Goal: Task Accomplishment & Management: Manage account settings

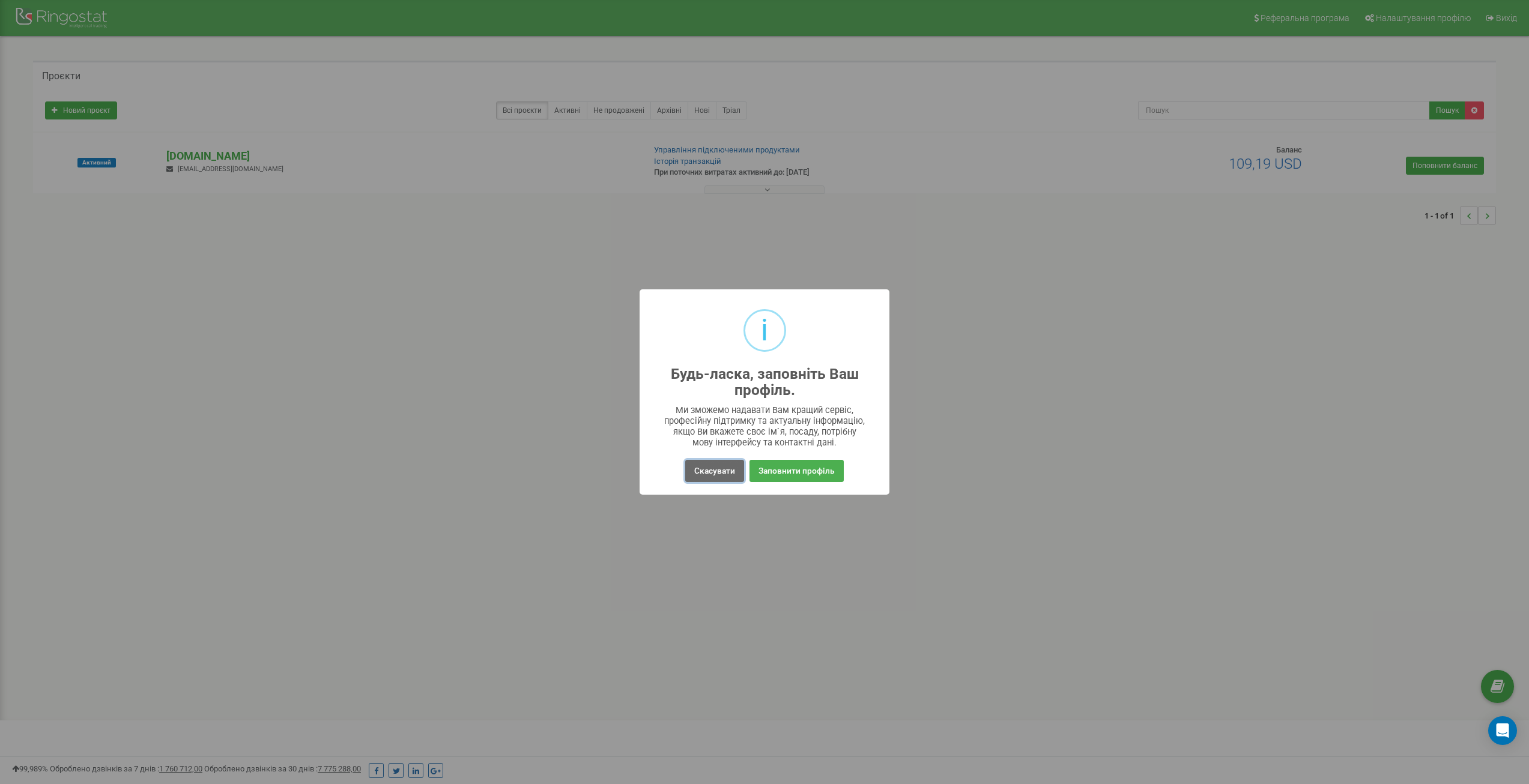
click at [712, 470] on button "Скасувати" at bounding box center [715, 471] width 59 height 22
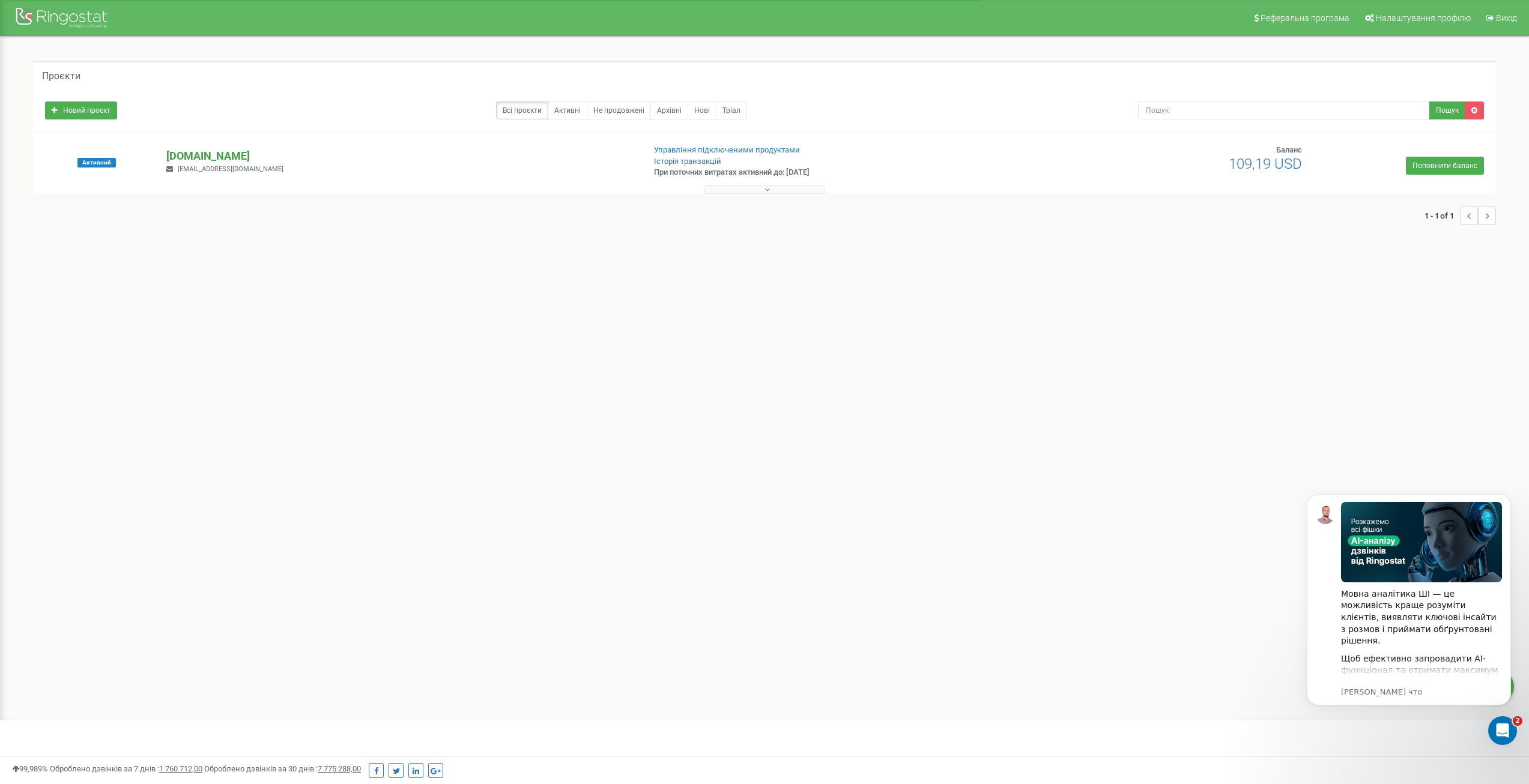
click at [188, 161] on p "[DOMAIN_NAME]" at bounding box center [400, 156] width 468 height 16
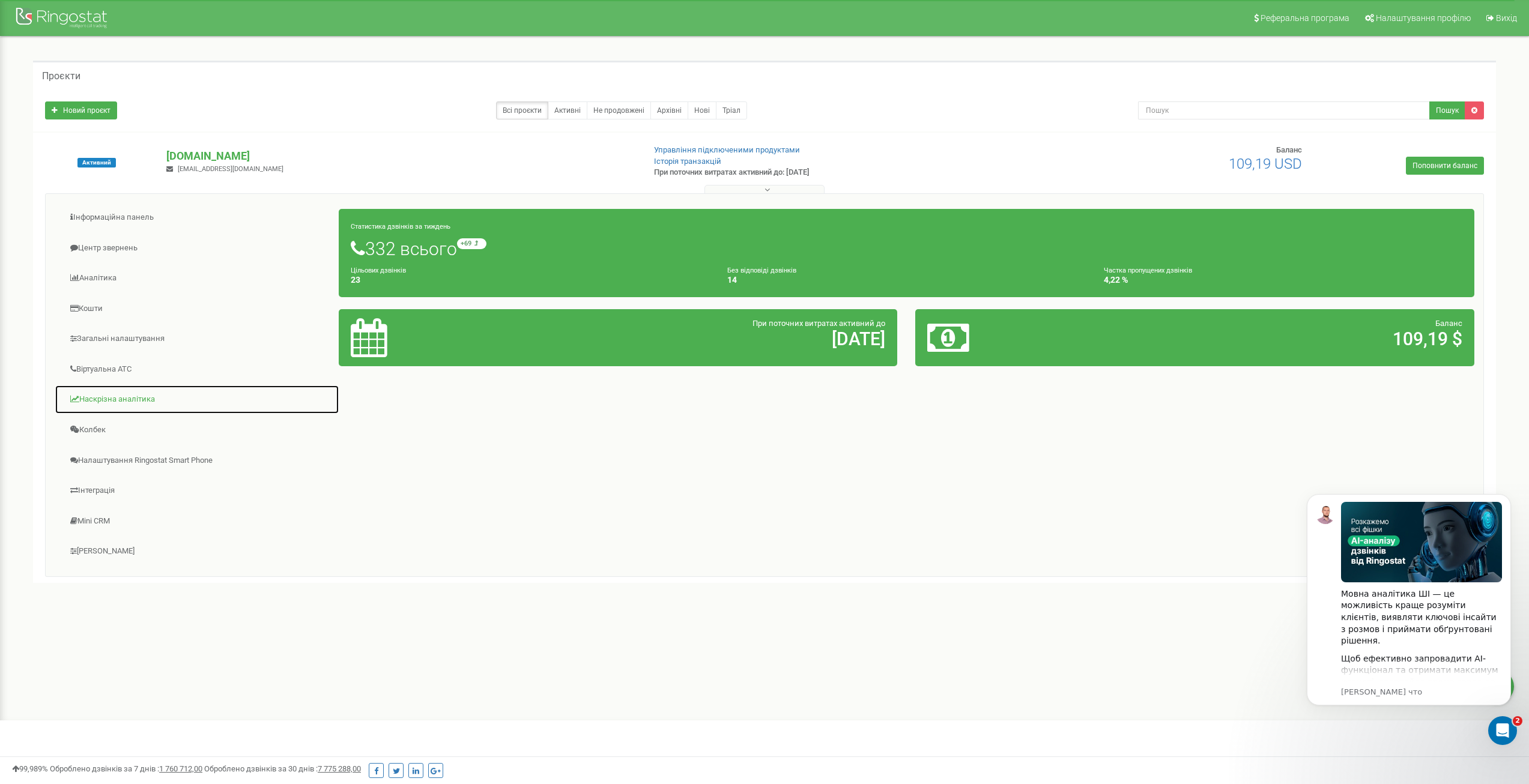
click at [110, 395] on link "Наскрізна аналітика" at bounding box center [197, 399] width 284 height 29
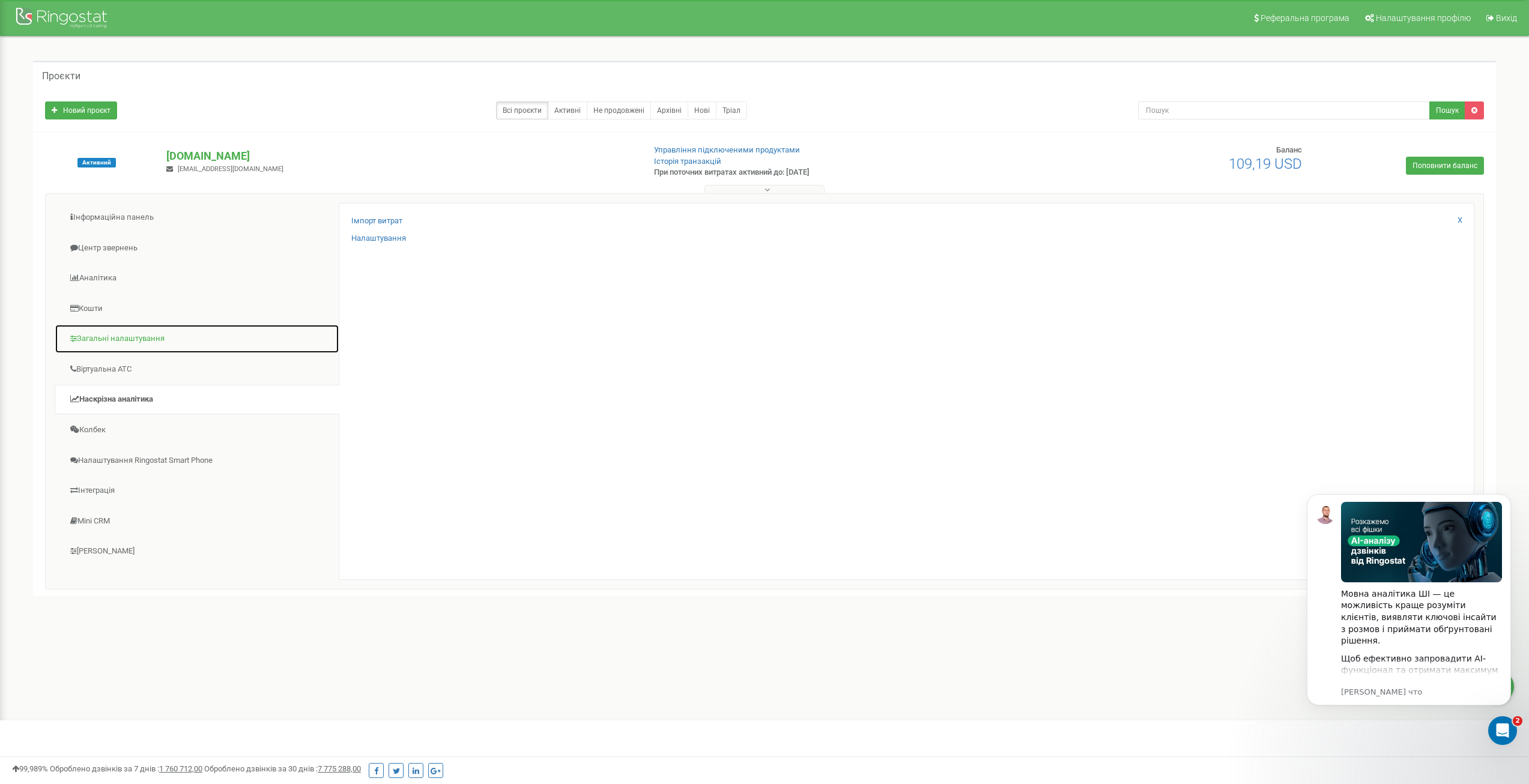
click at [104, 336] on link "Загальні налаштування" at bounding box center [197, 338] width 284 height 29
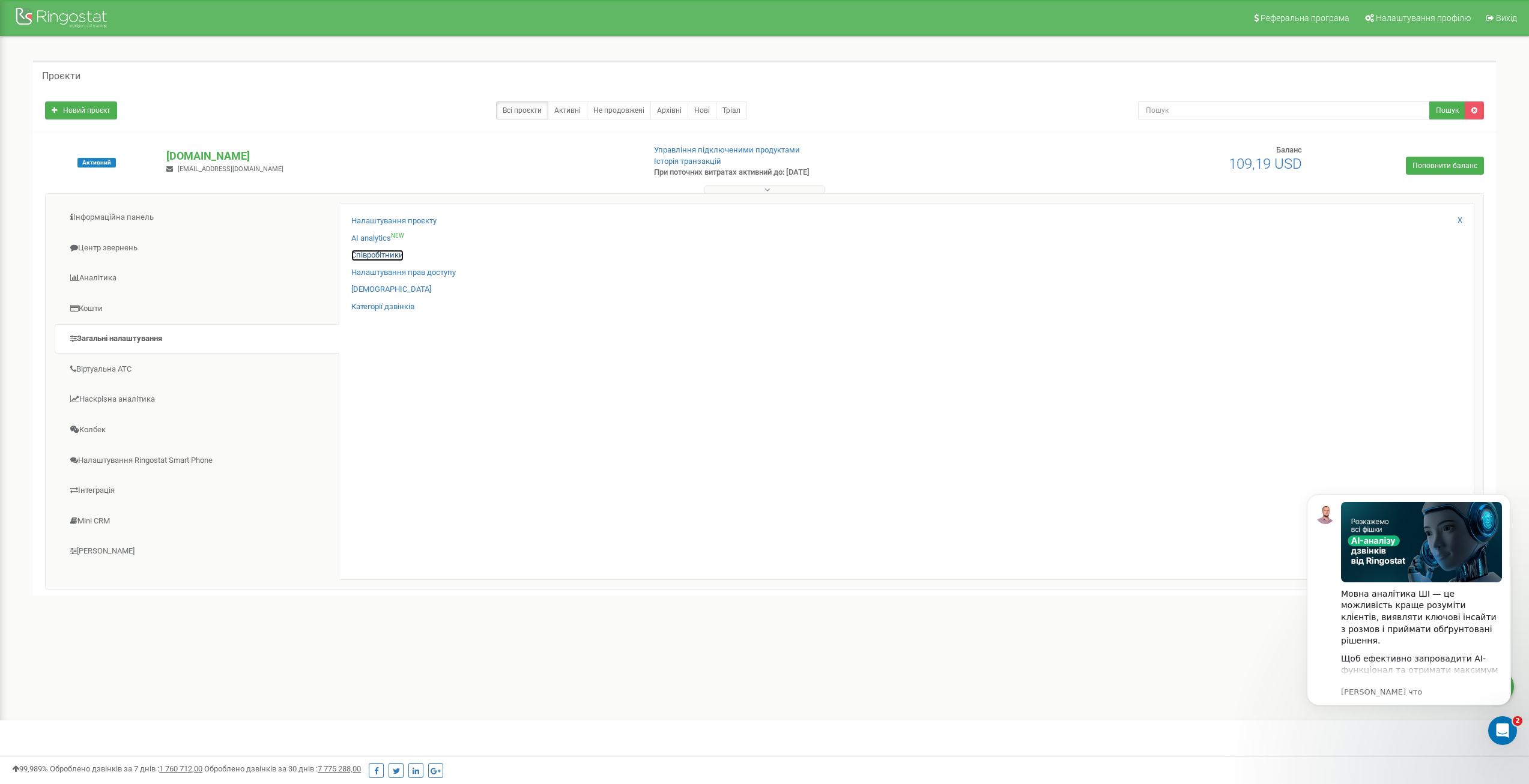
click at [367, 258] on link "Співробітники" at bounding box center [377, 255] width 52 height 11
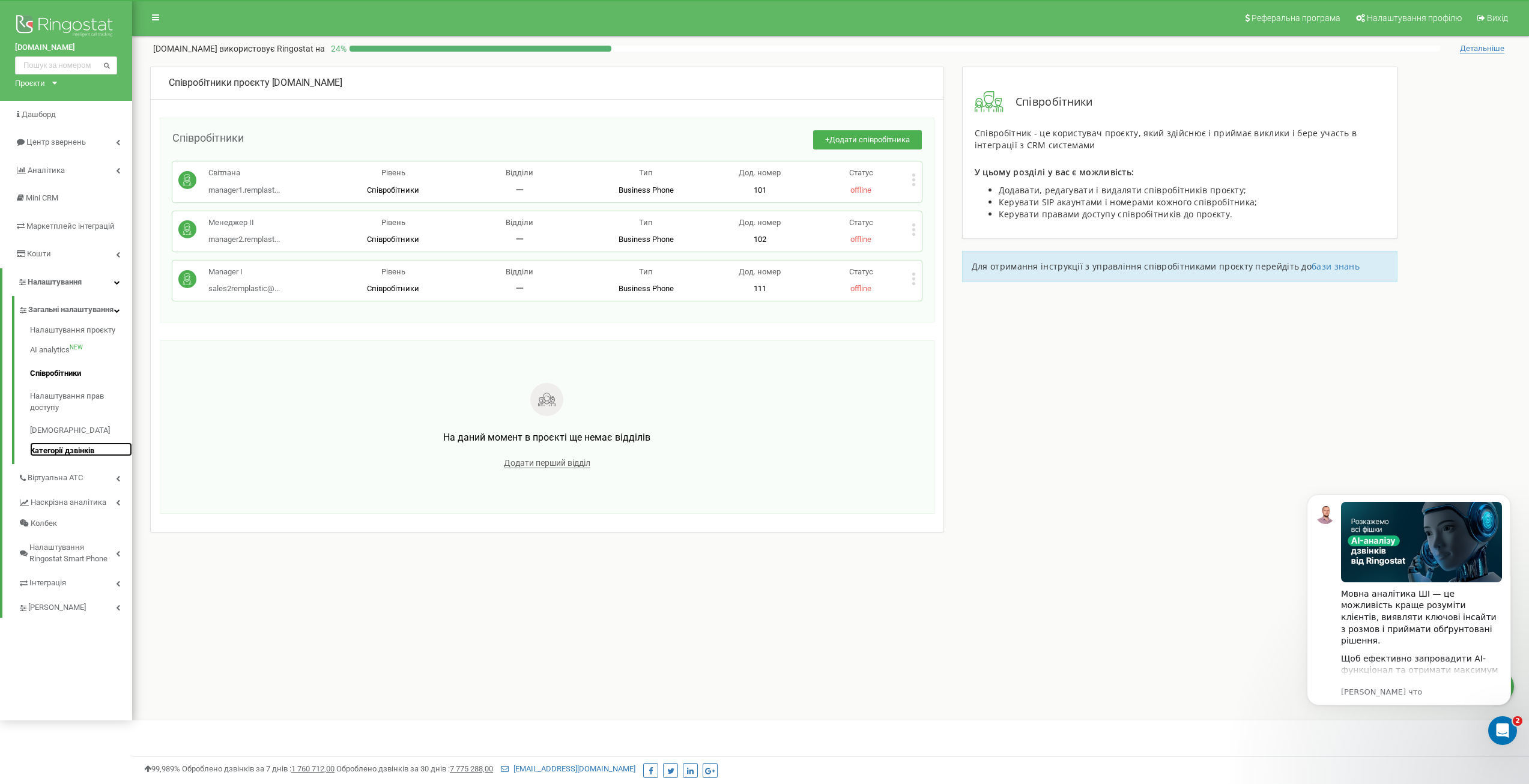
click at [49, 456] on link "Категорії дзвінків" at bounding box center [81, 449] width 102 height 14
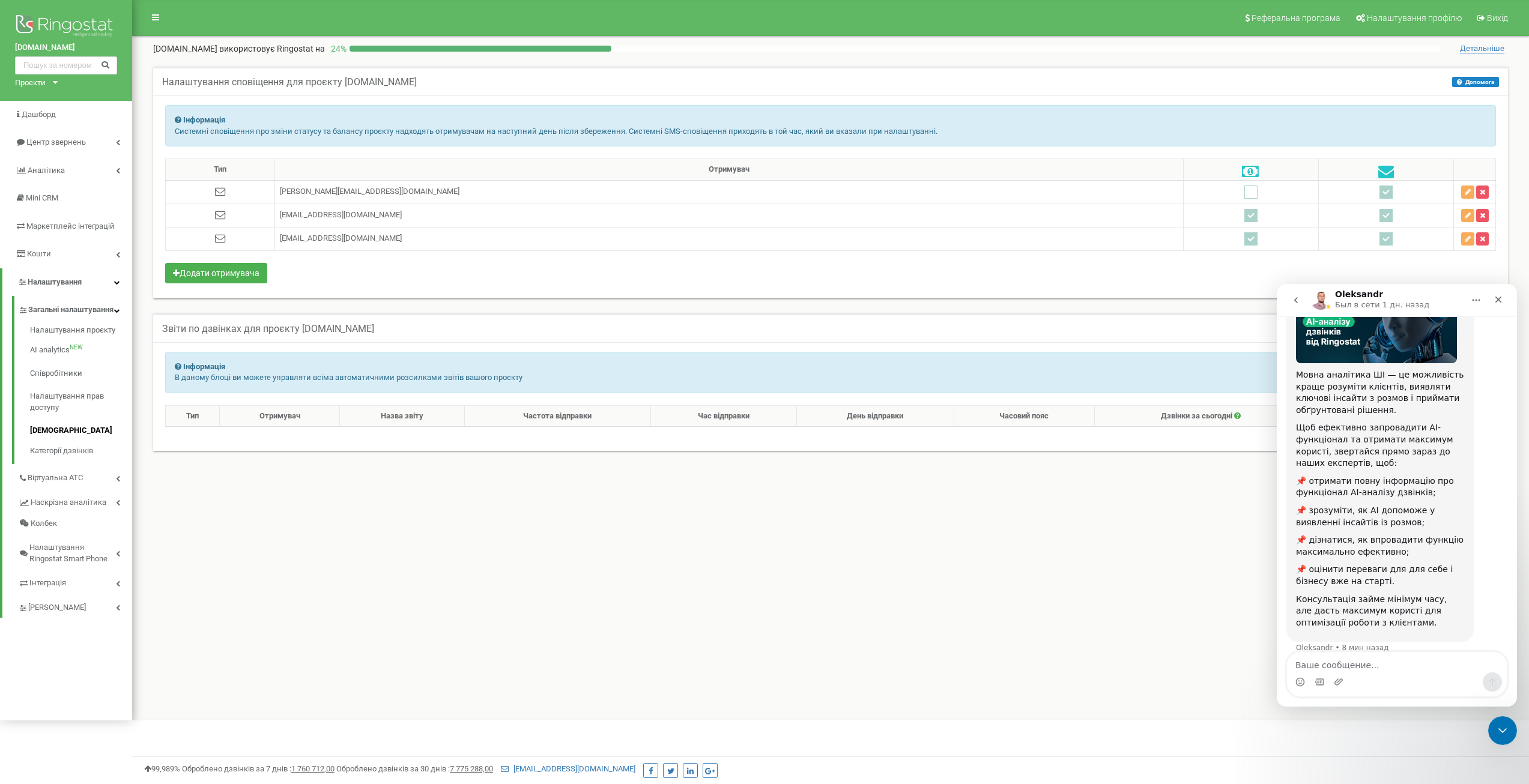
scroll to position [117, 0]
click at [1482, 190] on icon "button" at bounding box center [1482, 192] width 5 height 7
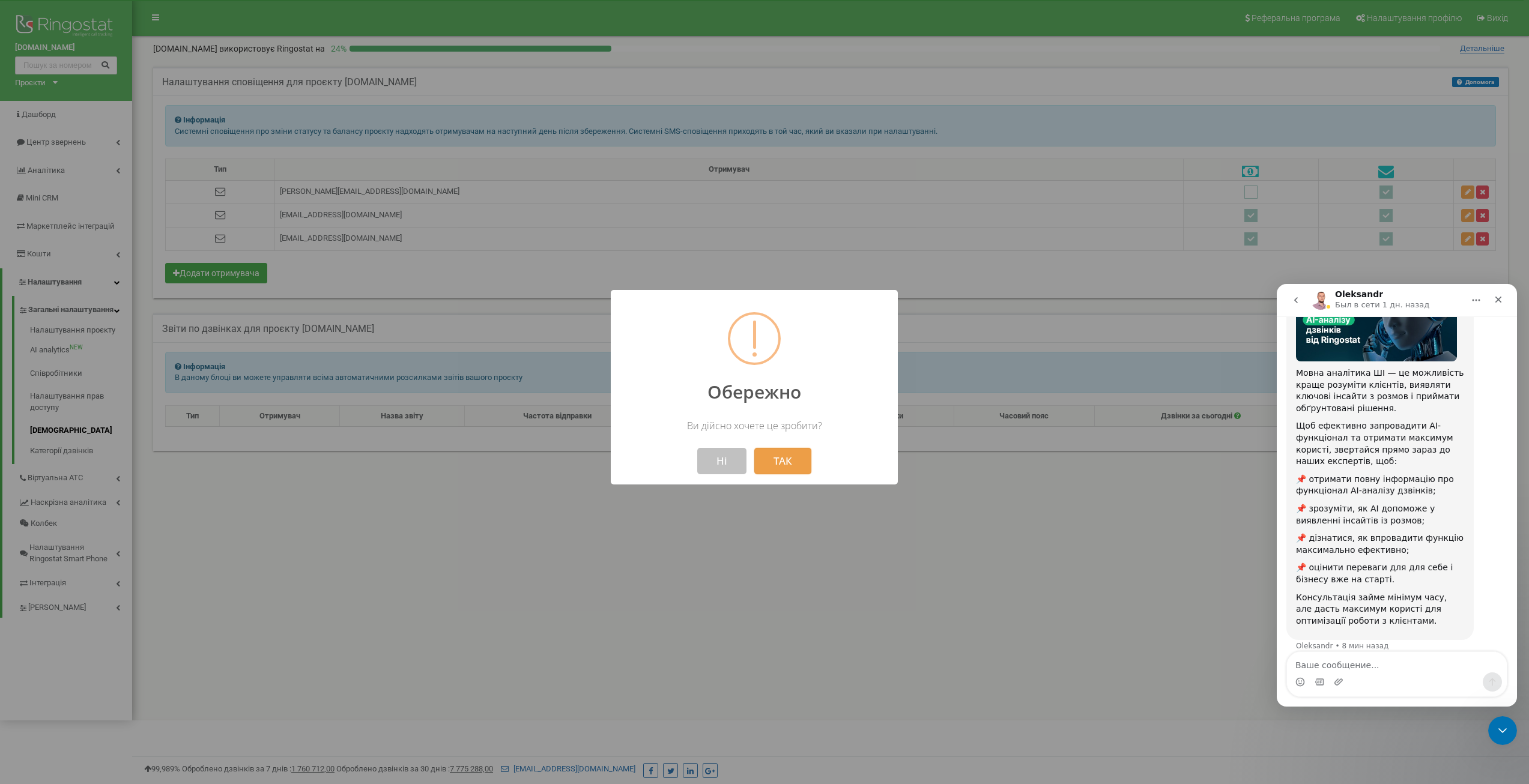
click at [789, 464] on button "ТАК" at bounding box center [783, 461] width 57 height 26
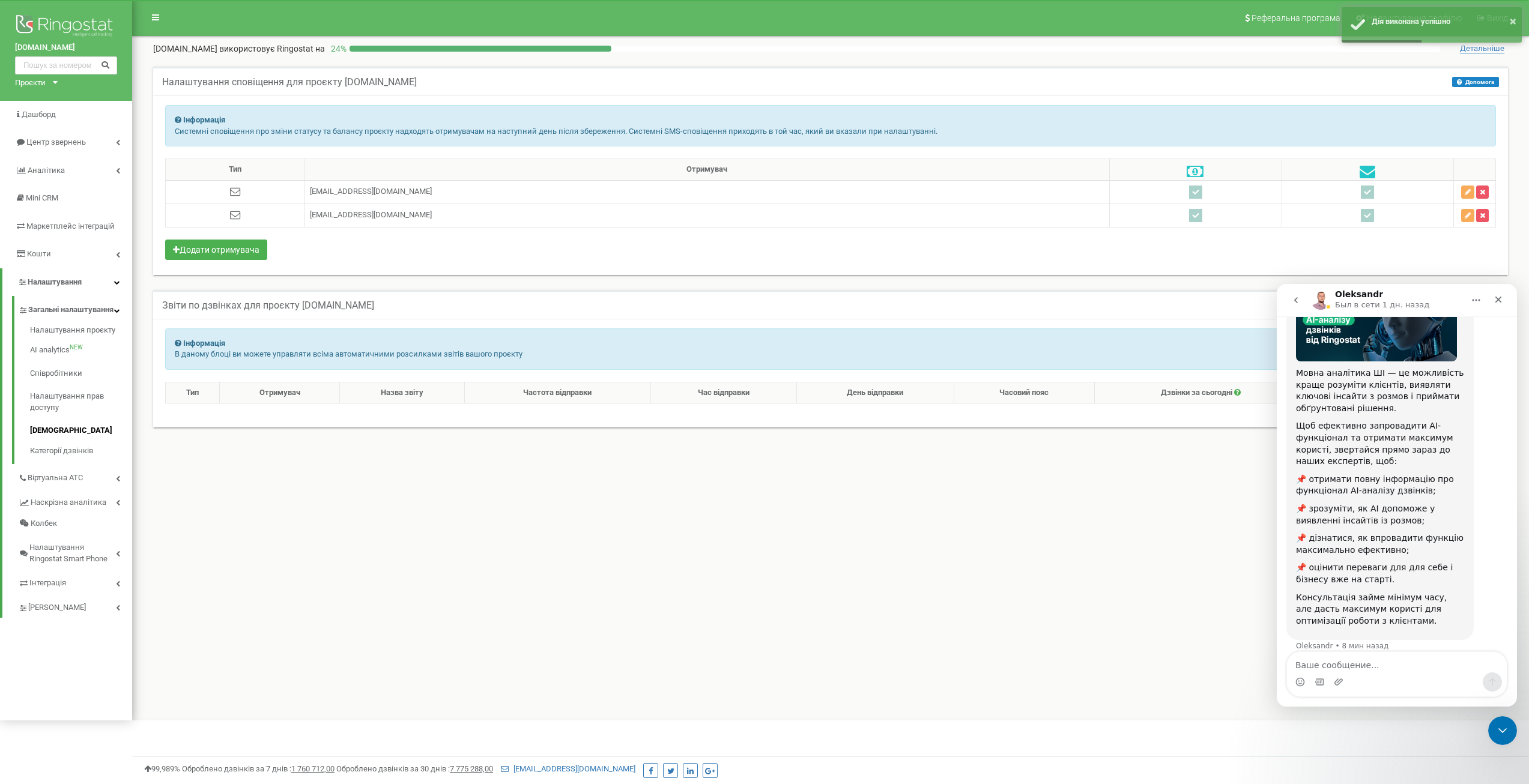
click at [326, 519] on div "Реферальна програма Налаштування профілю Вихід rem-plastic.com використовує Rin…" at bounding box center [830, 360] width 1397 height 720
click at [1500, 302] on icon "Закрыть" at bounding box center [1498, 299] width 10 height 10
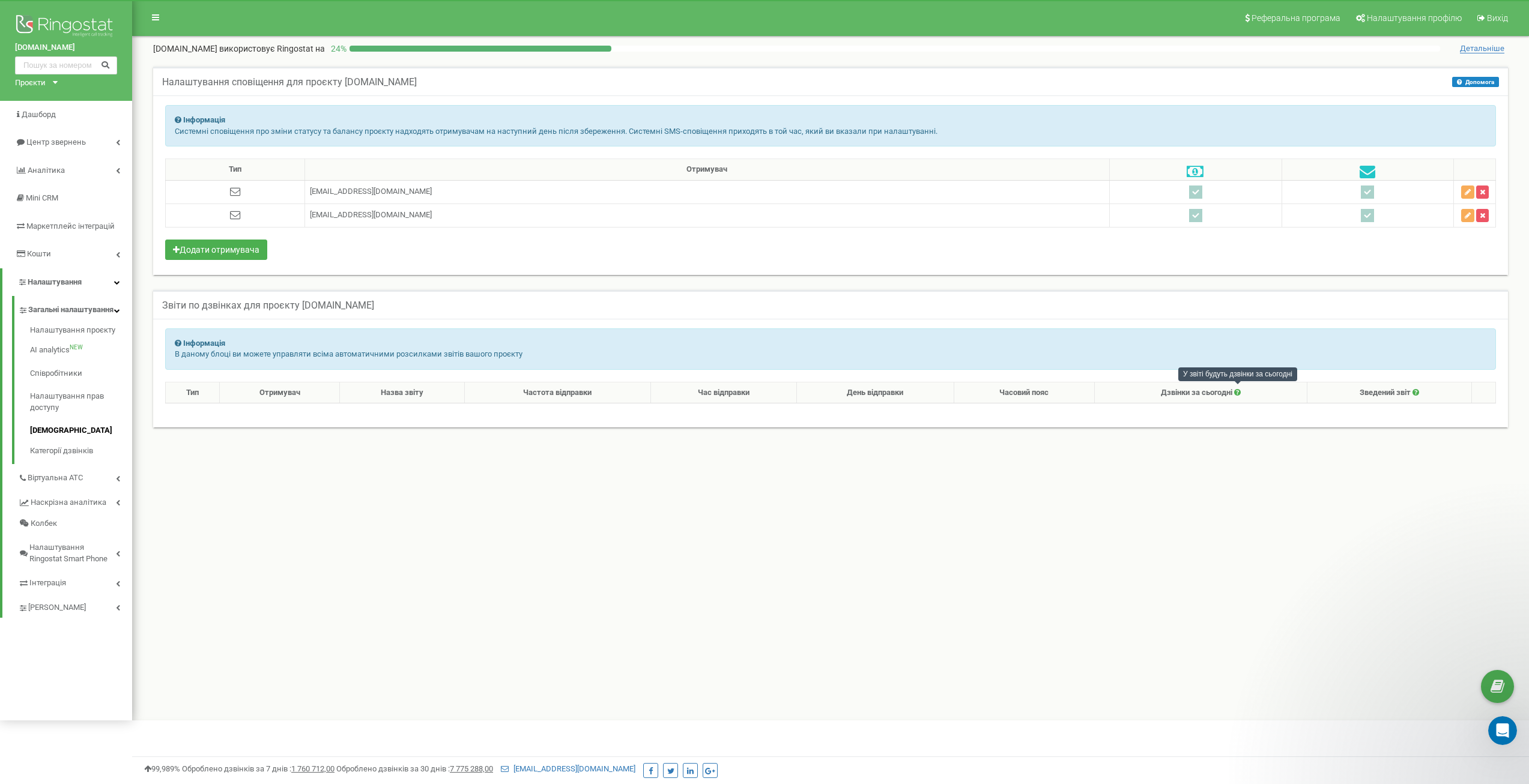
click at [1238, 390] on icon at bounding box center [1237, 392] width 6 height 8
click at [61, 358] on link "AI analytics NEW" at bounding box center [81, 350] width 102 height 24
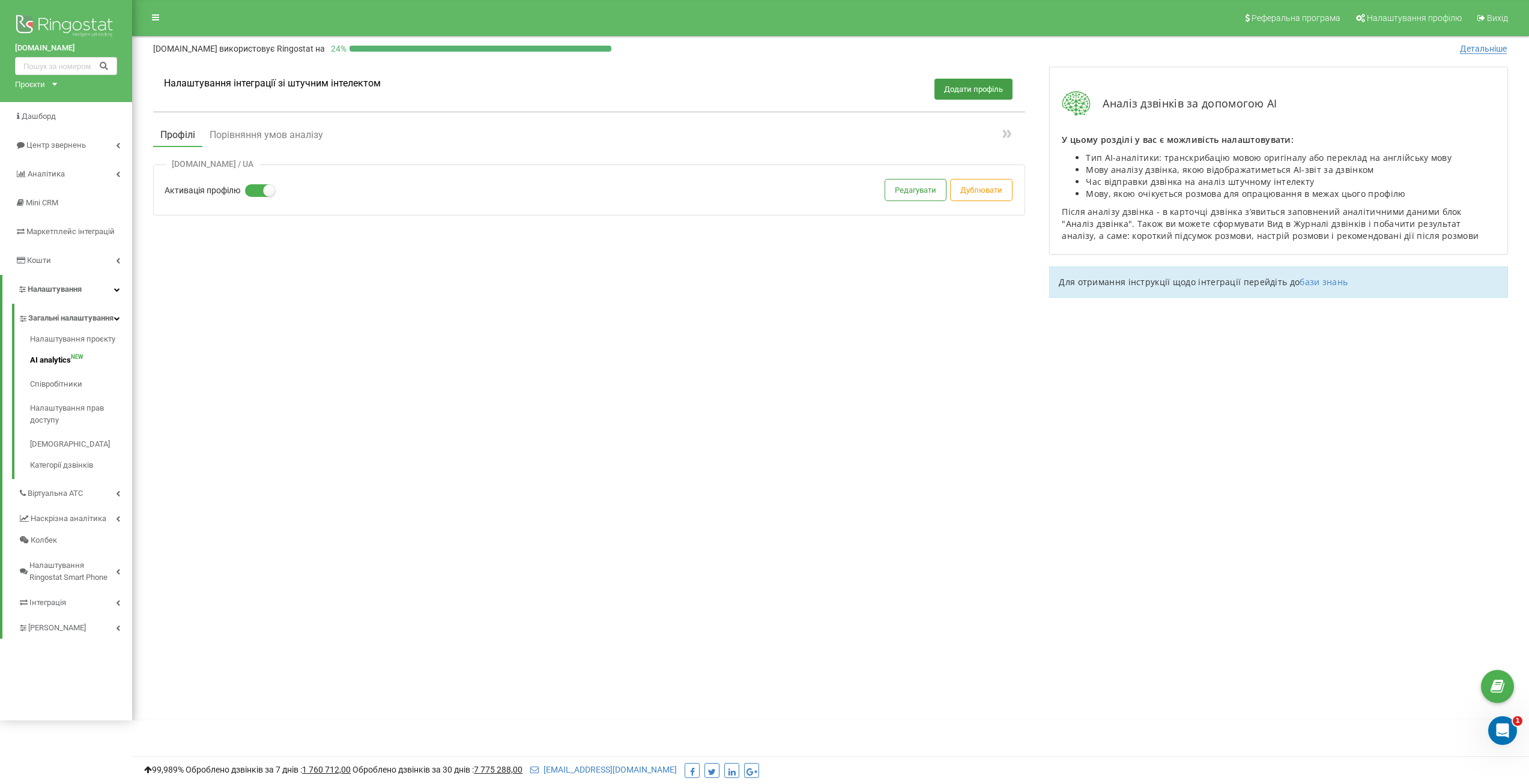
click at [1004, 324] on div "Налаштування інтеграції зі штучним інтелектом Додати профіль Профілі Порівняння…" at bounding box center [830, 192] width 1379 height 276
click at [914, 190] on button "Редагувати" at bounding box center [915, 190] width 61 height 21
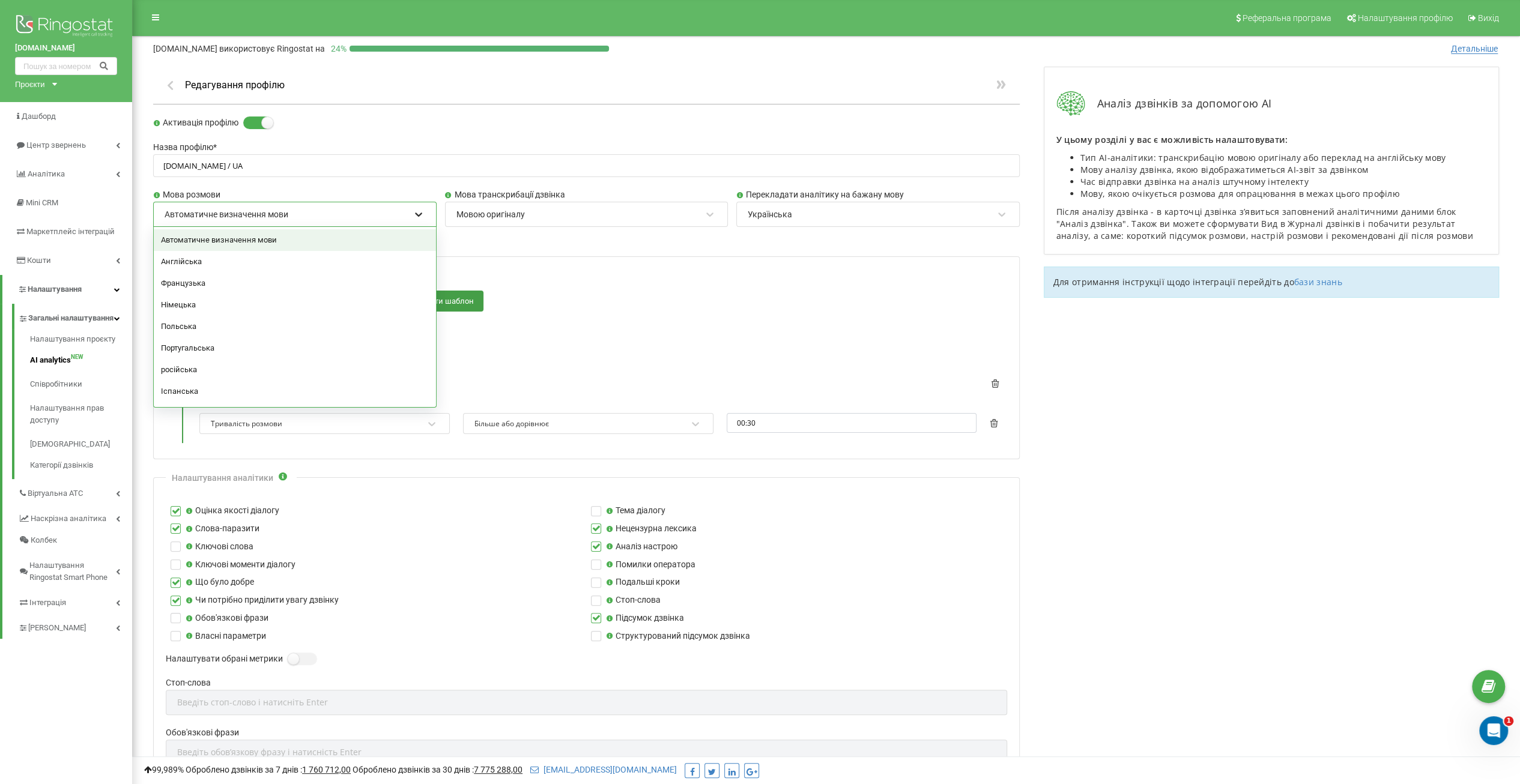
click at [420, 215] on icon at bounding box center [419, 215] width 12 height 12
click at [256, 368] on div "Українська" at bounding box center [295, 372] width 283 height 21
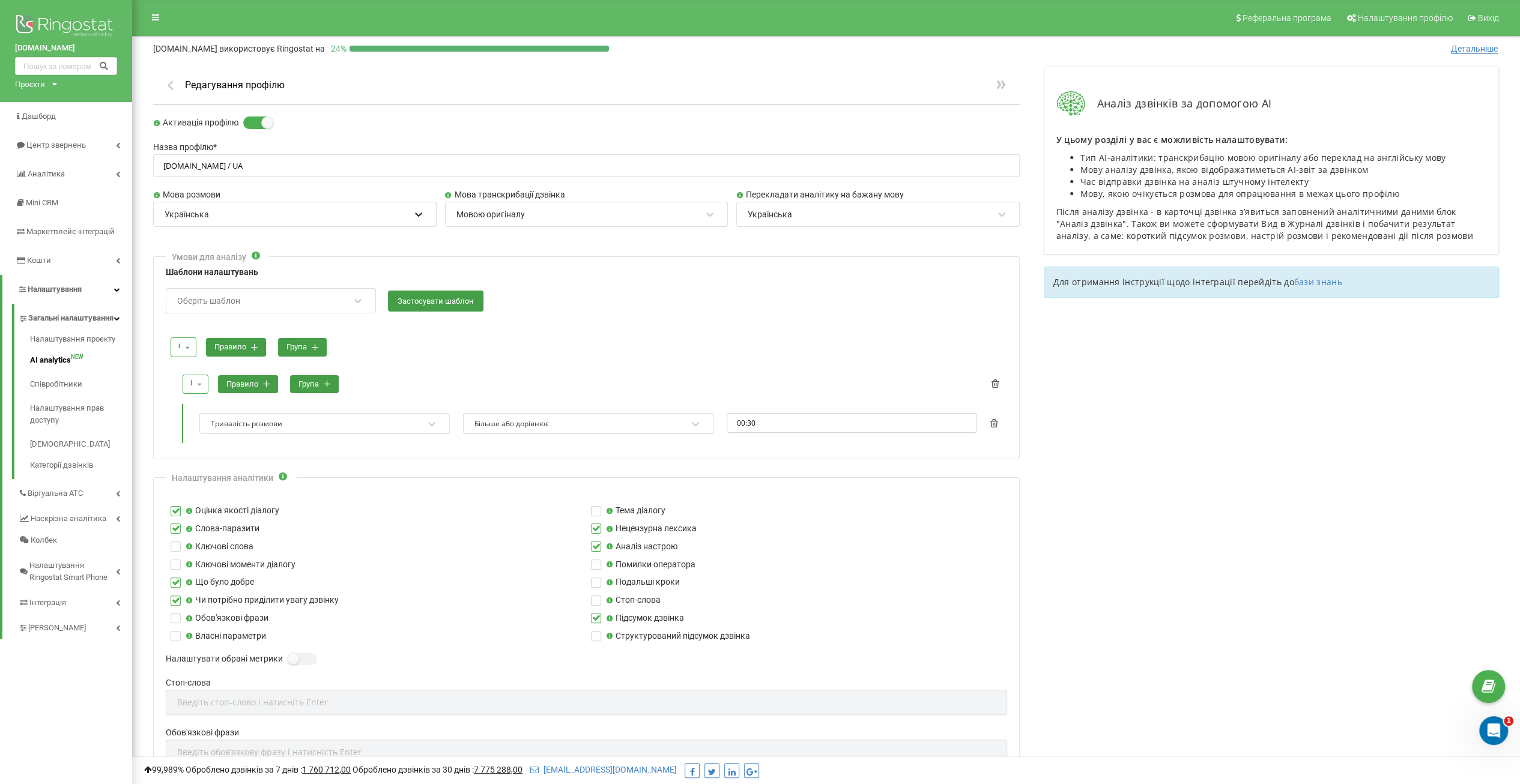
click at [415, 215] on icon at bounding box center [419, 215] width 12 height 12
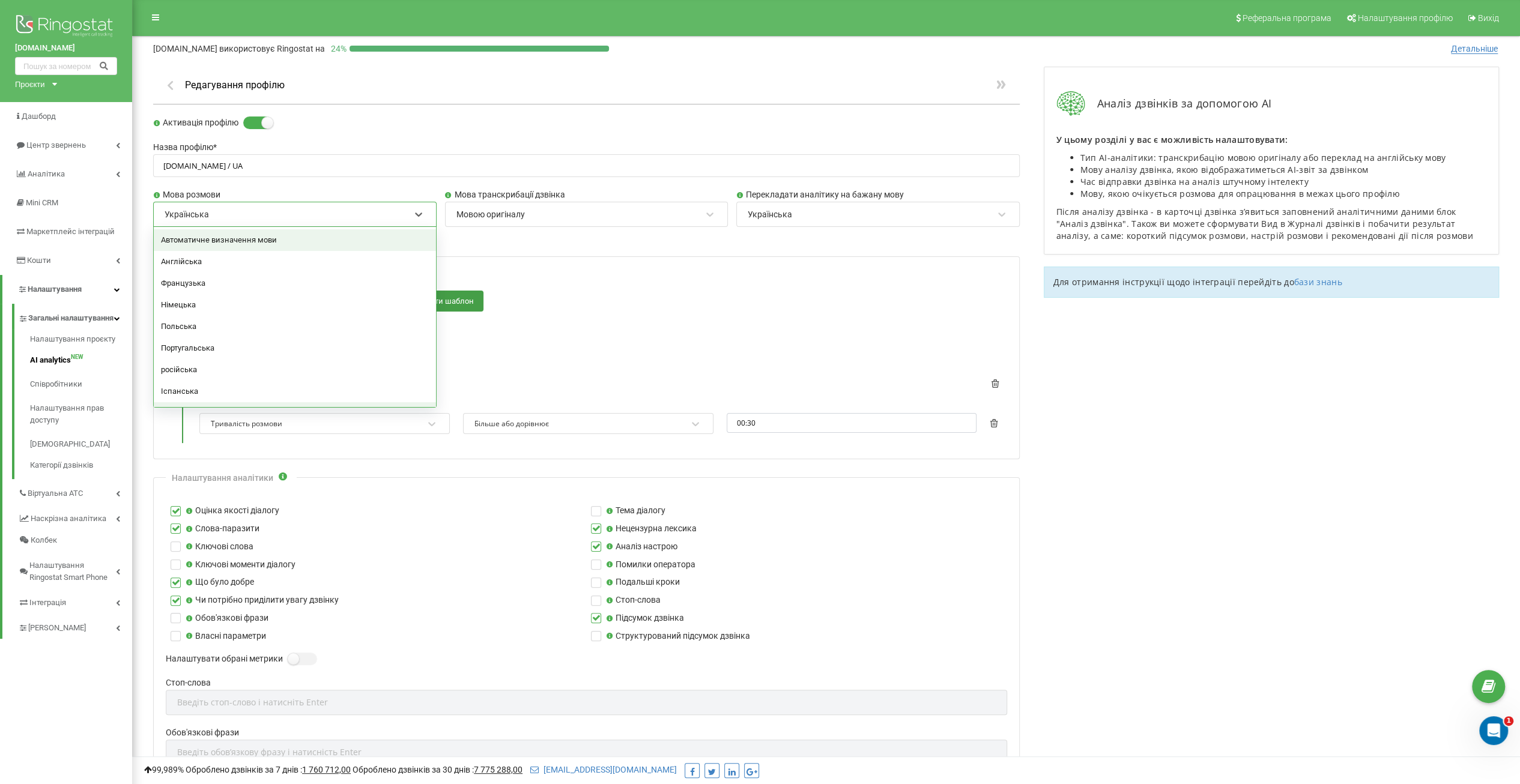
click at [317, 241] on div "Автоматичне визначення мови" at bounding box center [295, 240] width 283 height 21
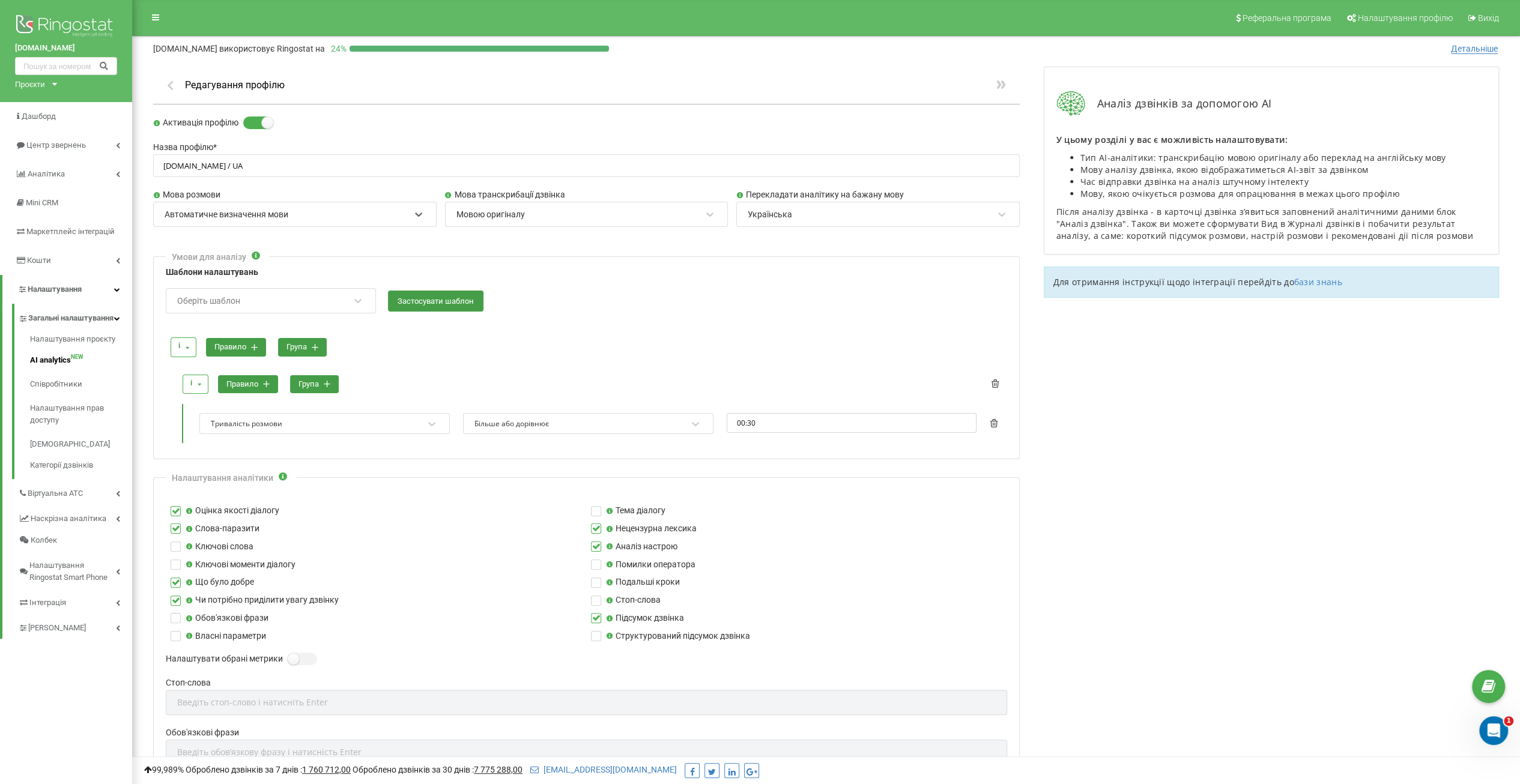
click at [780, 220] on div "Українська" at bounding box center [870, 214] width 247 height 20
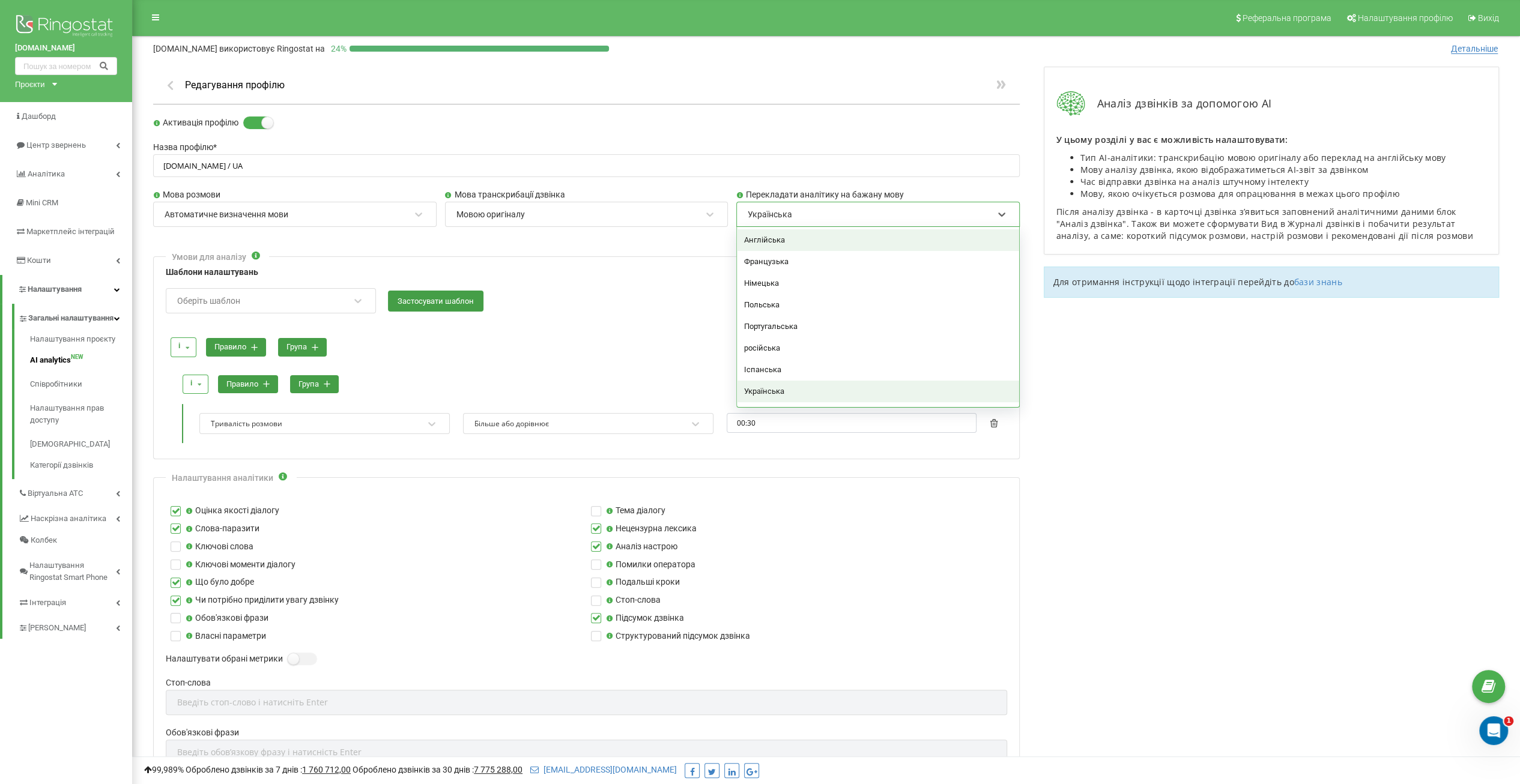
click at [781, 217] on div "Українська" at bounding box center [769, 215] width 44 height 11
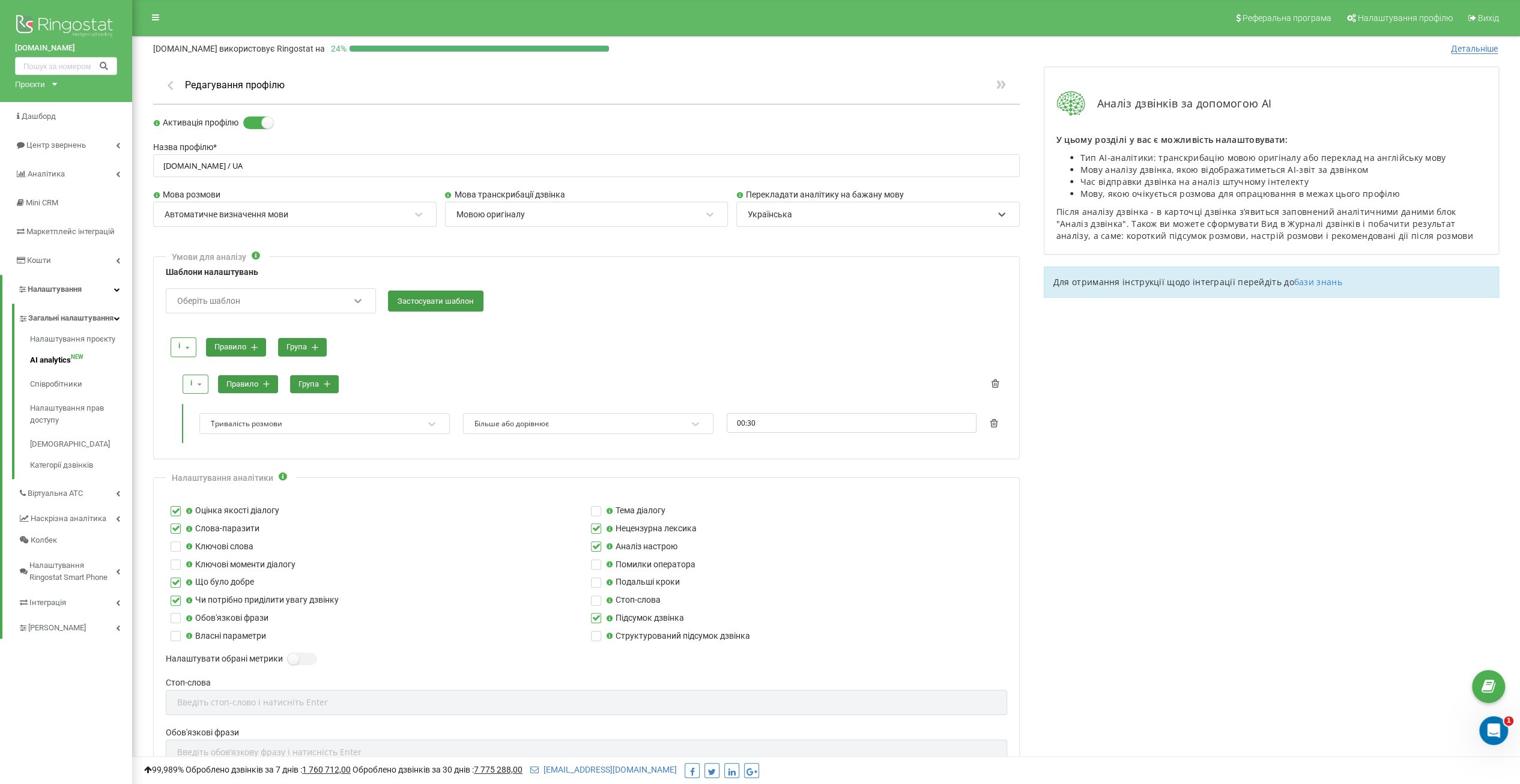
click at [365, 303] on div at bounding box center [358, 301] width 16 height 16
click at [363, 302] on icon at bounding box center [358, 301] width 12 height 12
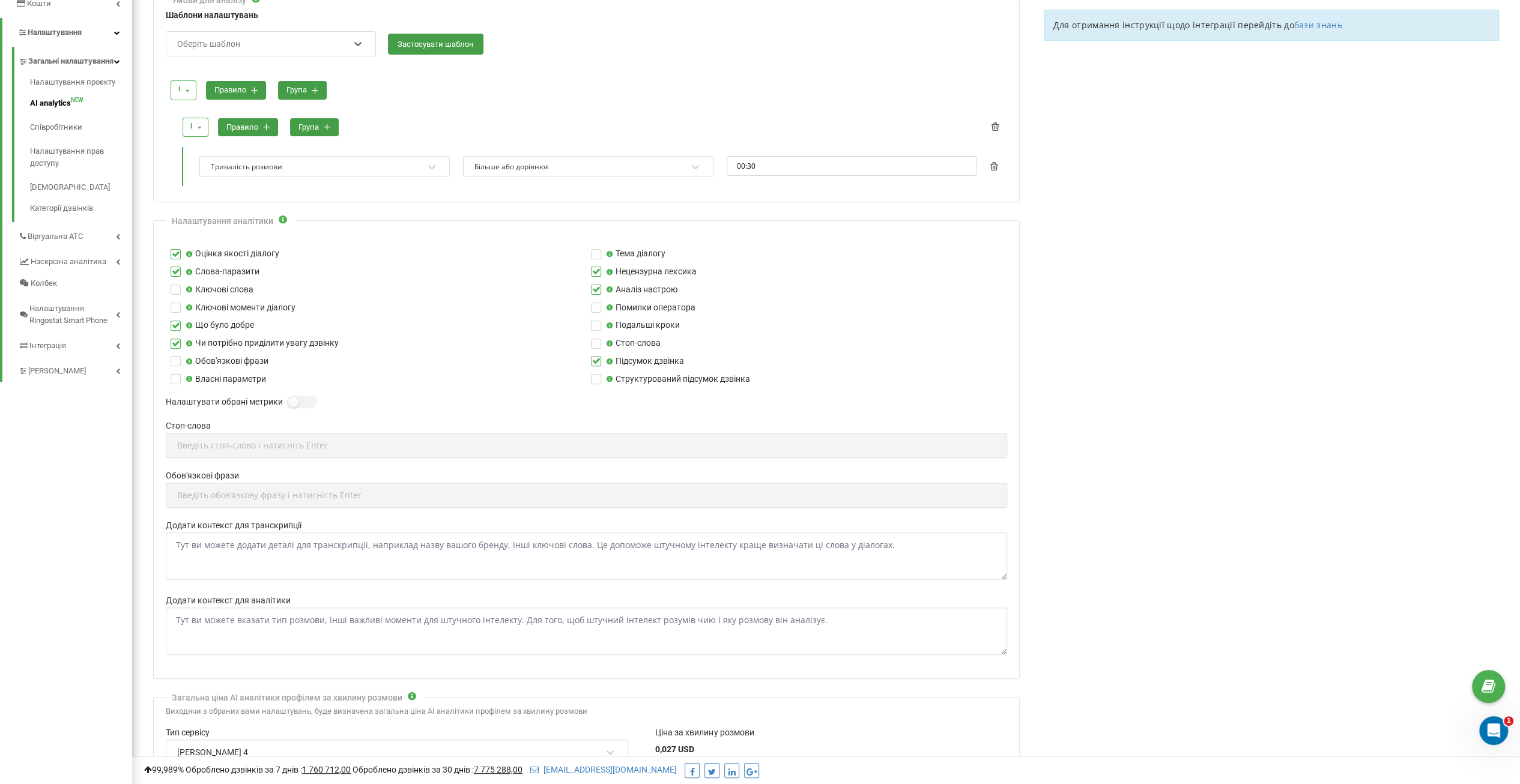
scroll to position [396, 0]
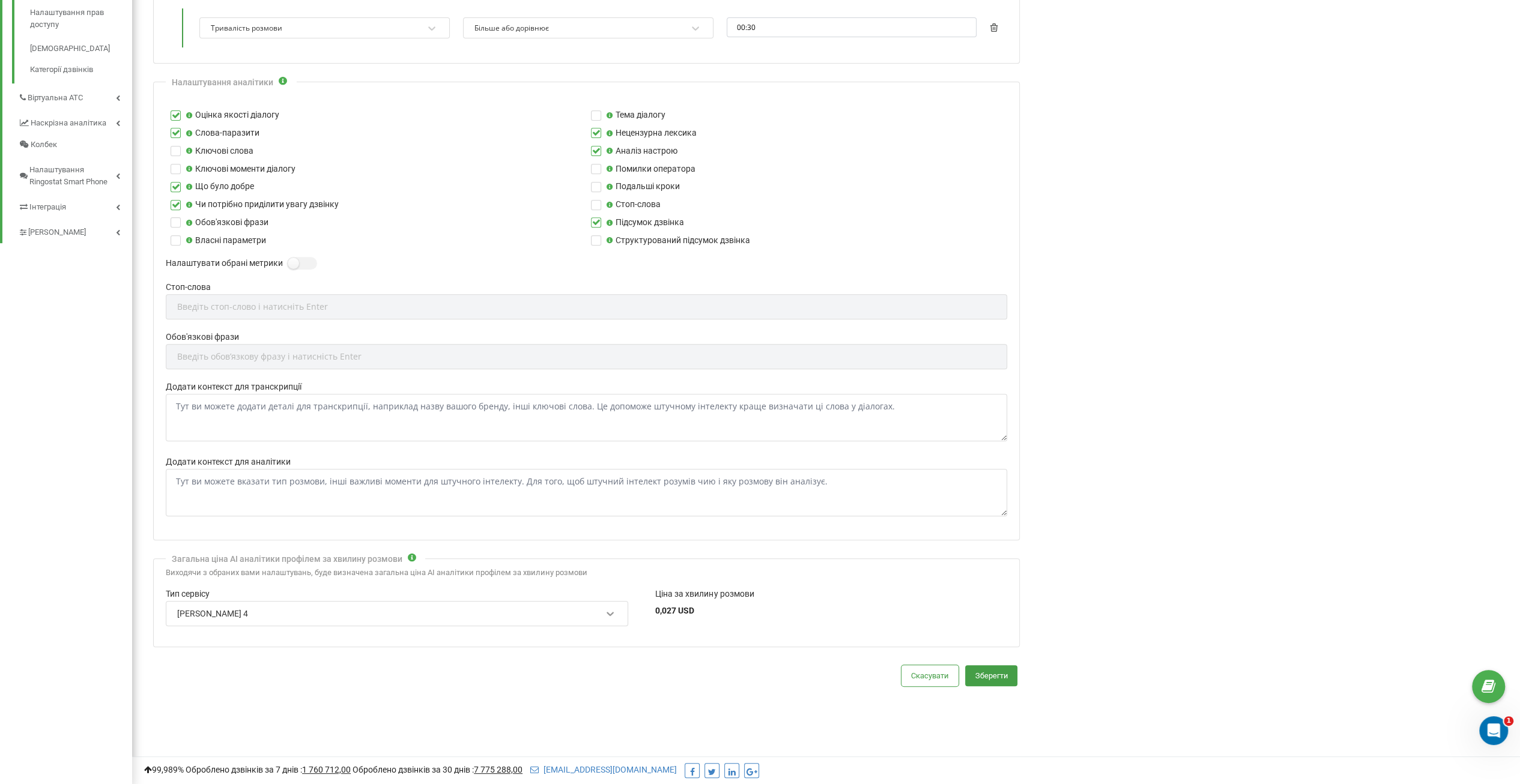
click at [612, 608] on icon at bounding box center [610, 614] width 12 height 12
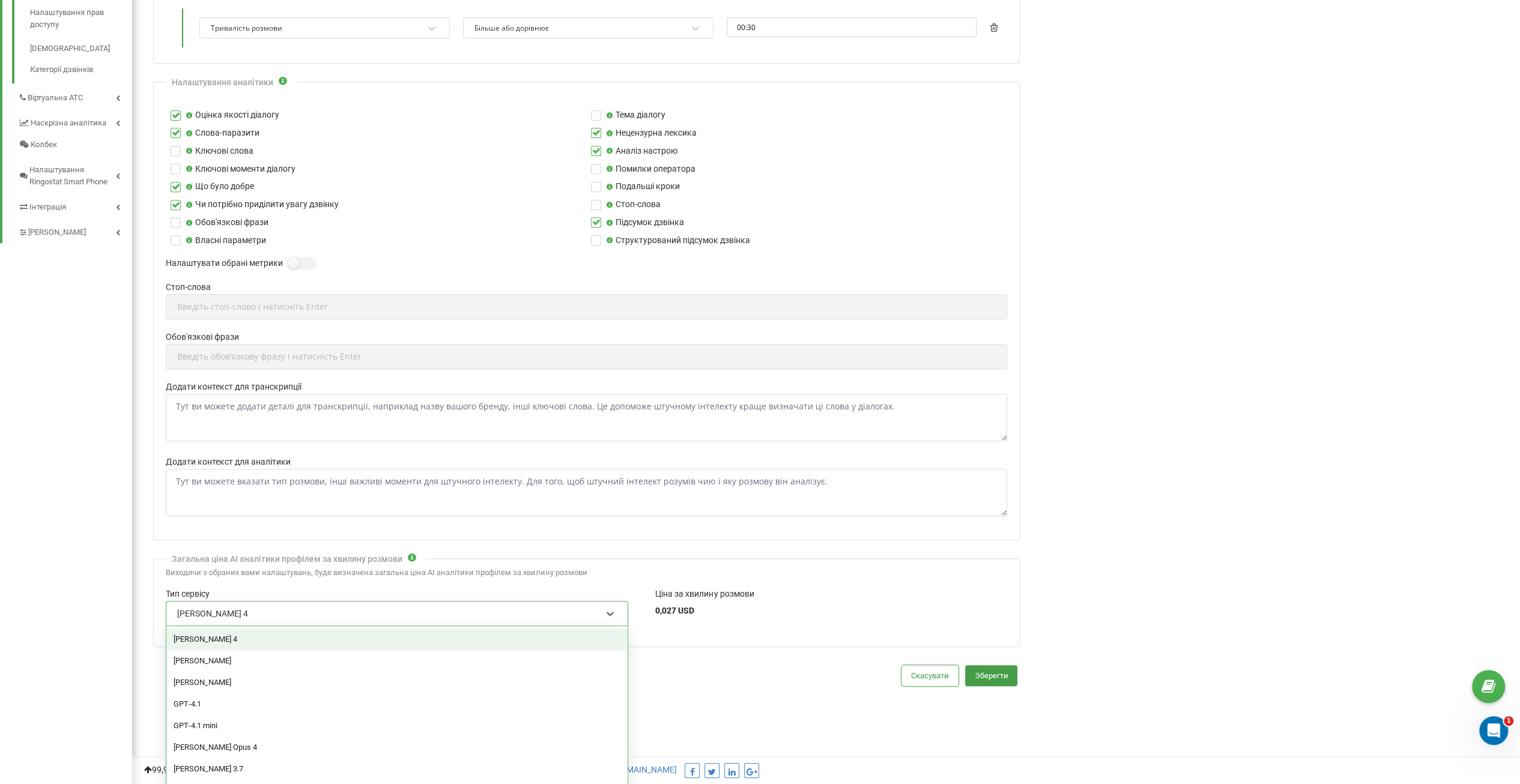
click at [708, 541] on form "Активація профілю Назва профілю * [DOMAIN_NAME] / UA Мова розмови Автоматичне в…" at bounding box center [586, 203] width 866 height 965
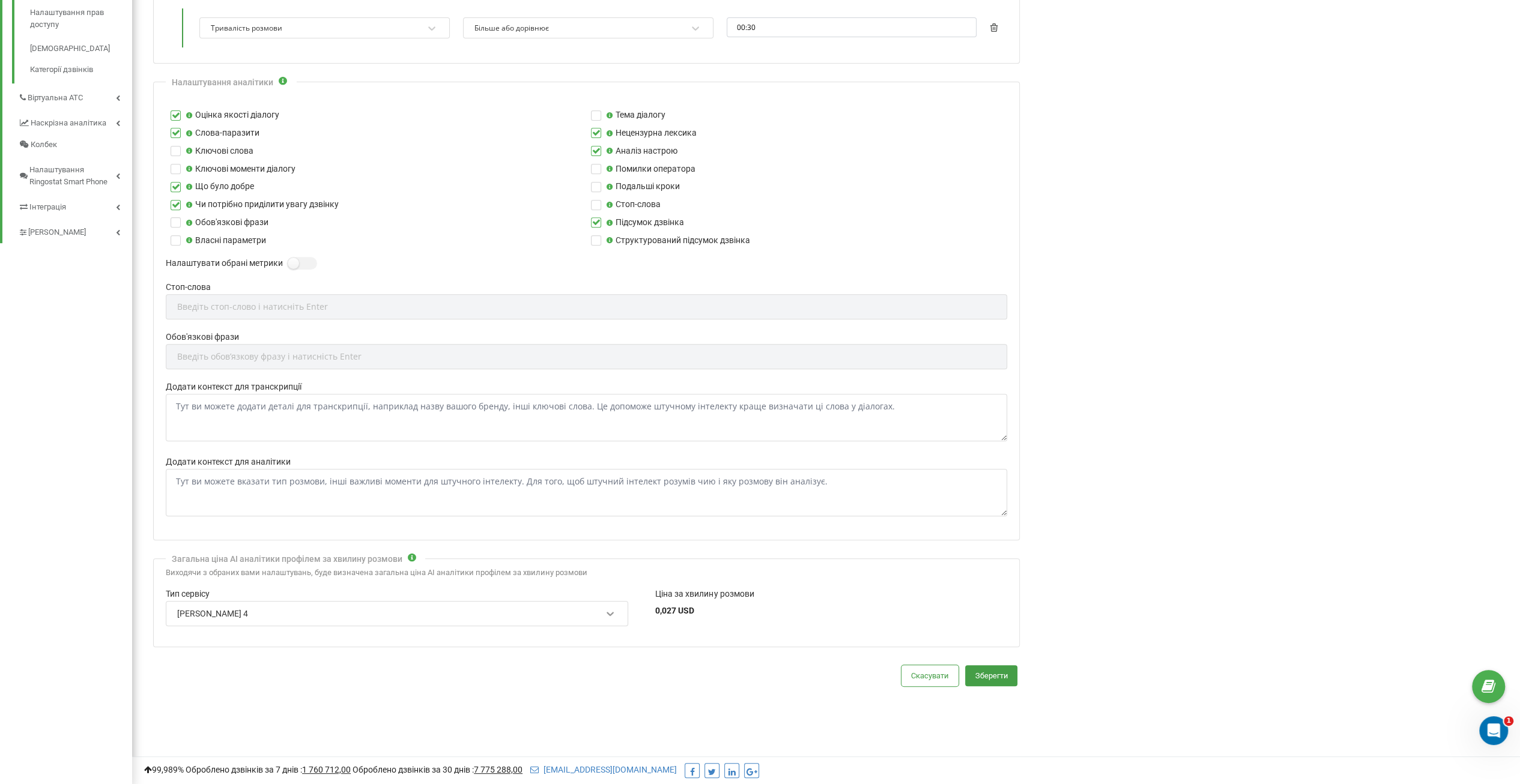
click at [610, 608] on icon at bounding box center [610, 614] width 12 height 12
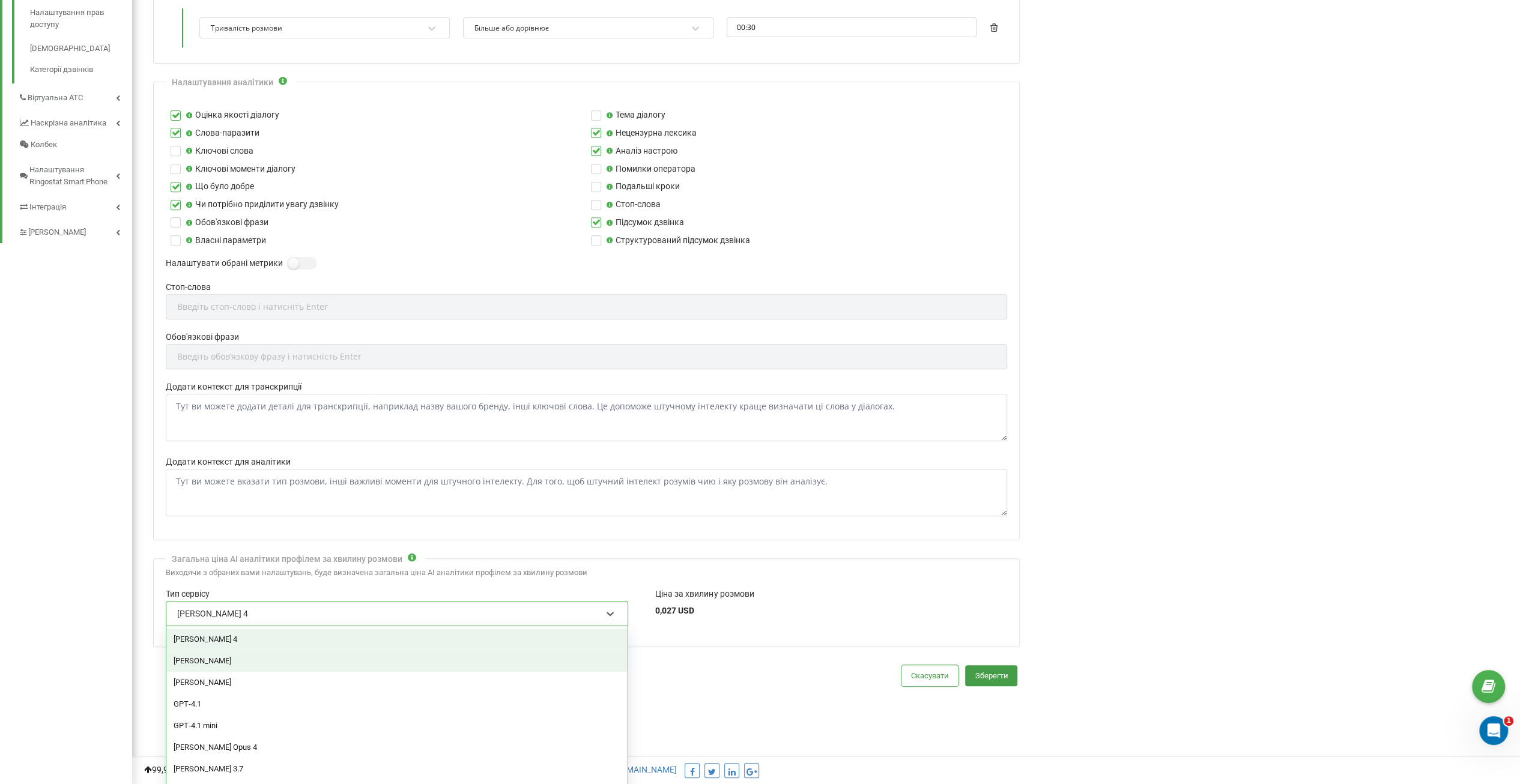
scroll to position [57, 0]
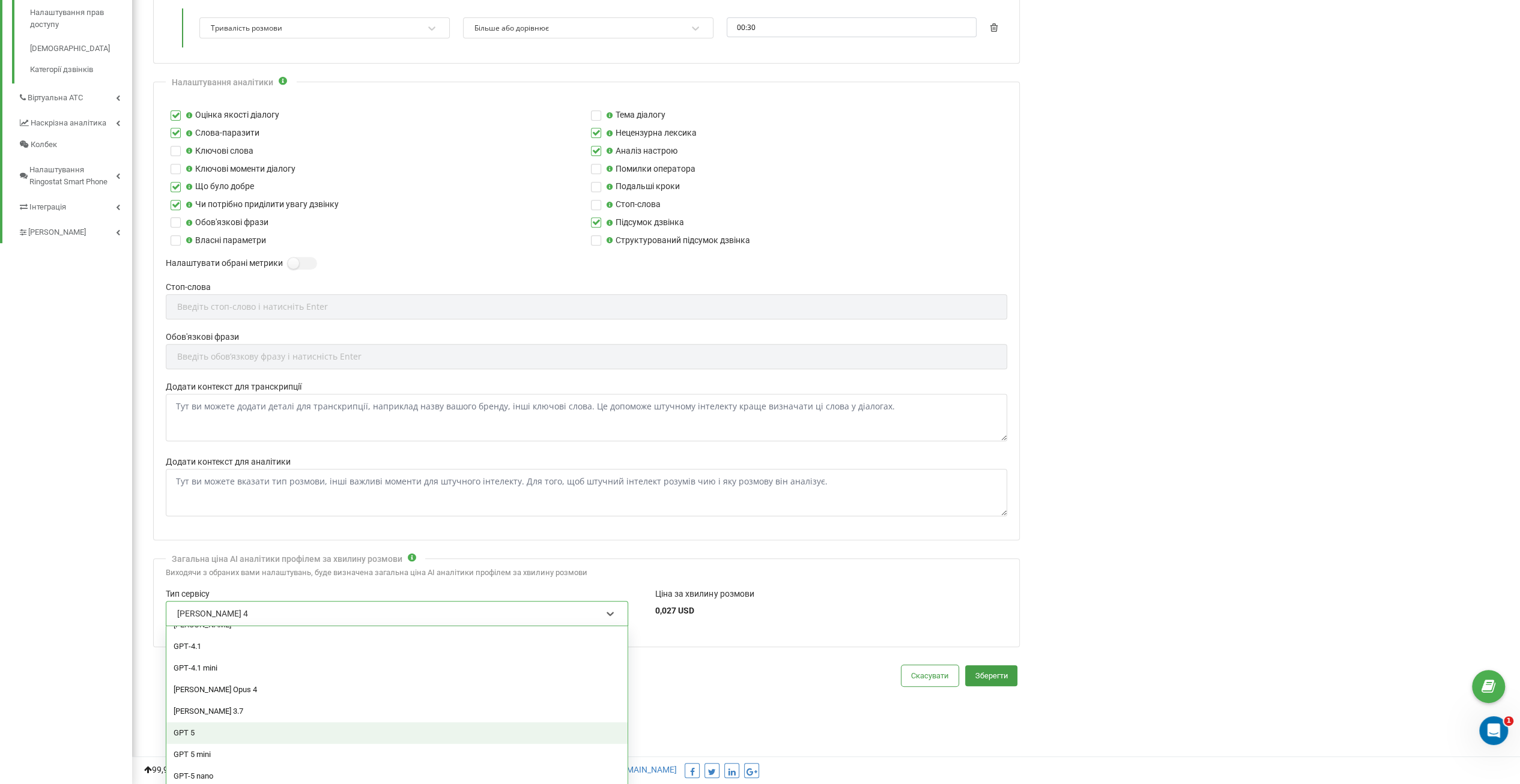
click at [471, 728] on div "GPT 5" at bounding box center [397, 733] width 461 height 21
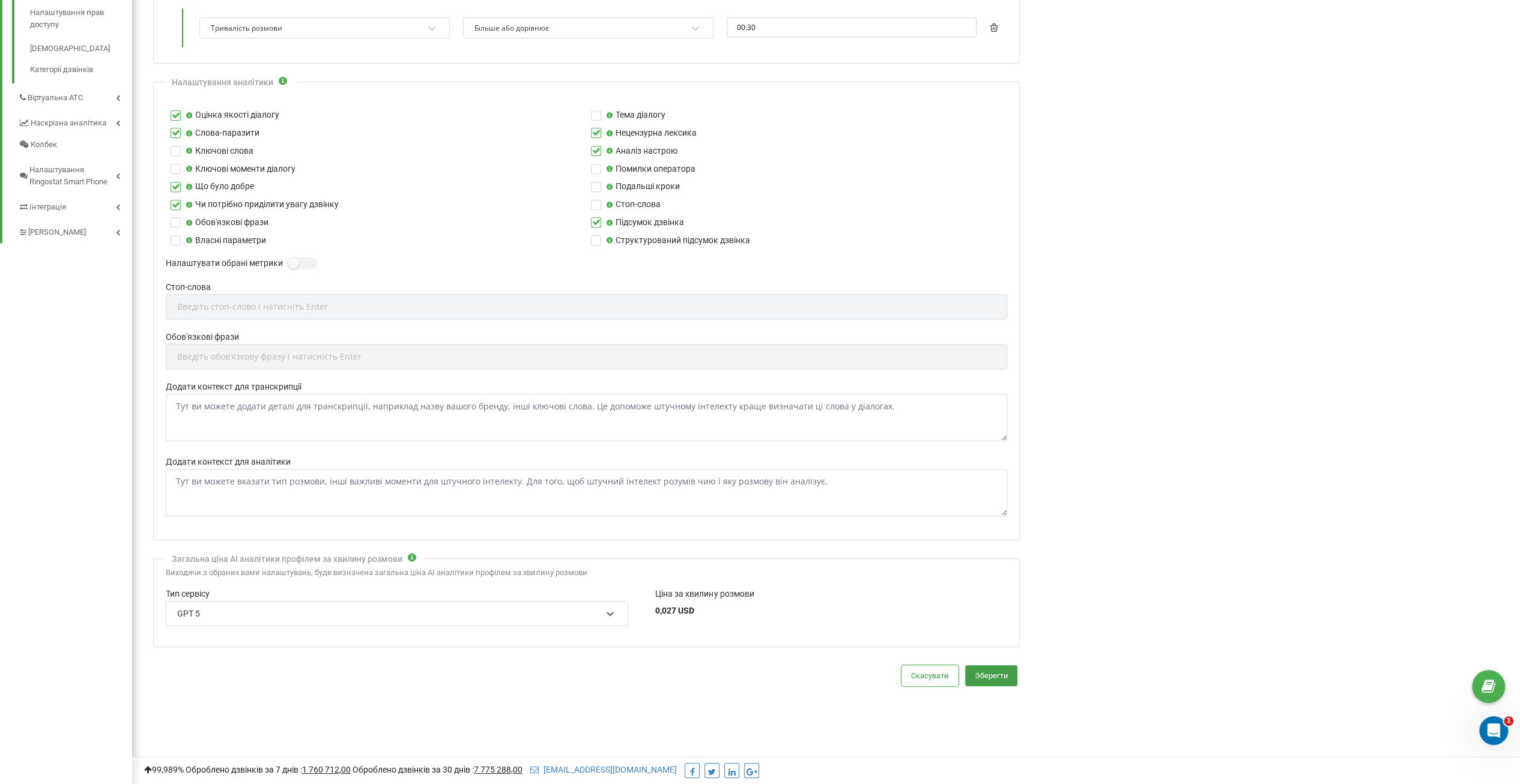
click at [505, 678] on div "Скасувати Зберегти" at bounding box center [586, 675] width 866 height 21
click at [609, 612] on icon at bounding box center [610, 614] width 7 height 4
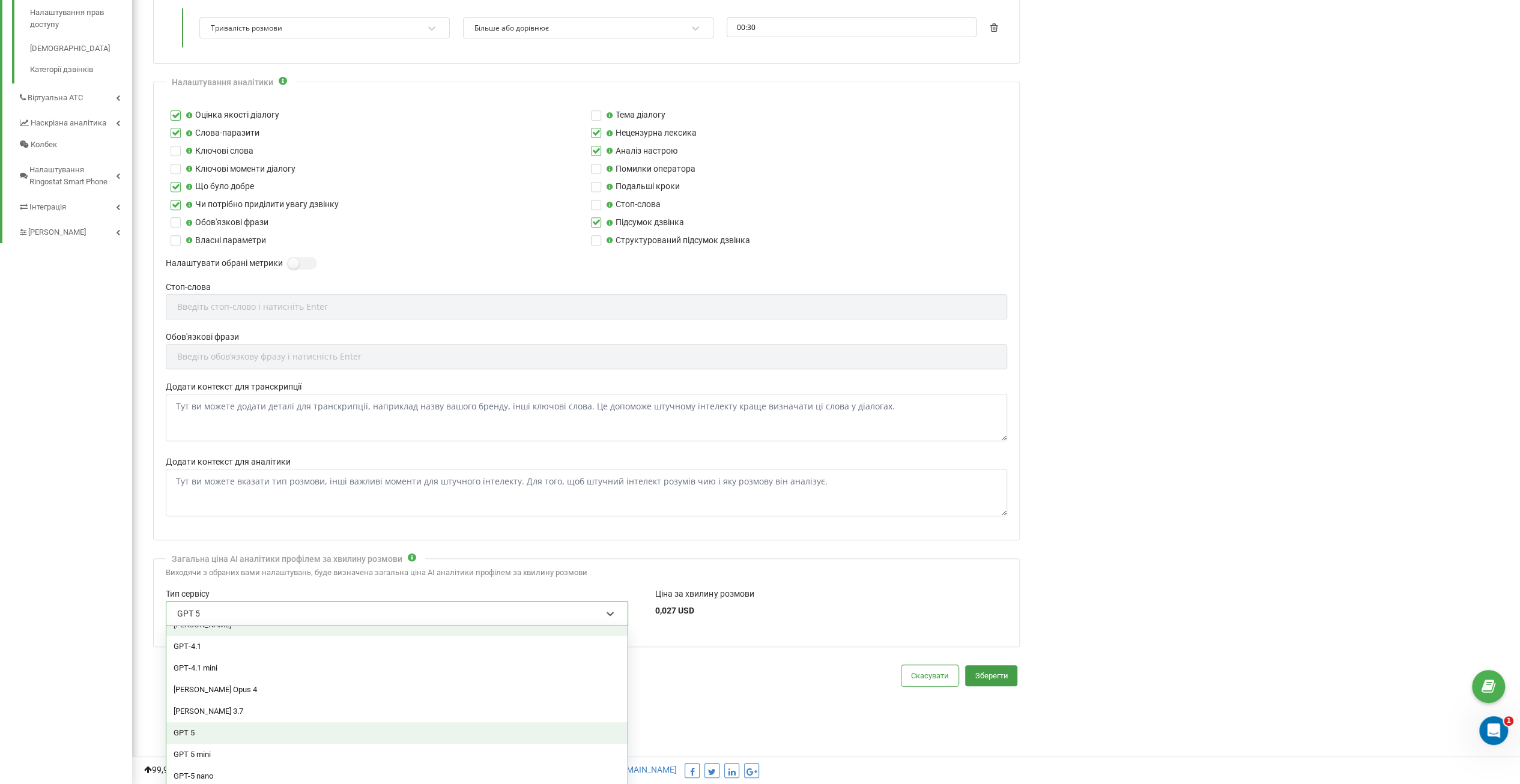
click at [707, 621] on div "Ціна за хвилину розмови 0,027 USD" at bounding box center [704, 613] width 98 height 49
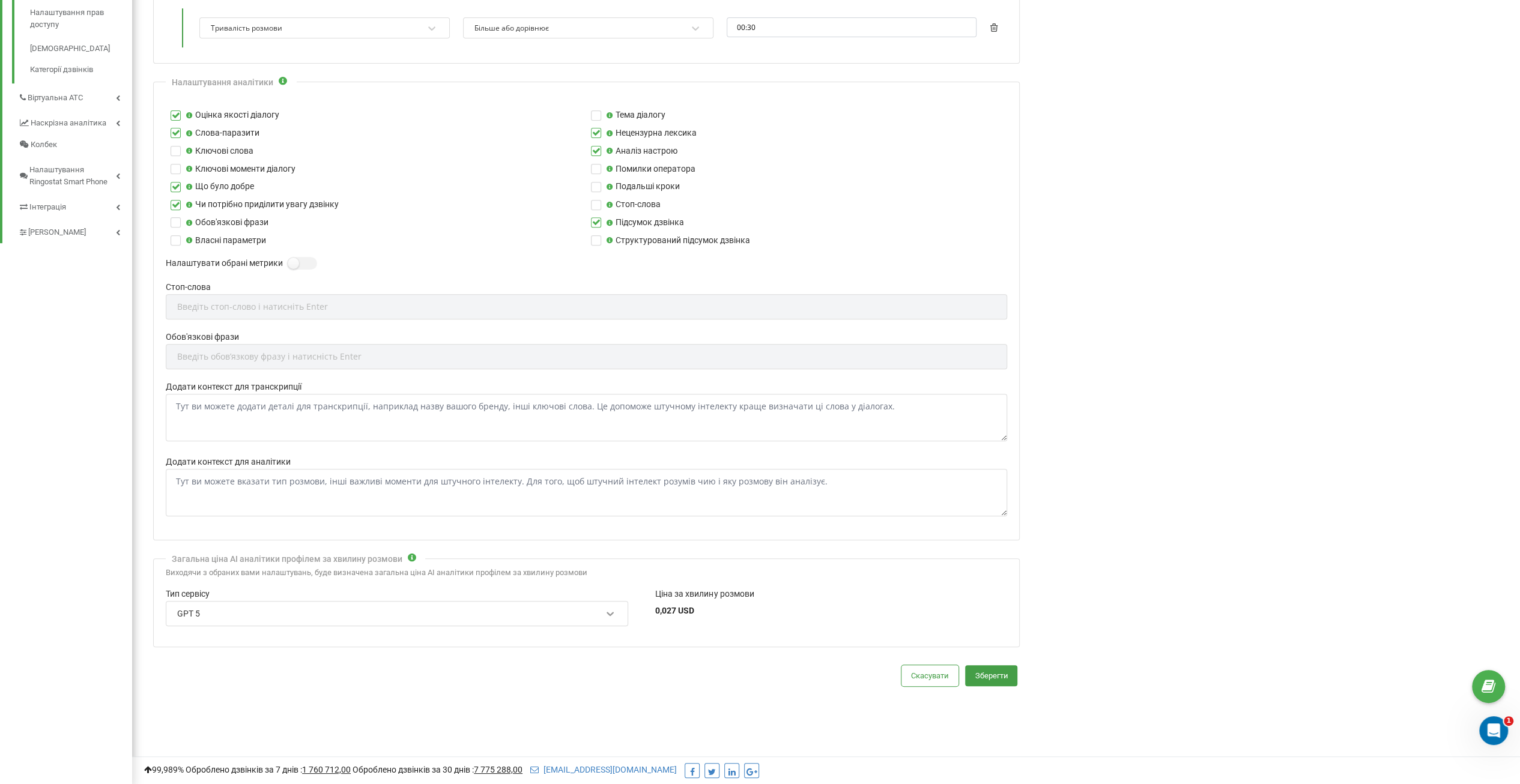
click at [613, 607] on icon at bounding box center [610, 614] width 12 height 12
click at [947, 394] on textarea "Додати контекст для транскрипції" at bounding box center [586, 418] width 841 height 48
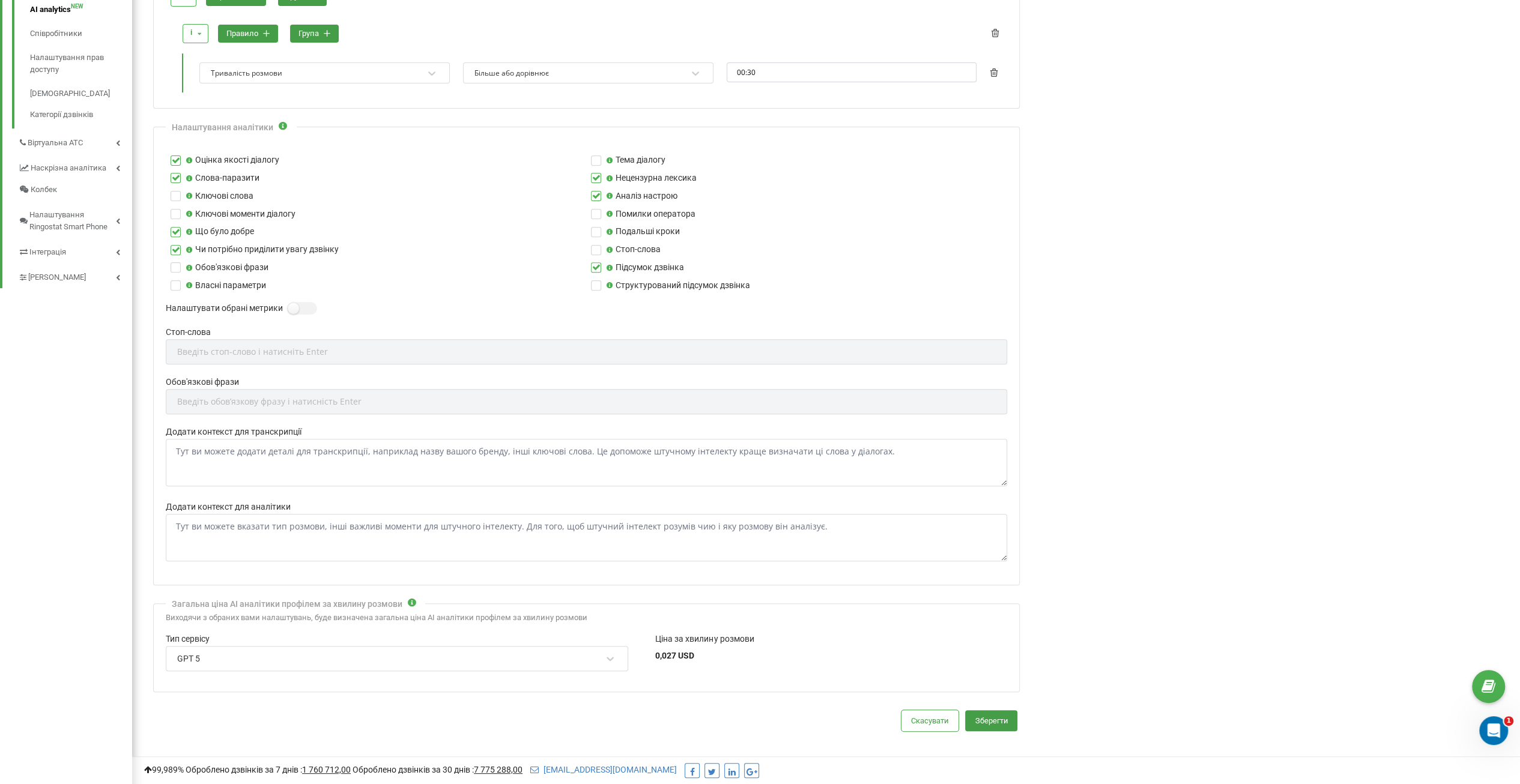
scroll to position [396, 0]
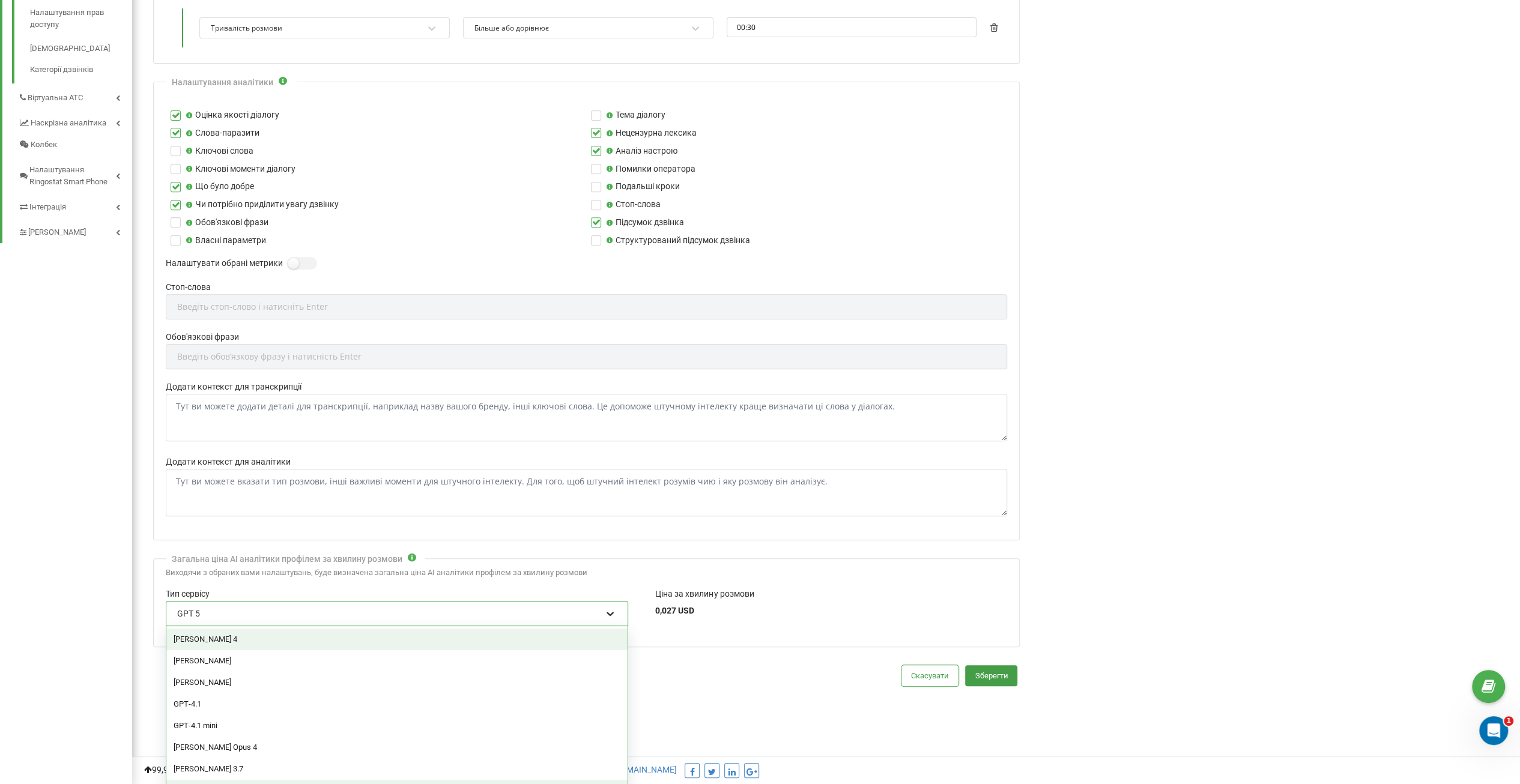
click at [609, 610] on icon at bounding box center [610, 614] width 12 height 12
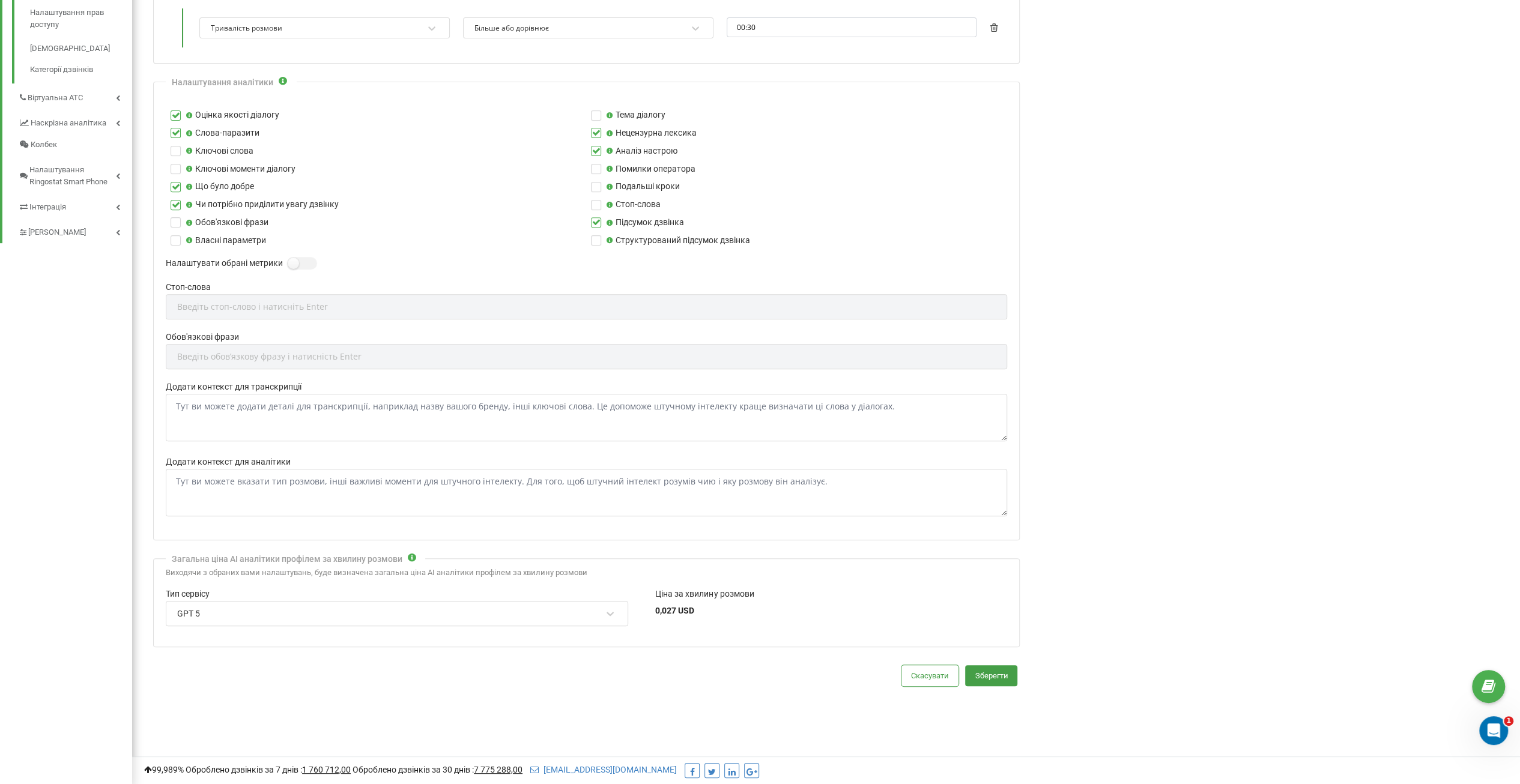
scroll to position [0, 0]
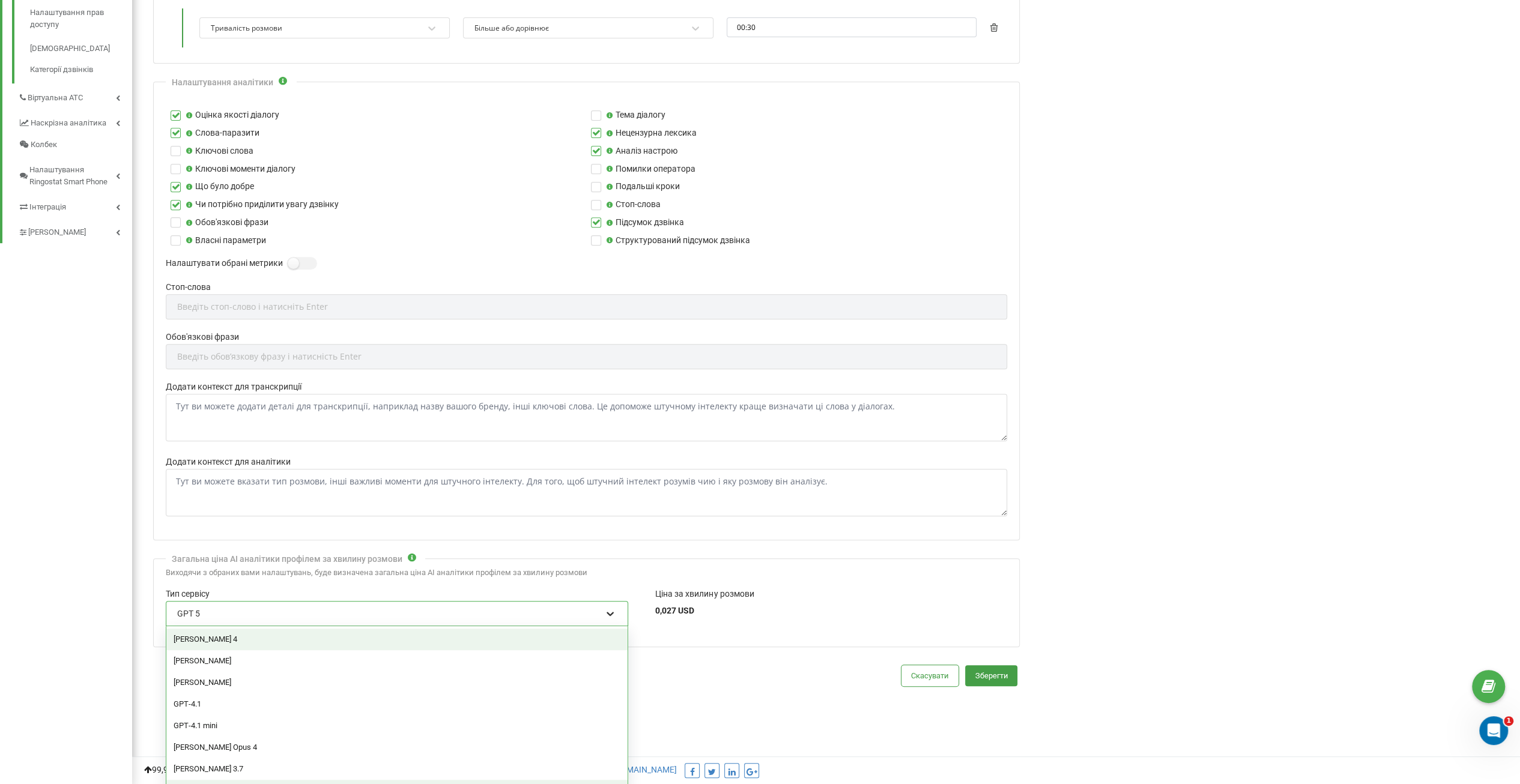
click at [612, 609] on icon at bounding box center [610, 614] width 12 height 12
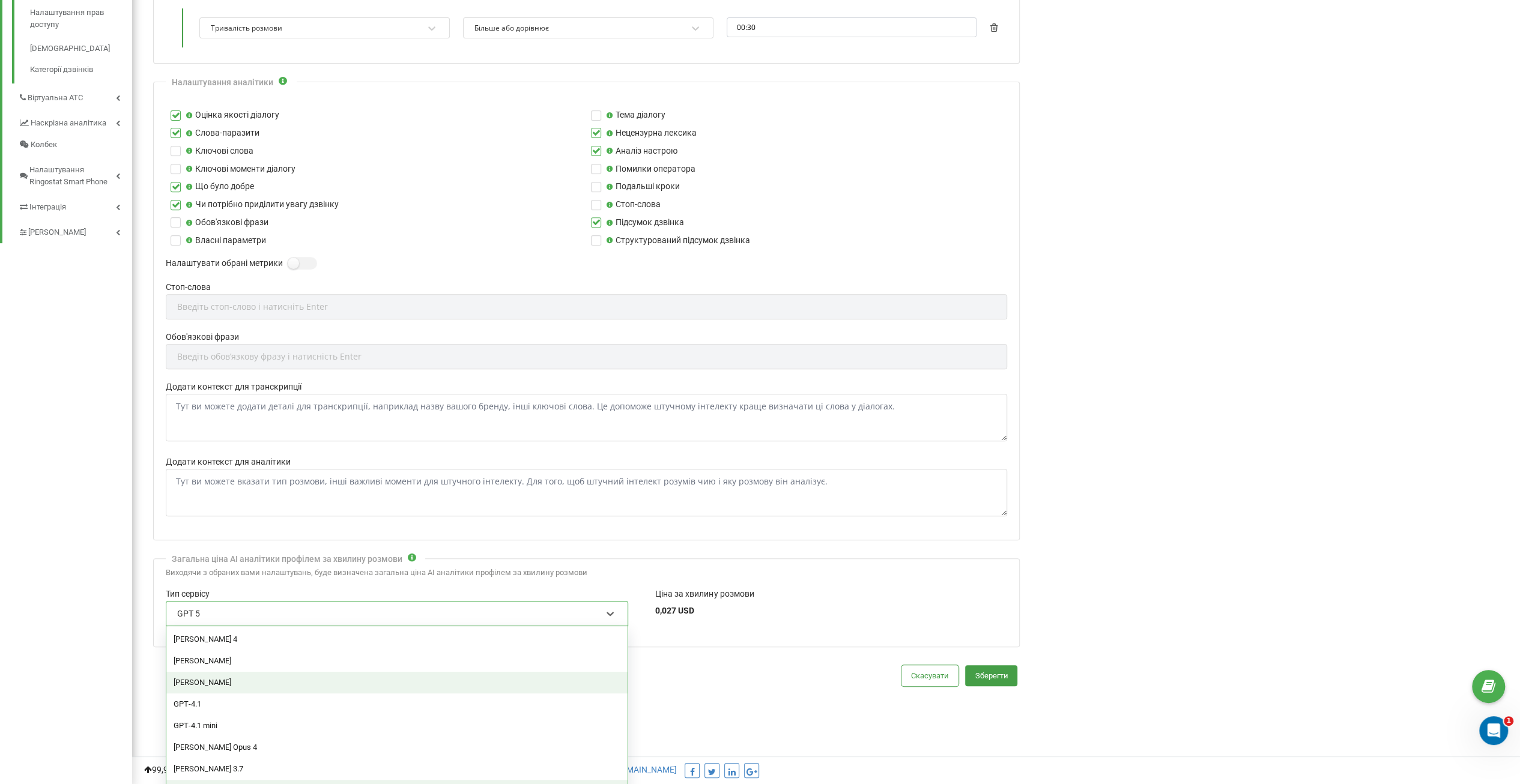
click at [247, 678] on div "[PERSON_NAME]" at bounding box center [397, 682] width 461 height 21
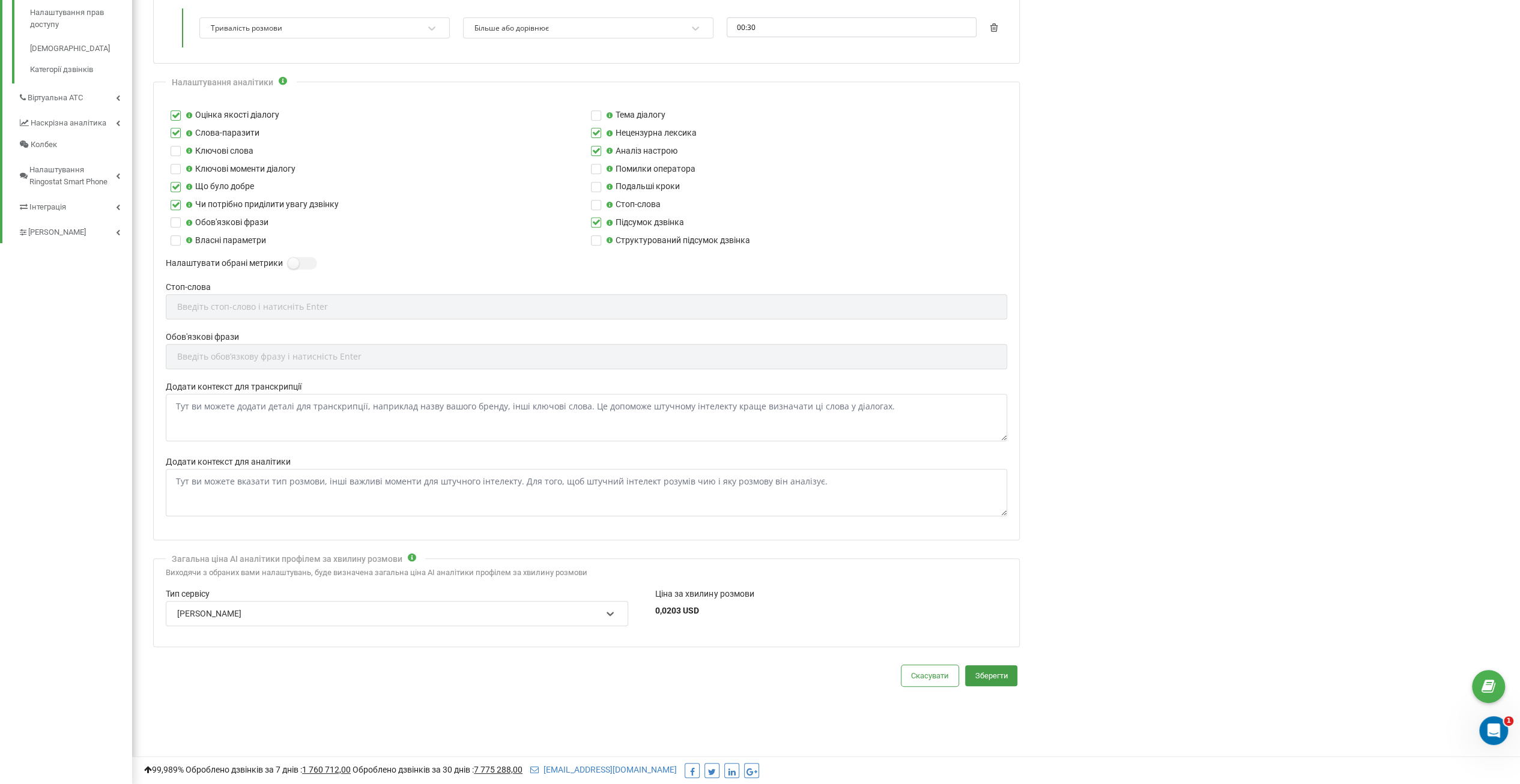
click at [616, 610] on div "[PERSON_NAME]" at bounding box center [397, 614] width 462 height 26
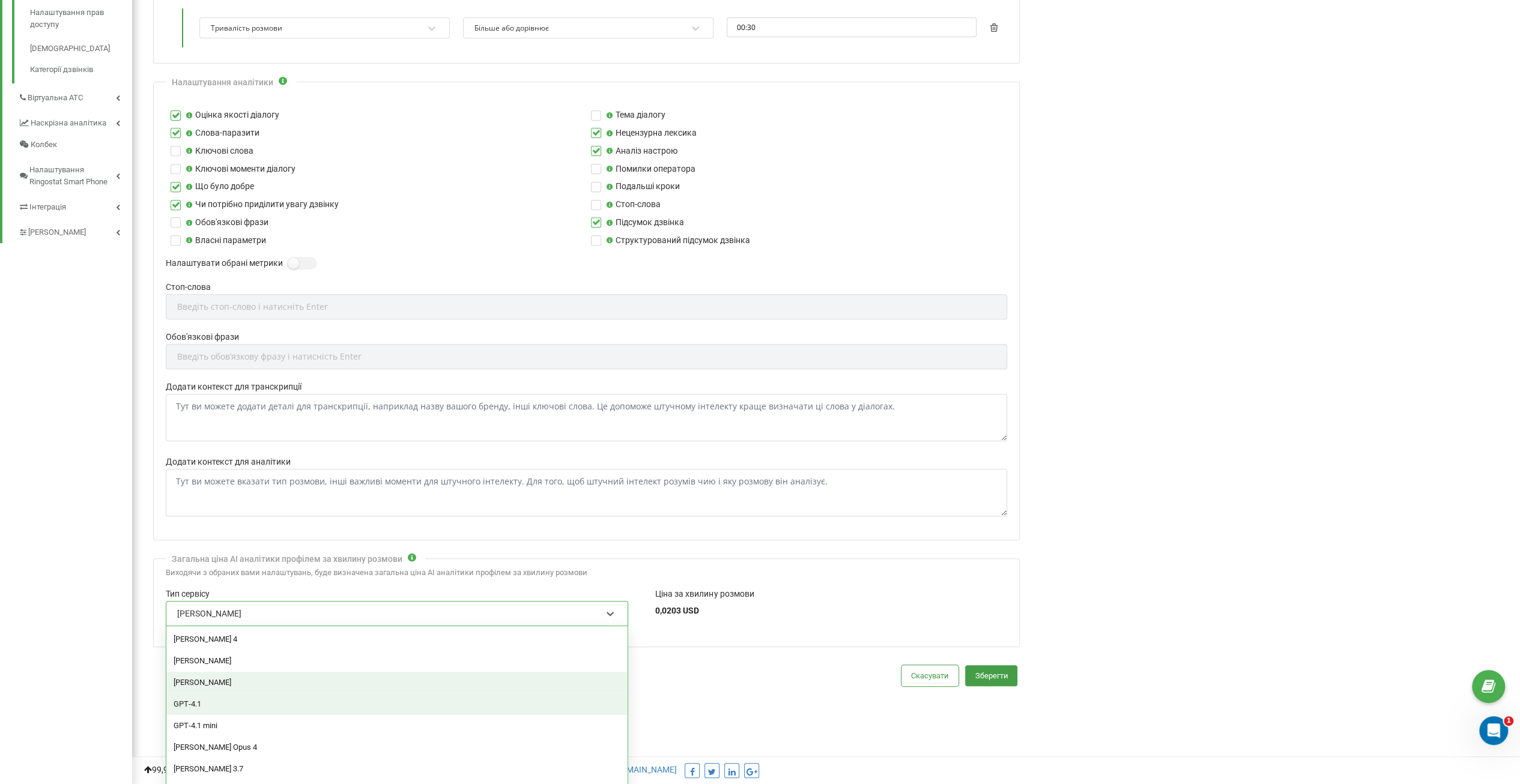
click at [209, 698] on div "GPT‑4.1" at bounding box center [397, 704] width 461 height 21
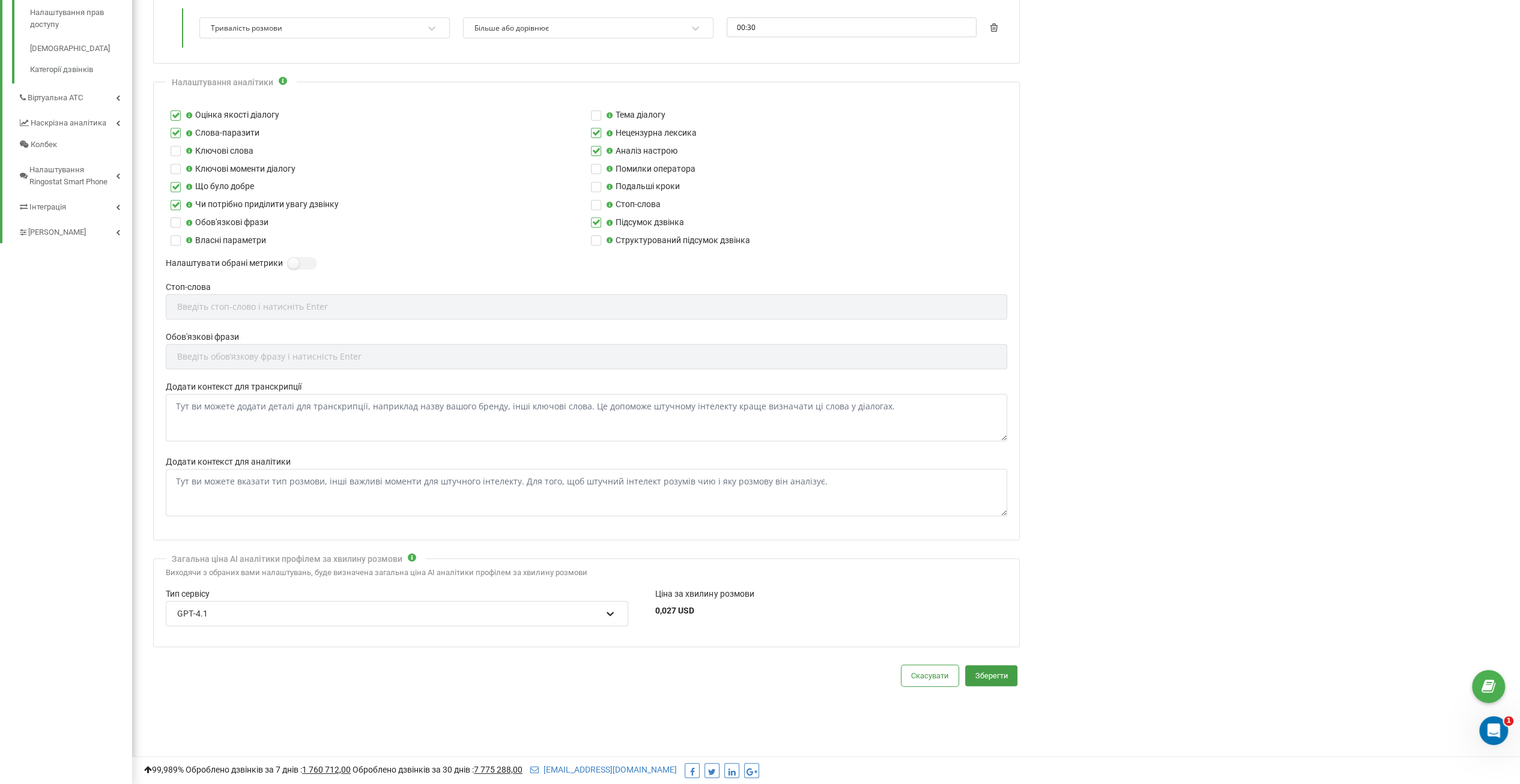
click at [607, 608] on icon at bounding box center [610, 614] width 12 height 12
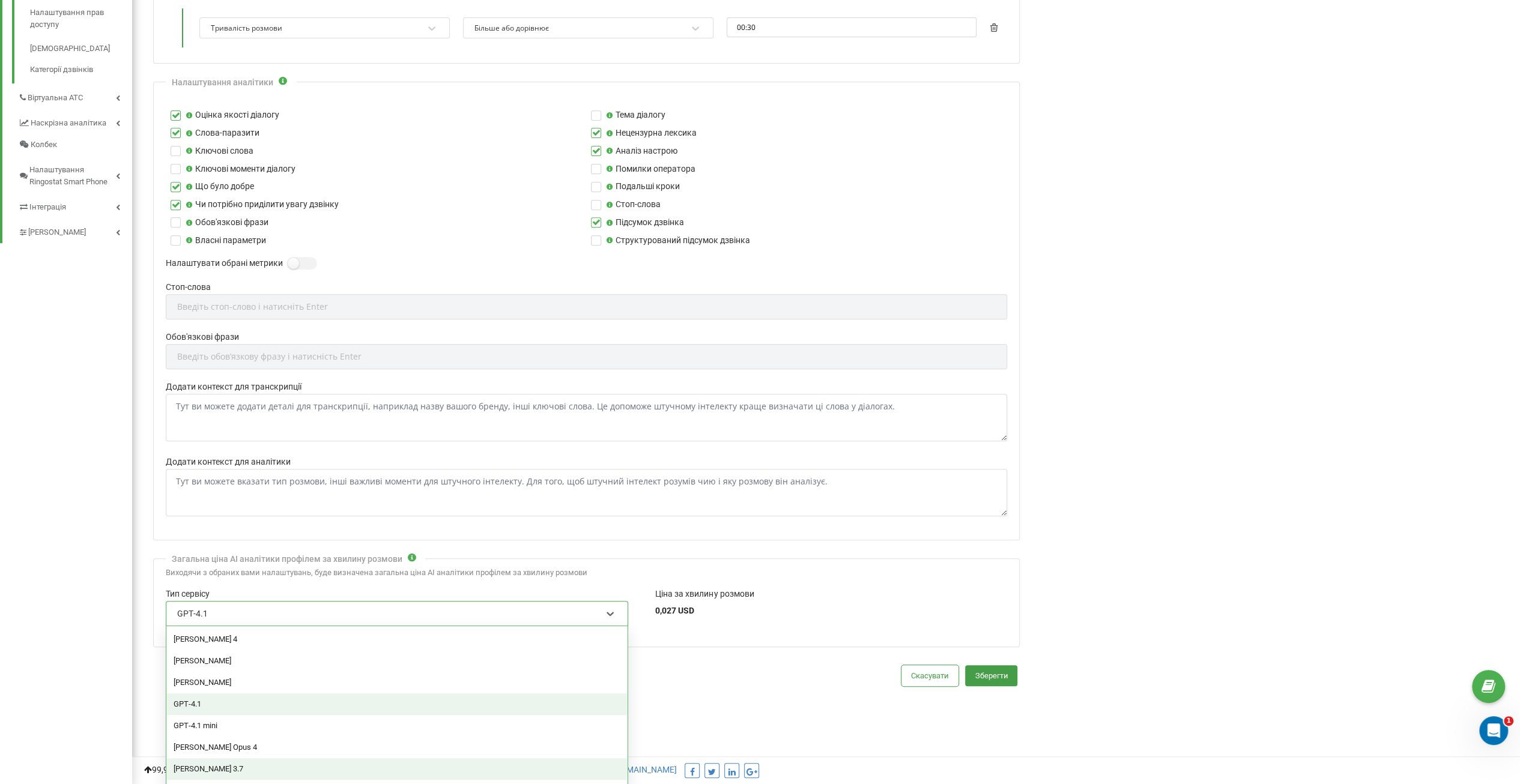
scroll to position [57, 0]
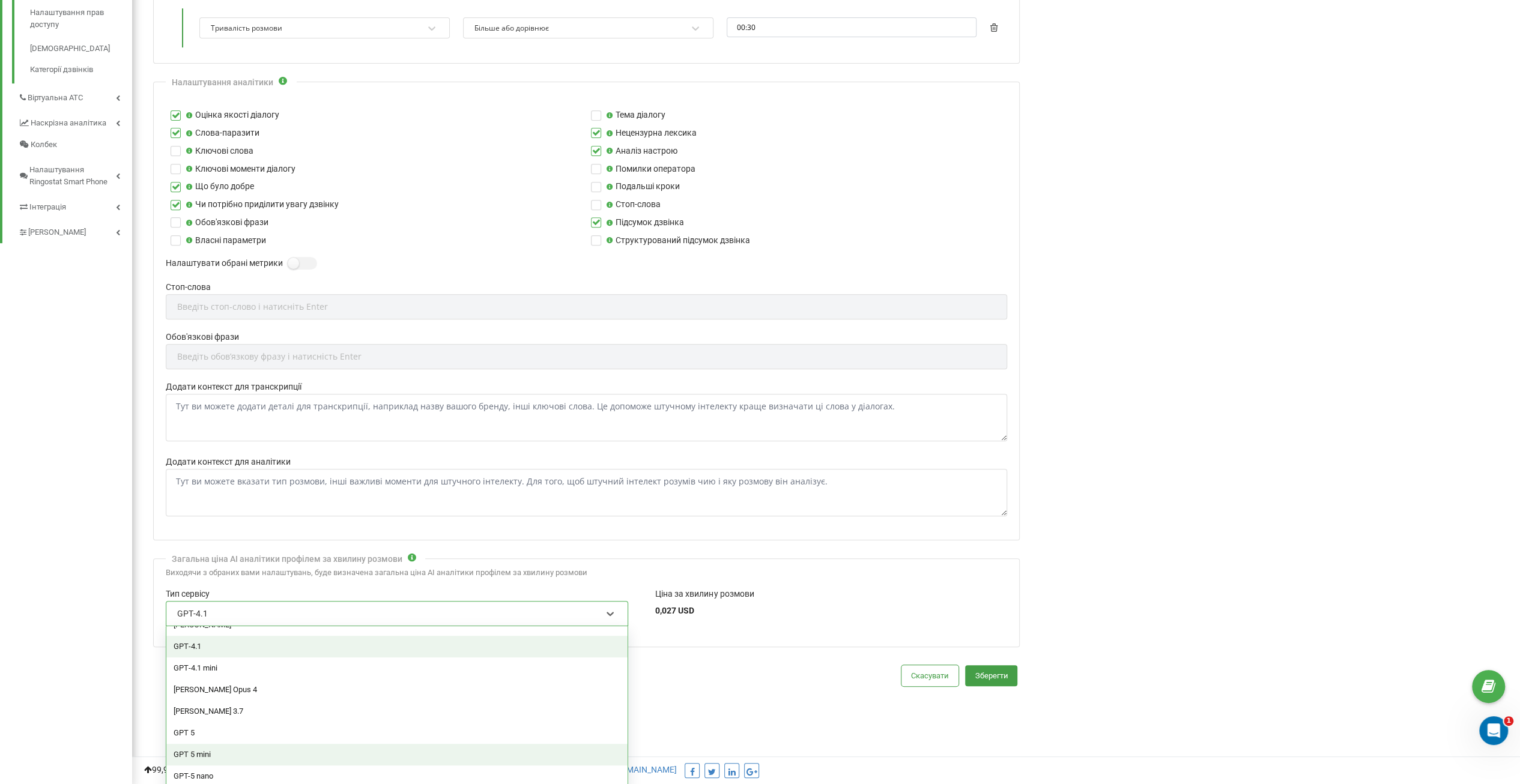
click at [203, 750] on div "GPT 5 mini" at bounding box center [397, 754] width 461 height 21
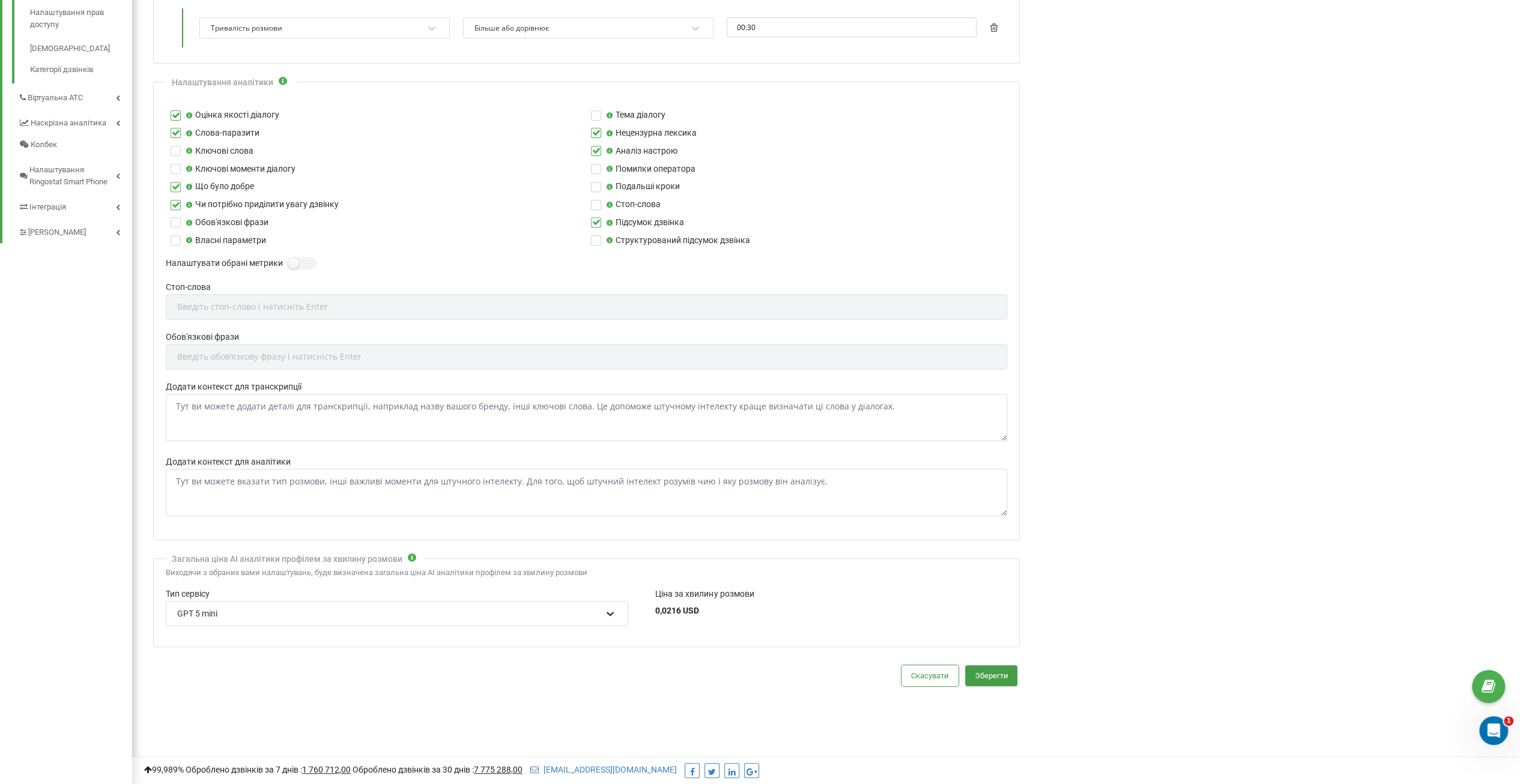
click at [607, 607] on icon at bounding box center [610, 614] width 12 height 12
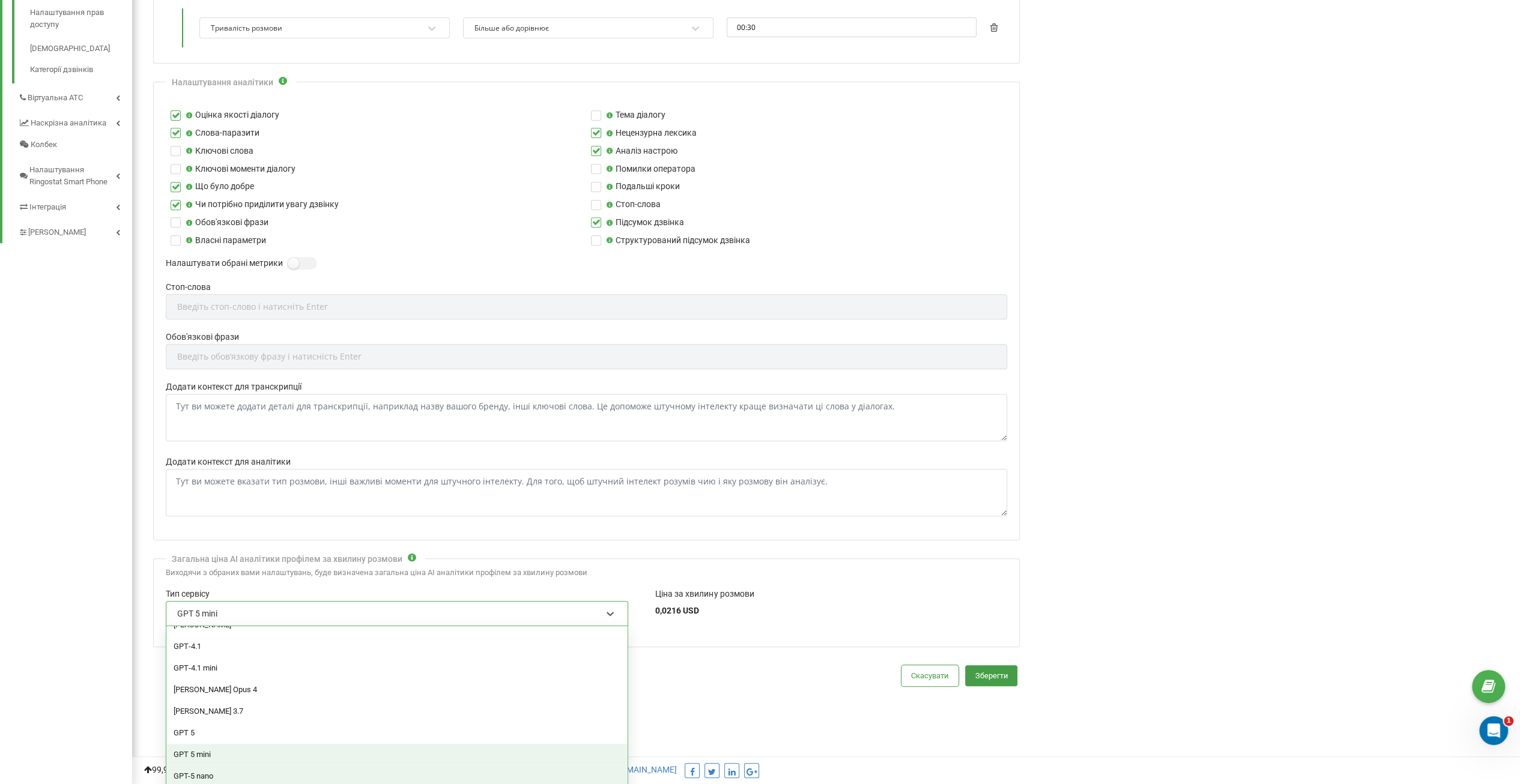
click at [219, 767] on div "GPT-5 nano" at bounding box center [397, 776] width 461 height 21
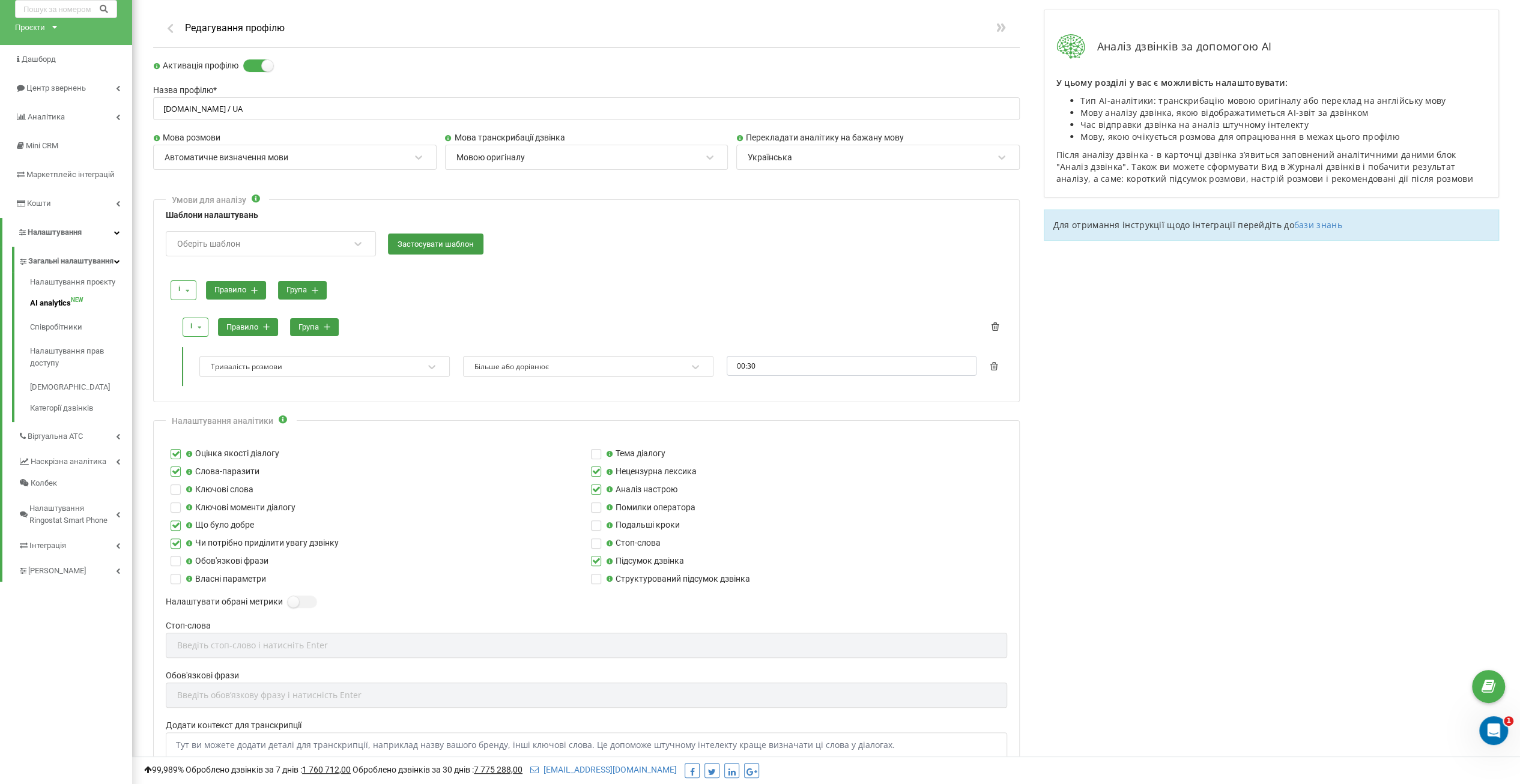
scroll to position [0, 0]
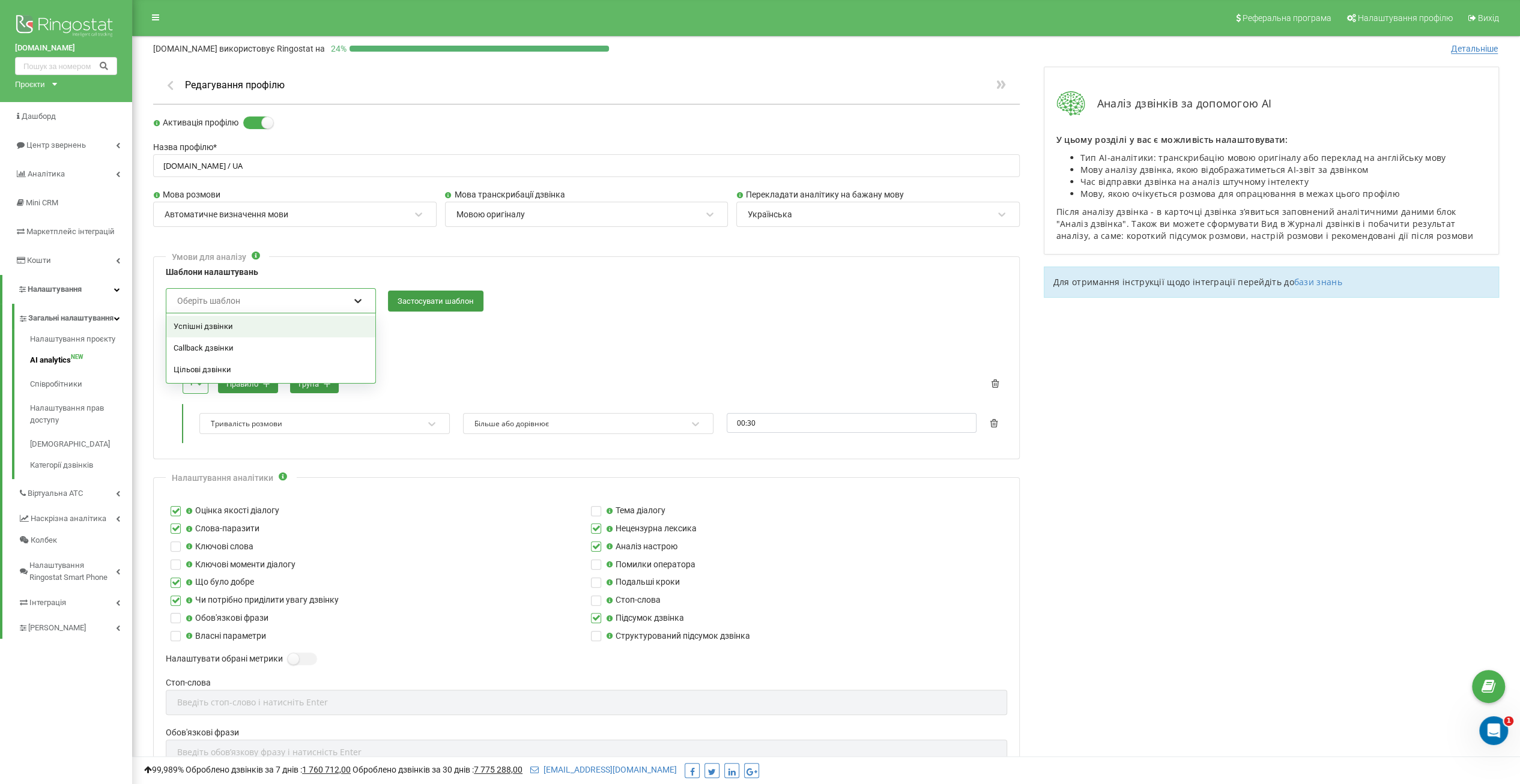
click at [355, 306] on div at bounding box center [358, 301] width 16 height 16
click at [354, 306] on div at bounding box center [358, 301] width 16 height 16
click at [175, 541] on label at bounding box center [176, 541] width 11 height 0
click at [0, 0] on input "Ключові слова" at bounding box center [0, 0] width 0 height 0
click at [174, 560] on label at bounding box center [176, 560] width 11 height 0
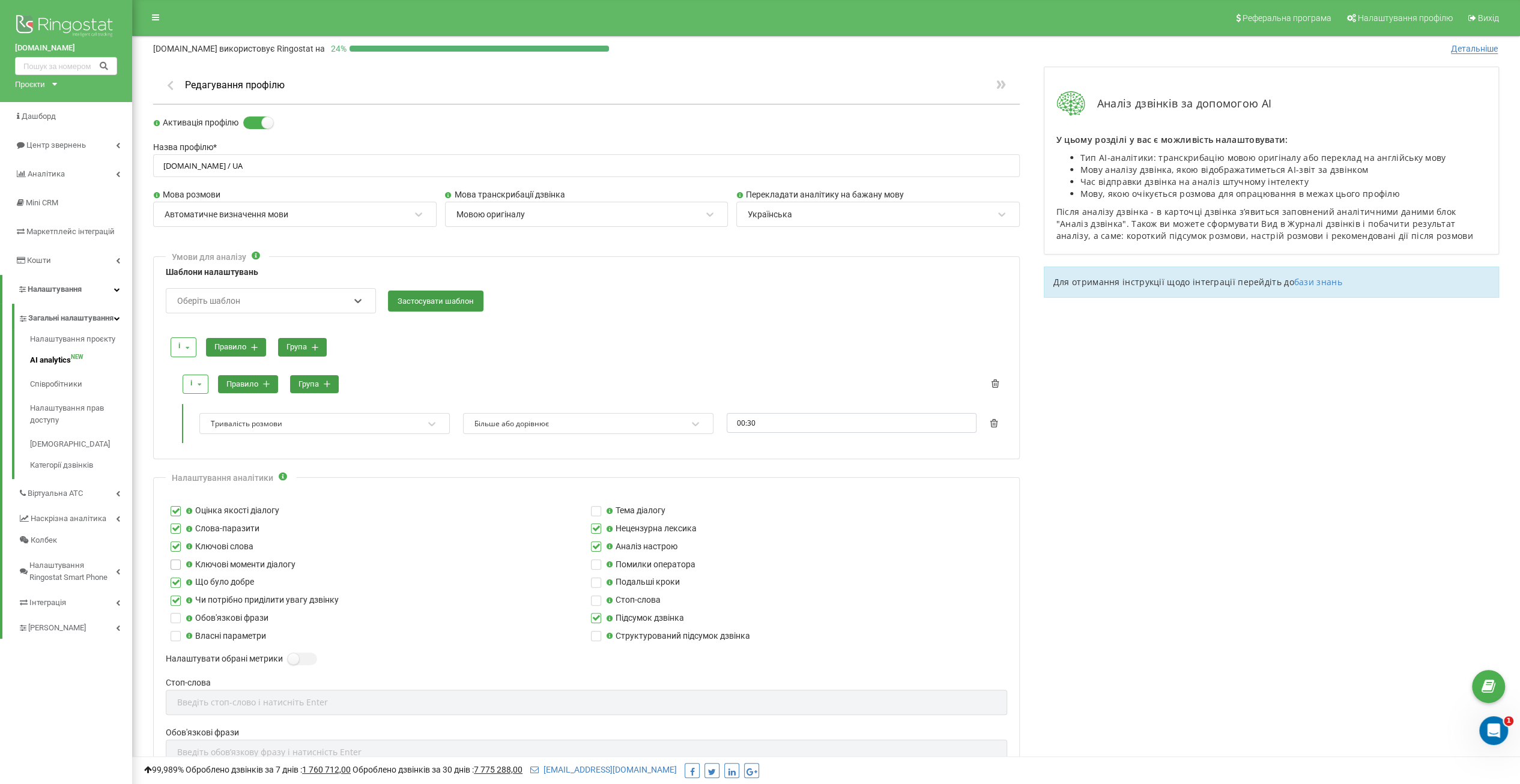
click at [0, 0] on input "Ключові моменти діалогу" at bounding box center [0, 0] width 0 height 0
click at [176, 613] on label at bounding box center [176, 613] width 11 height 0
click at [0, 0] on input "Обов'язкові фрази" at bounding box center [0, 0] width 0 height 0
click at [597, 560] on label at bounding box center [596, 560] width 11 height 0
click at [0, 0] on input "Помилки оператора" at bounding box center [0, 0] width 0 height 0
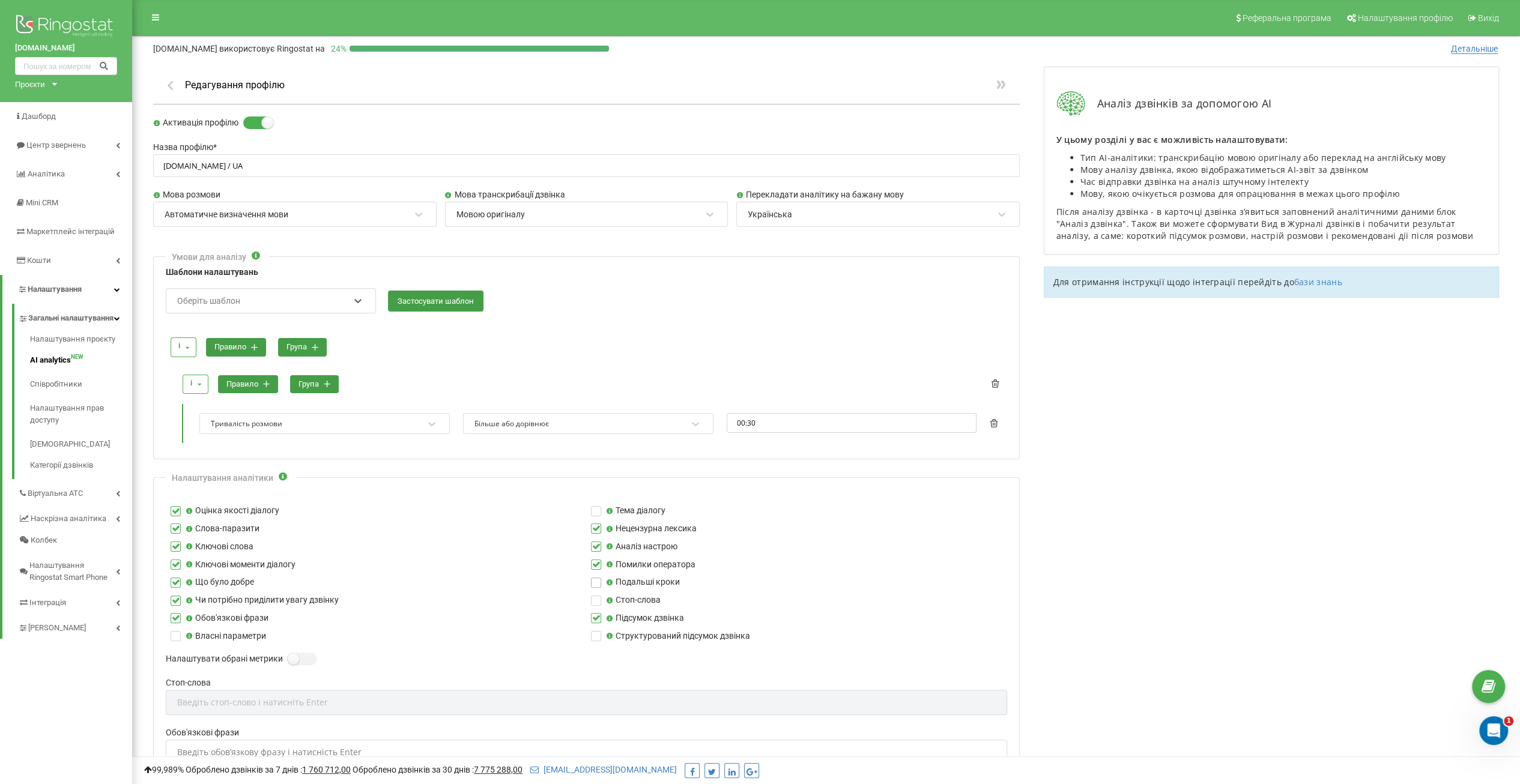
click at [597, 577] on label at bounding box center [596, 577] width 11 height 0
click at [0, 0] on input "Подальші кроки" at bounding box center [0, 0] width 0 height 0
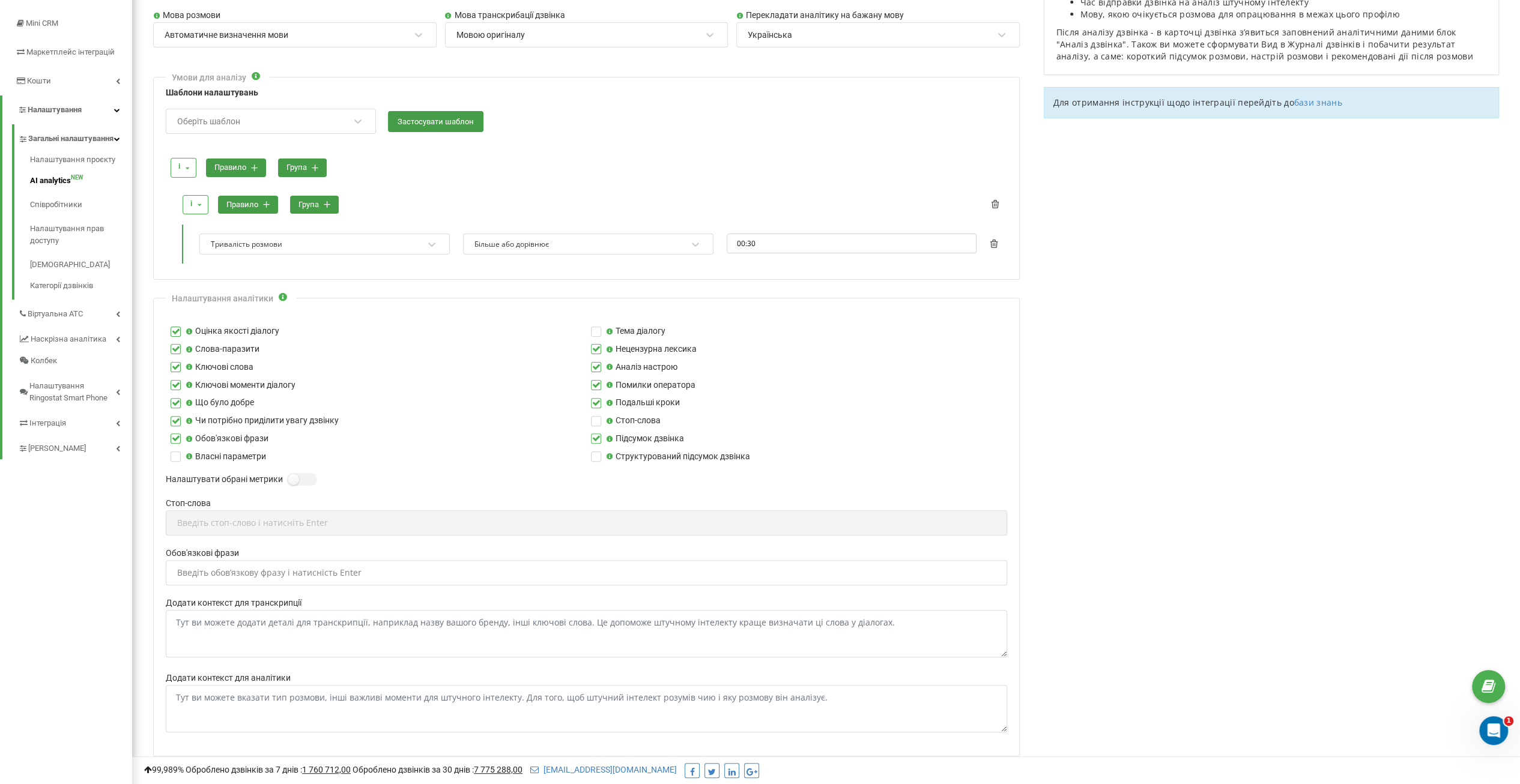
scroll to position [180, 0]
click at [206, 569] on div "Введіть обовʼязкову фразу і натисність Enter" at bounding box center [269, 572] width 185 height 9
paste input "text"
click at [245, 568] on div "Введіть обовʼязкову фразу і натисність Enter" at bounding box center [269, 572] width 185 height 9
click at [220, 571] on div "Введіть обовʼязкову фразу і натисність Enter" at bounding box center [269, 572] width 185 height 9
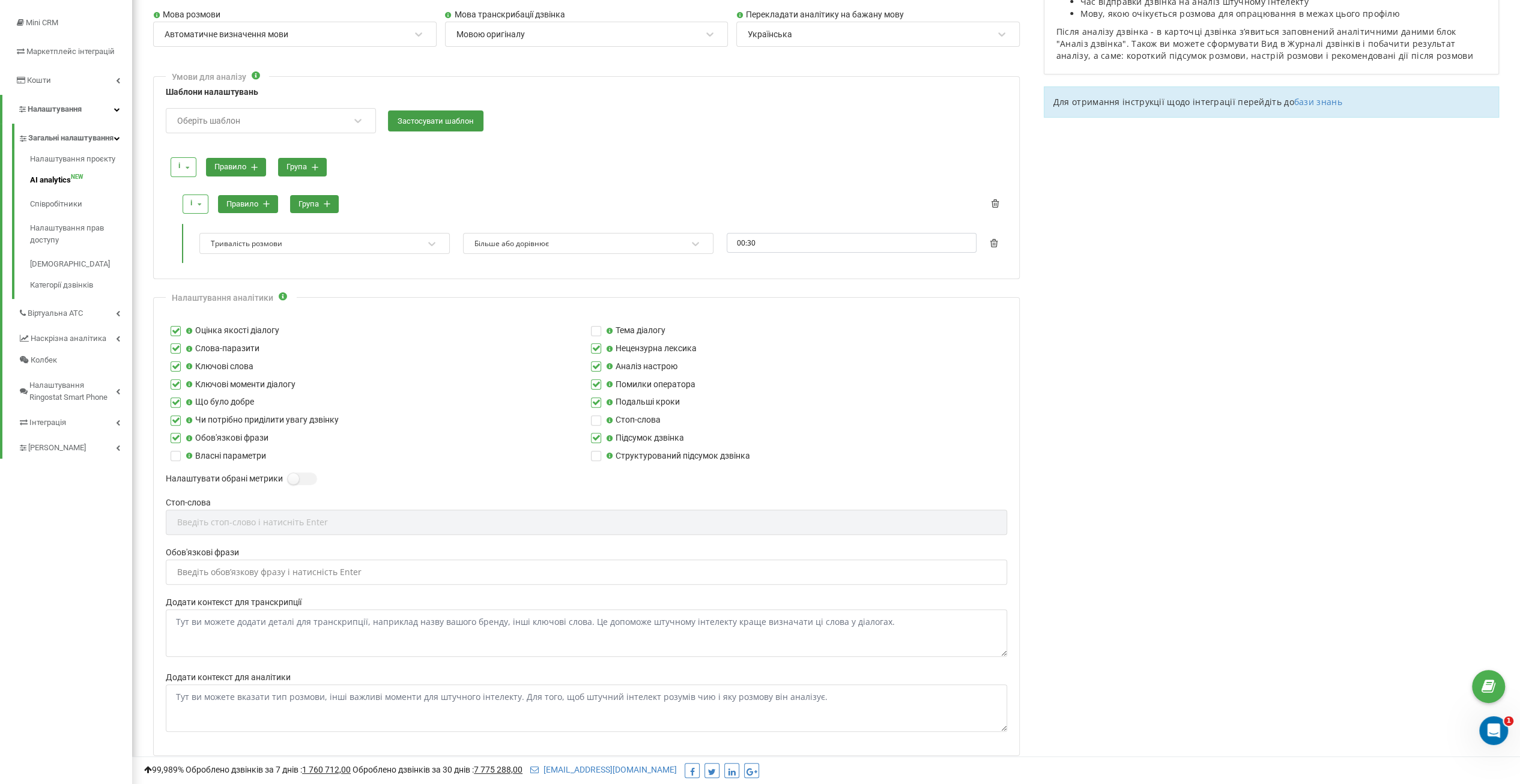
paste input "text"
click at [207, 568] on div "Введіть обовʼязкову фразу і натисність Enter" at bounding box center [269, 572] width 185 height 9
type input "в"
click at [218, 573] on div "Введіть обовʼязкову фразу і натисність Enter" at bounding box center [269, 572] width 185 height 9
paste input "text"
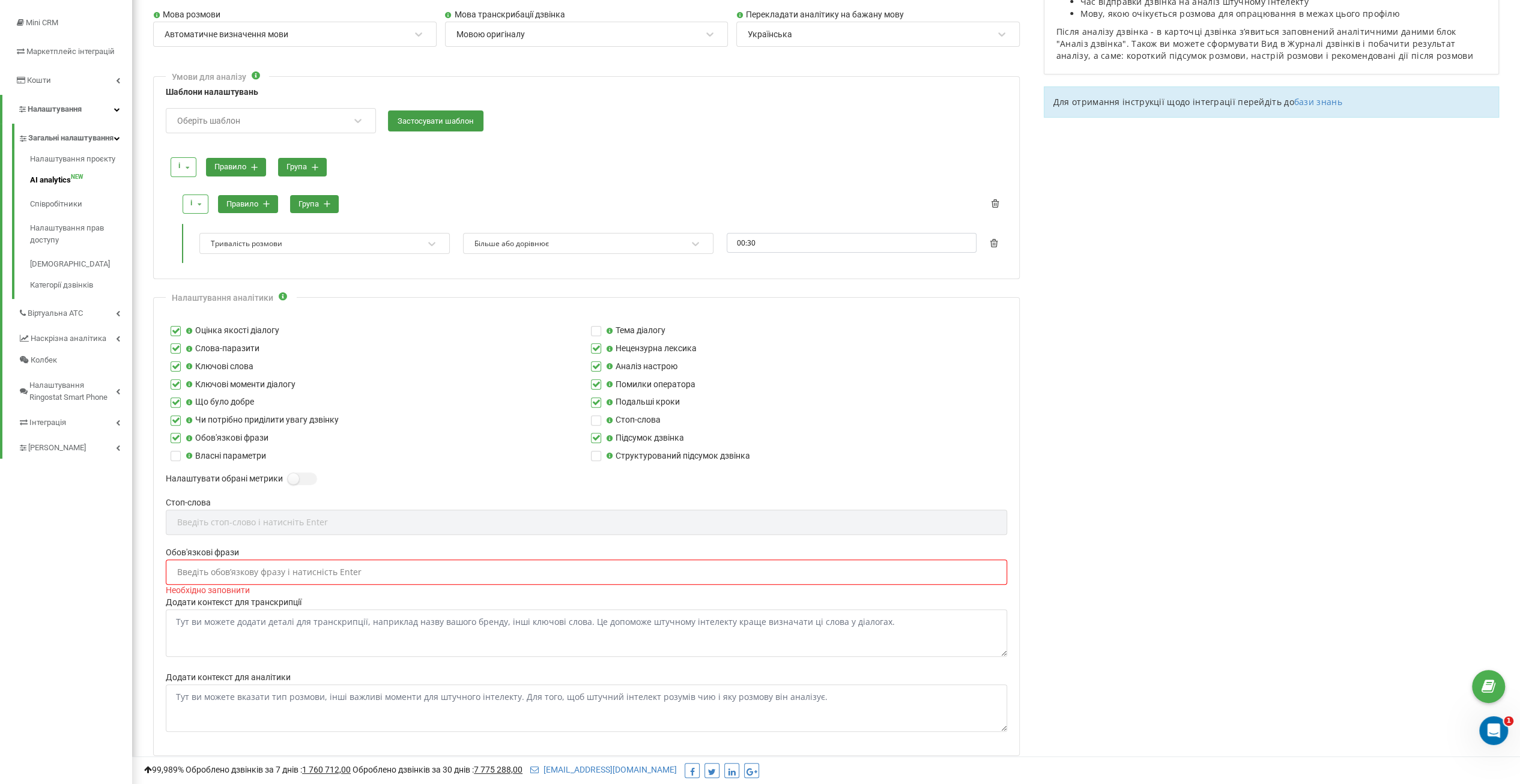
click at [227, 573] on div "Введіть обовʼязкову фразу і натисність Enter" at bounding box center [269, 572] width 185 height 9
click at [194, 569] on div "Введіть обовʼязкову фразу і натисність Enter" at bounding box center [269, 572] width 185 height 9
paste input "AgroRemPlastic"
type input "AgroRemPlastic"
click at [214, 569] on div "Введіть обовʼязкову фразу і натисність Enter" at bounding box center [269, 572] width 185 height 9
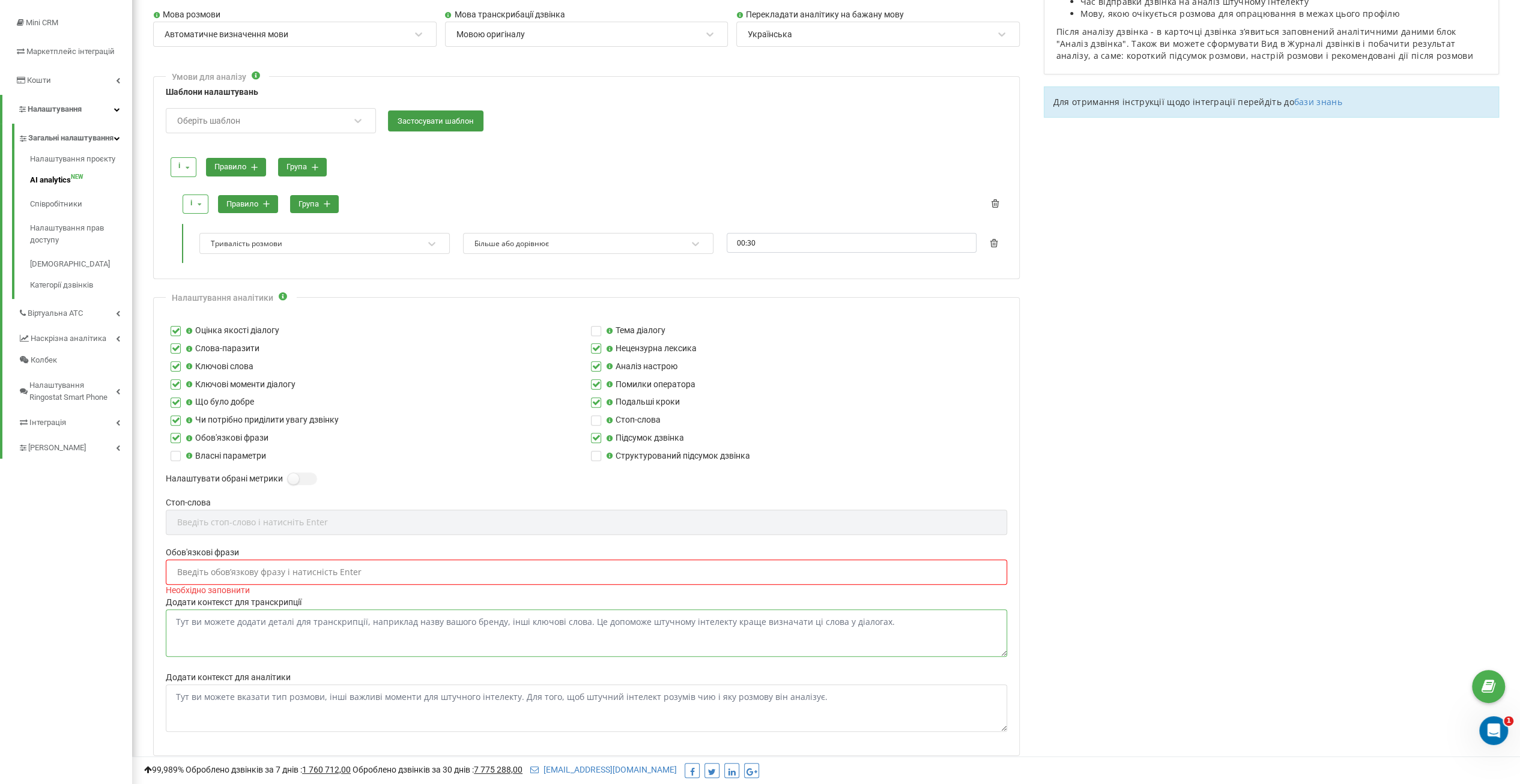
click at [217, 610] on textarea "Додати контекст для транскрипції" at bounding box center [586, 633] width 841 height 48
click at [233, 596] on label "Додати контекст для транскрипції" at bounding box center [586, 602] width 841 height 13
click at [233, 609] on textarea "Додати контекст для транскрипції" at bounding box center [586, 633] width 841 height 48
click at [862, 486] on div at bounding box center [586, 490] width 841 height 11
click at [200, 518] on div "Стоп-слова Введіть стоп-слово і натисніть Enter" at bounding box center [586, 521] width 841 height 49
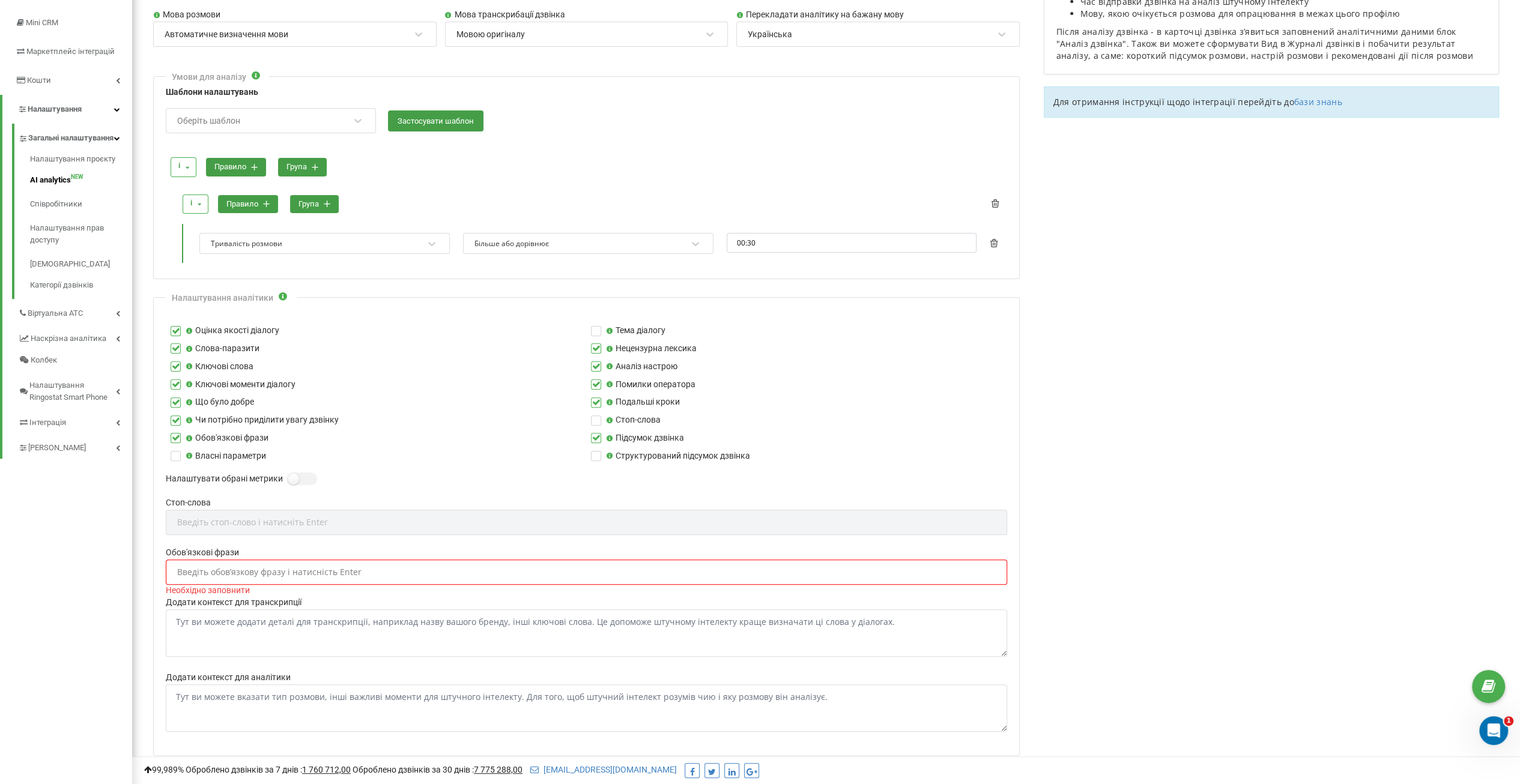
drag, startPoint x: 197, startPoint y: 566, endPoint x: 208, endPoint y: 576, distance: 14.9
click at [198, 568] on div "Введіть обовʼязкову фразу і натисність Enter" at bounding box center [269, 572] width 185 height 9
drag, startPoint x: 176, startPoint y: 566, endPoint x: 38, endPoint y: 556, distance: 138.4
click at [50, 557] on div "[DOMAIN_NAME] Проєкти [DOMAIN_NAME] Дашборд Центр звернень Аналiтика Mini CRM М…" at bounding box center [760, 412] width 1520 height 1185
click at [298, 473] on label at bounding box center [293, 472] width 11 height 1
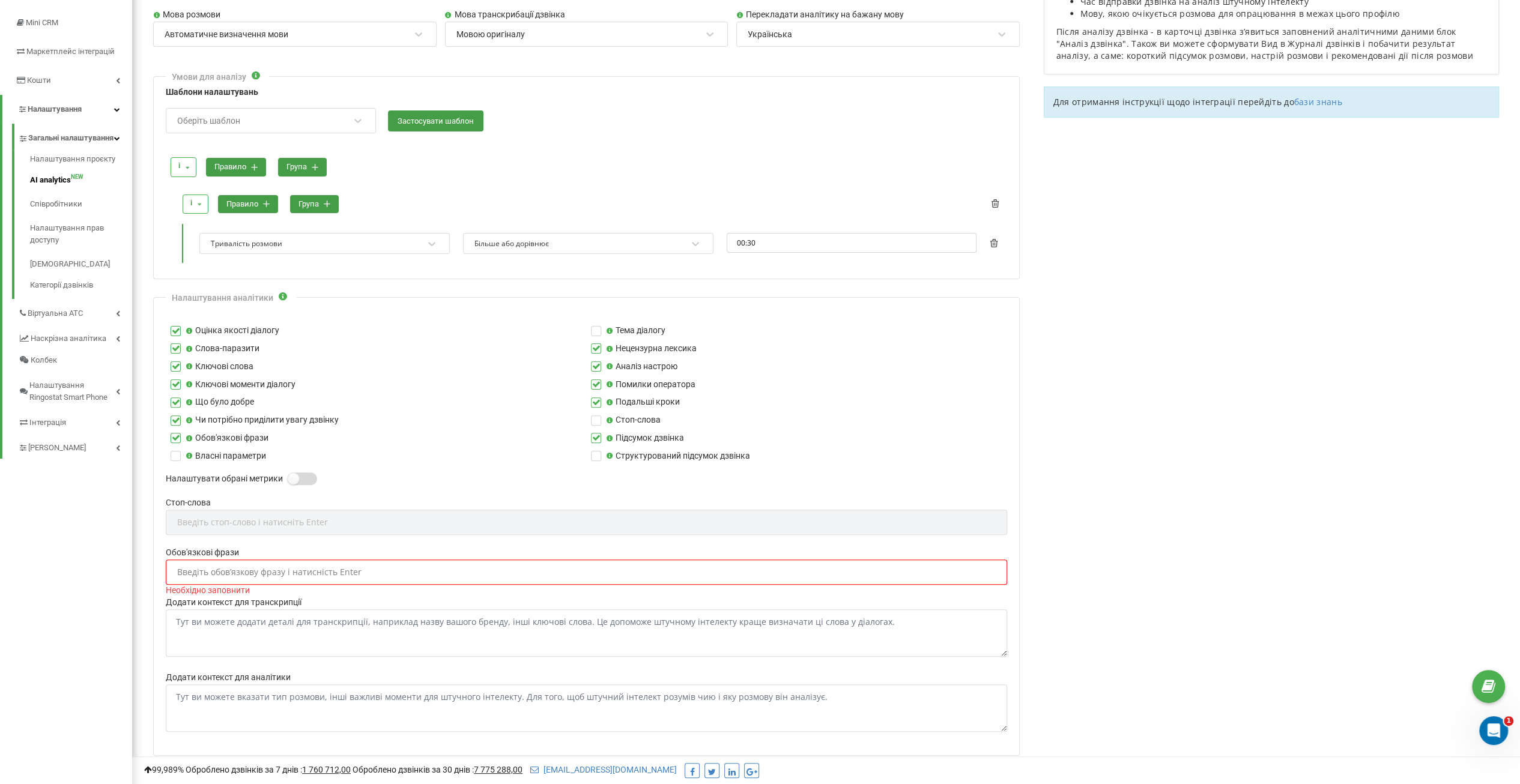
click at [0, 0] on input "Налаштувати обрані метрики" at bounding box center [0, 0] width 0 height 0
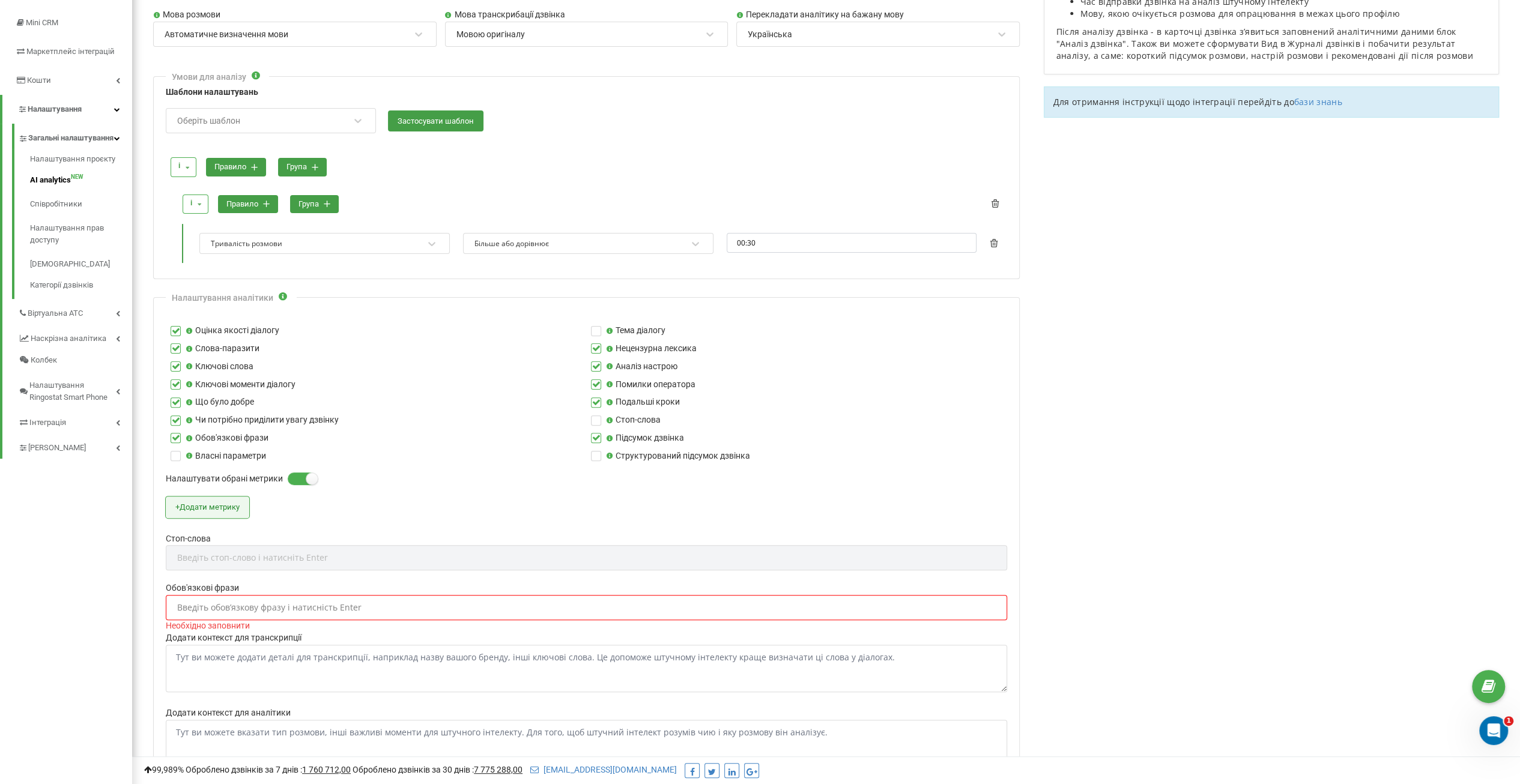
click at [206, 513] on button "+ Додати метрику" at bounding box center [208, 507] width 83 height 21
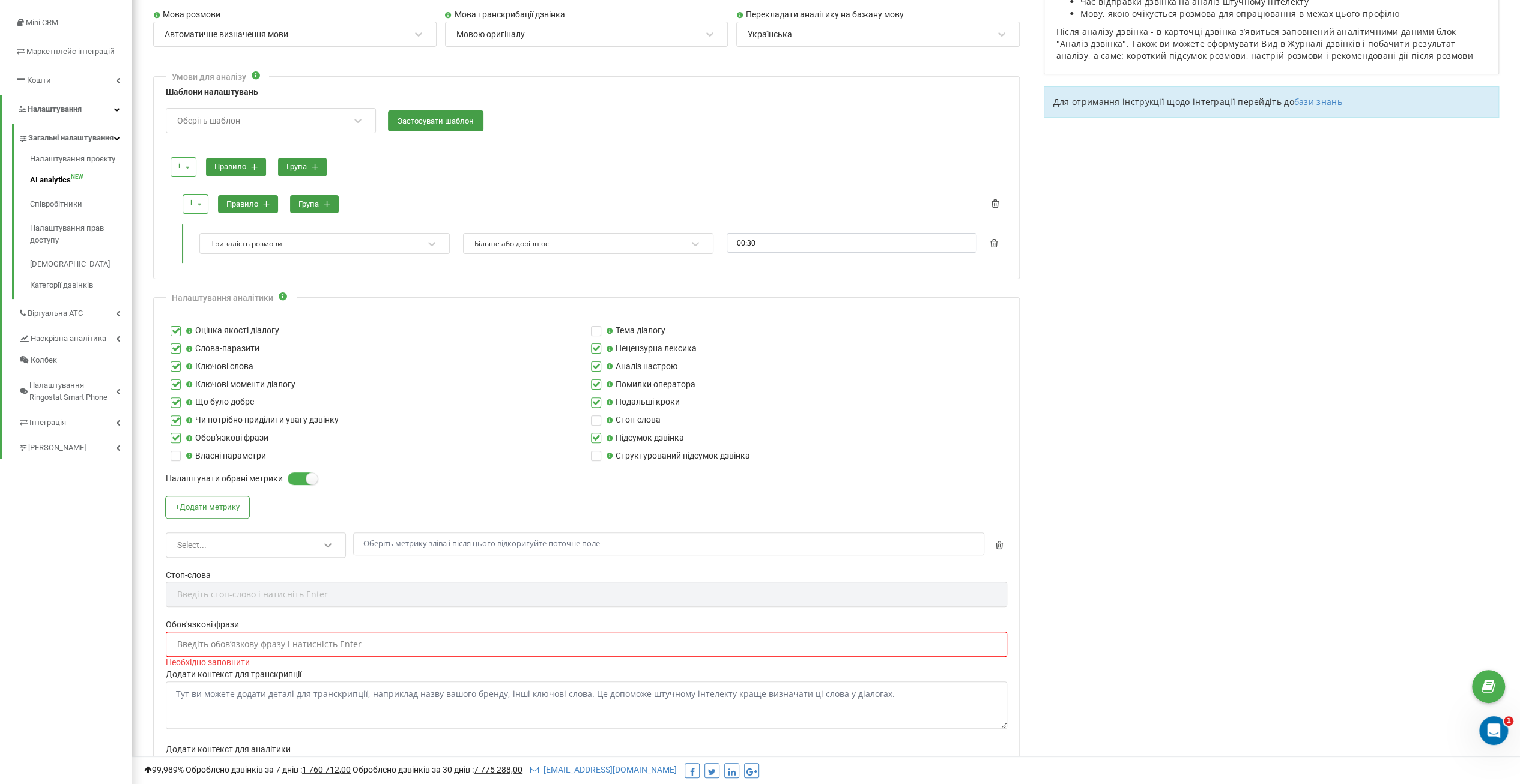
click at [329, 545] on icon at bounding box center [328, 545] width 12 height 12
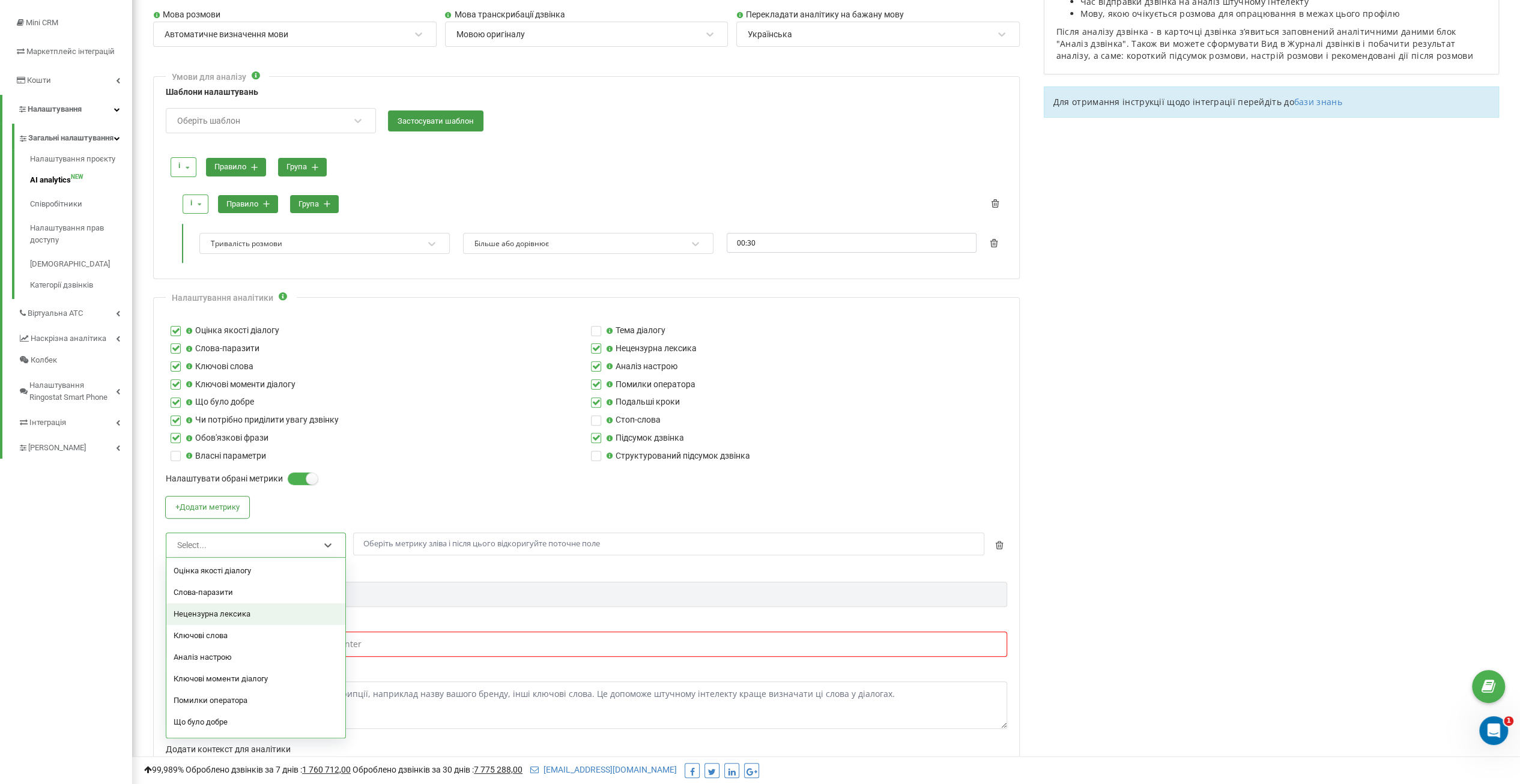
scroll to position [63, 0]
click at [230, 717] on div "Підсумок дзвінка" at bounding box center [255, 724] width 179 height 21
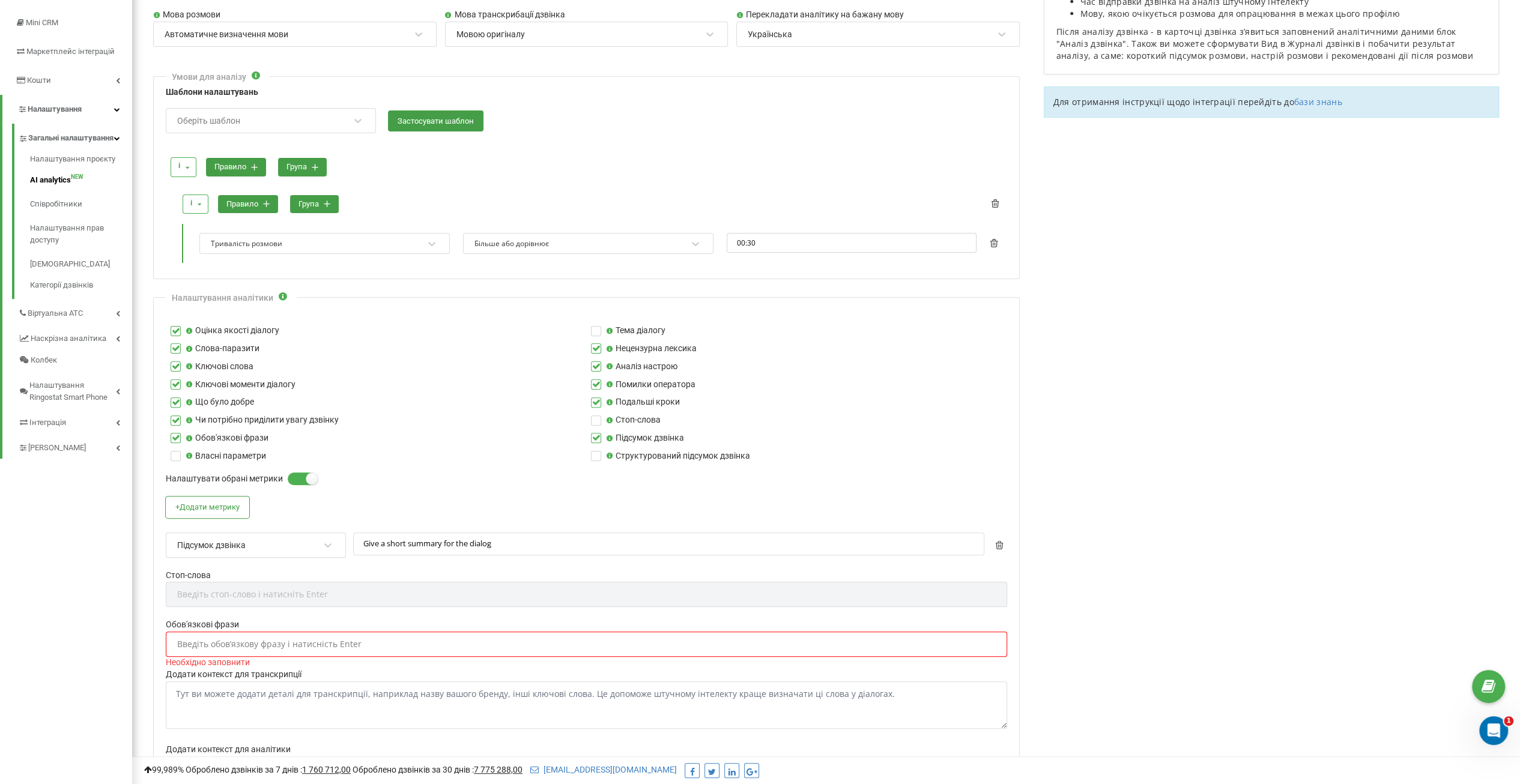
click at [333, 505] on div "+ Додати метрику Підсумок дзвінка Give a short summary for the dialog" at bounding box center [586, 532] width 841 height 72
click at [1001, 541] on icon "button" at bounding box center [999, 546] width 9 height 9
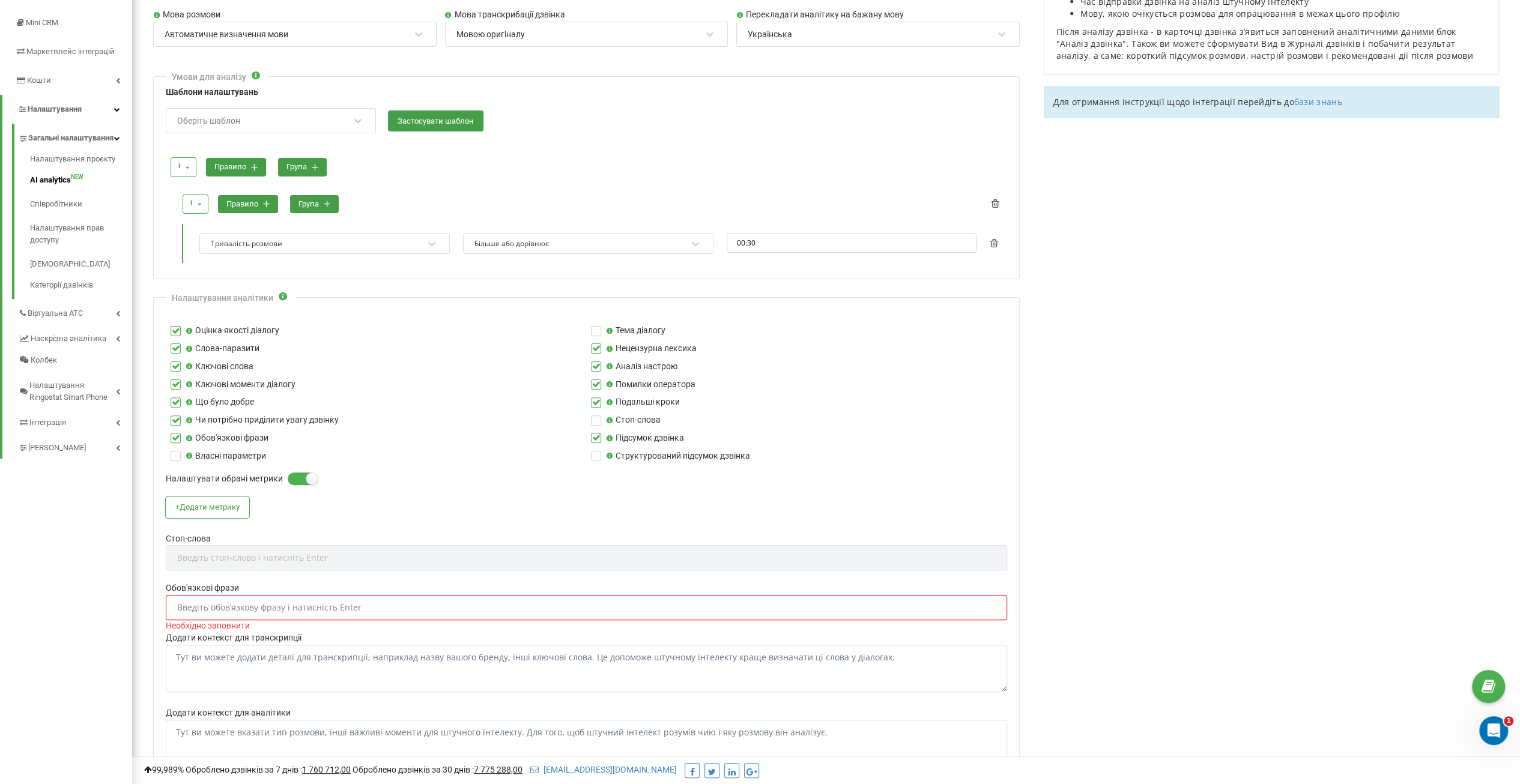
click at [197, 603] on div "Введіть обовʼязкову фразу і натисність Enter" at bounding box center [269, 607] width 185 height 9
type input "Добрий день"
click at [420, 539] on label "Стоп-слова" at bounding box center [586, 539] width 841 height 13
click at [208, 603] on div "Введіть обовʼязкову фразу і натисність Enter" at bounding box center [269, 607] width 185 height 9
paste input "Компанія AgroRemPlastic"
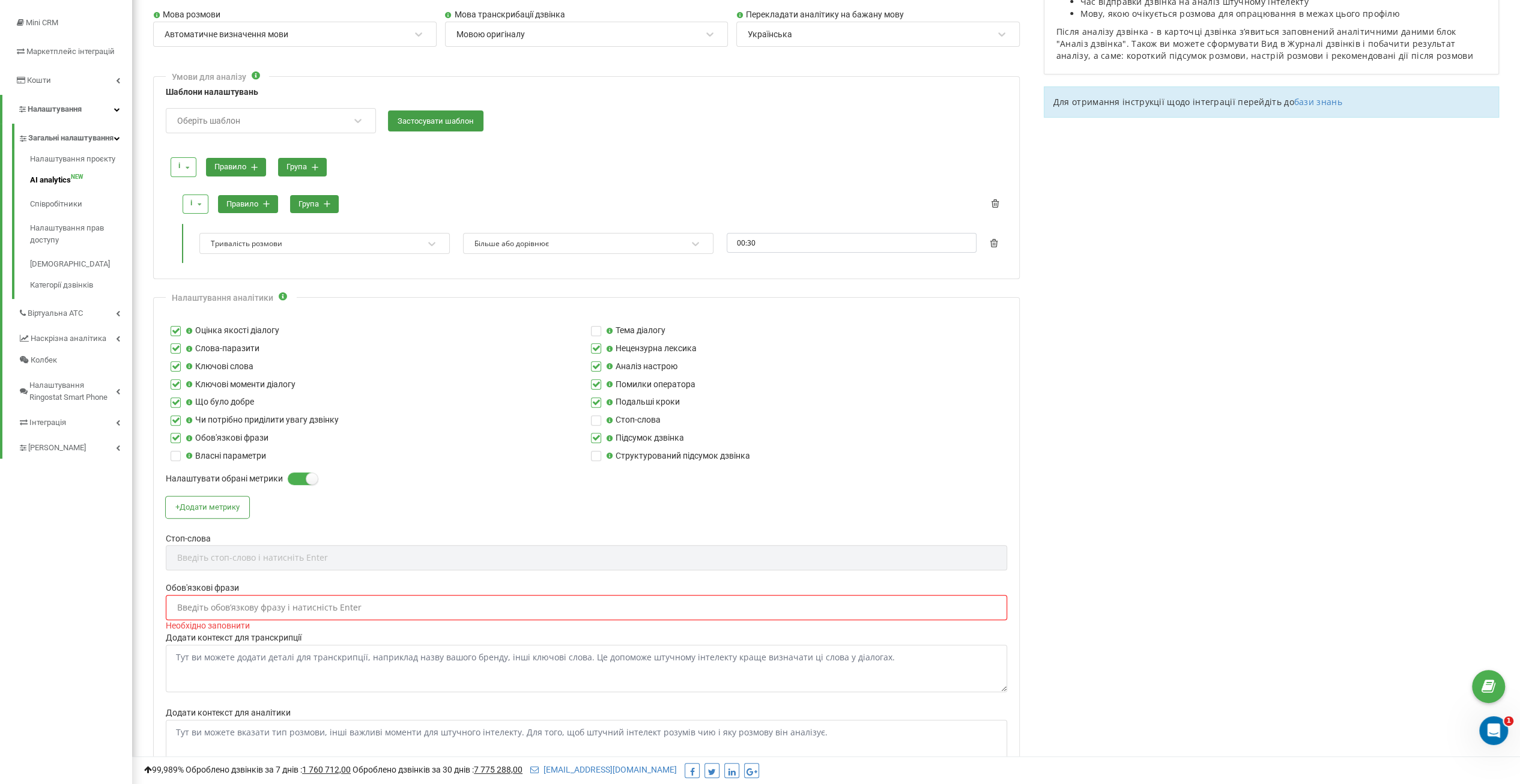
type input "Компанія AgroRemPlastic"
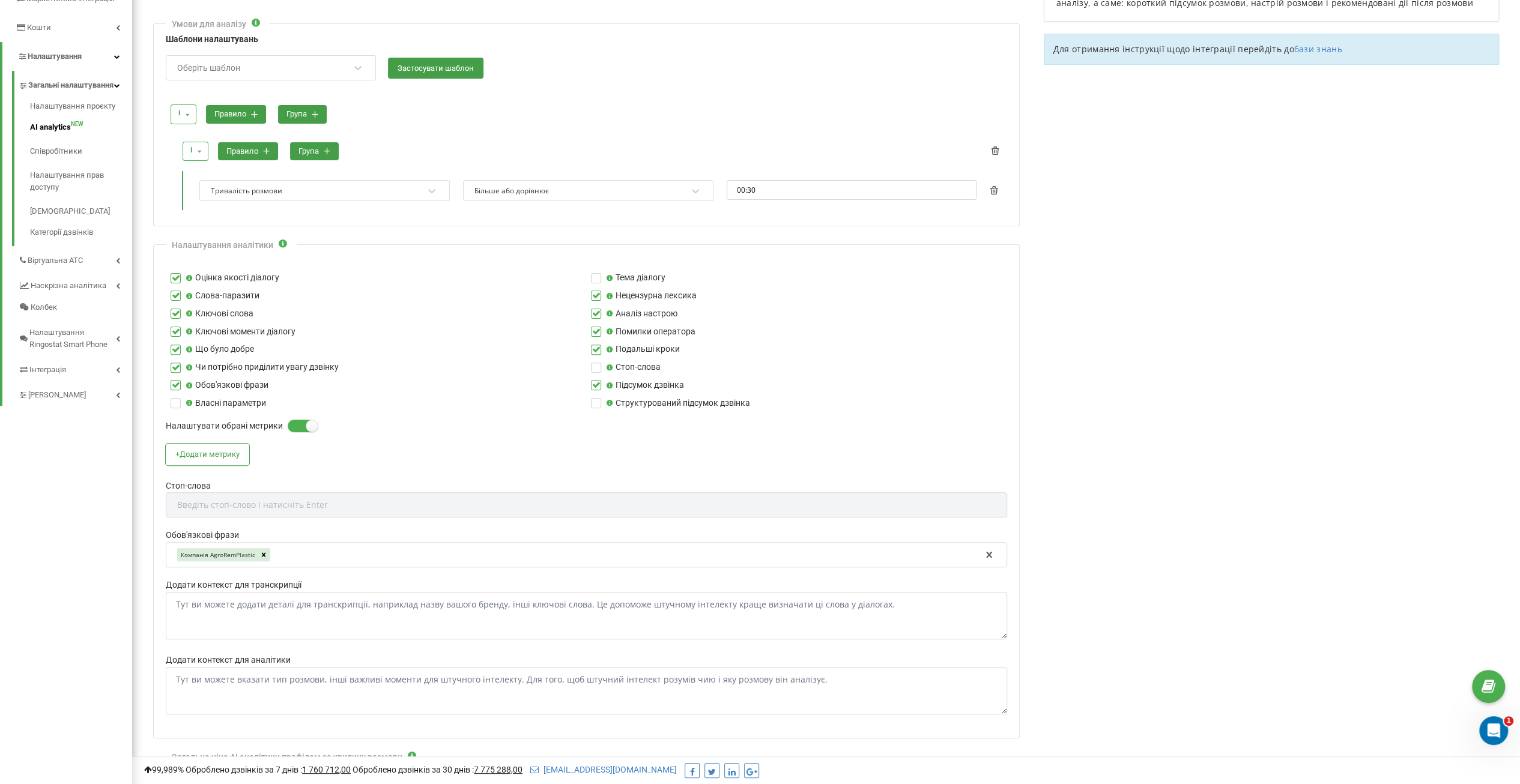
scroll to position [360, 0]
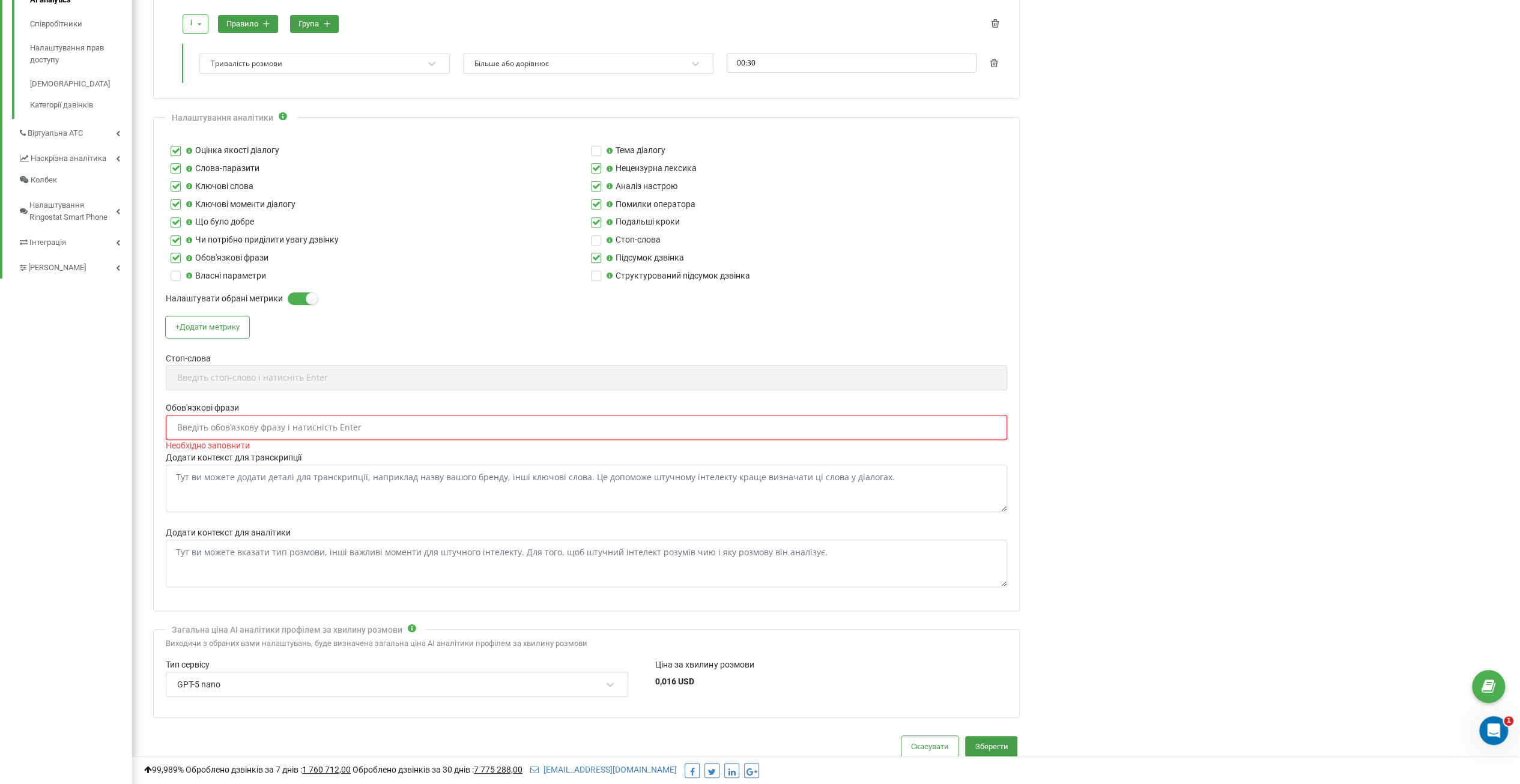
click at [1044, 433] on div "Аналіз дзвінків за допомогою AI У цьому розділі у вас є можливість налаштовуват…" at bounding box center [1271, 277] width 480 height 1165
click at [303, 488] on textarea "Додати контекст для транскрипції" at bounding box center [586, 488] width 841 height 48
click at [200, 426] on div "Введіть обовʼязкову фразу і натисність Enter" at bounding box center [269, 427] width 185 height 9
paste input "Компанія AgroRemPlastic"
type input "Компанія AgroRemPlastic"
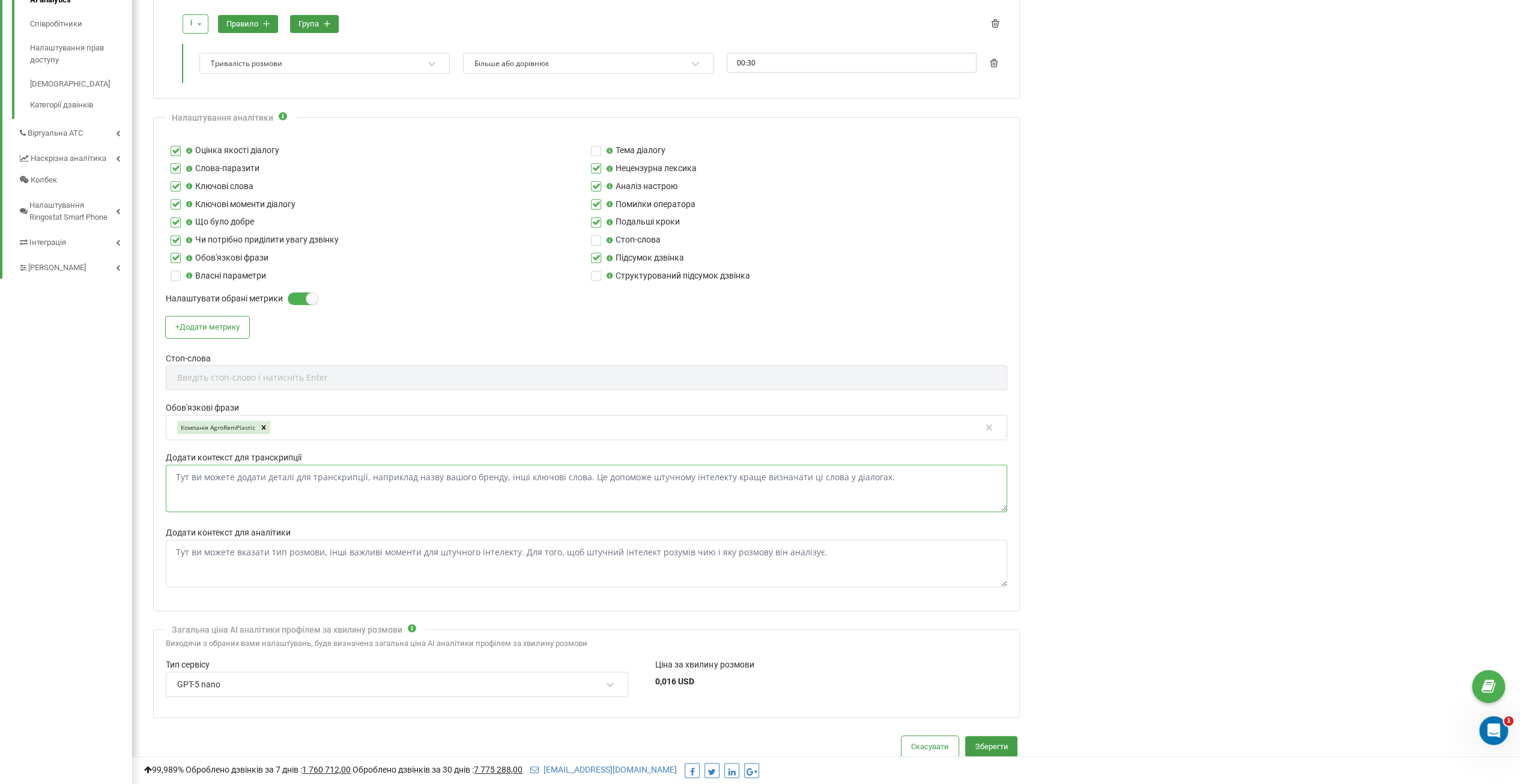
click at [242, 478] on textarea "Додати контекст для транскрипції" at bounding box center [586, 488] width 841 height 48
click at [208, 480] on textarea "Додати контекст для транскрипції" at bounding box center [586, 488] width 841 height 48
paste textarea "AgroRemPlastic"
drag, startPoint x: 245, startPoint y: 497, endPoint x: 246, endPoint y: 488, distance: 9.1
click at [245, 496] on textarea "AgroRemPlastic" at bounding box center [586, 488] width 841 height 48
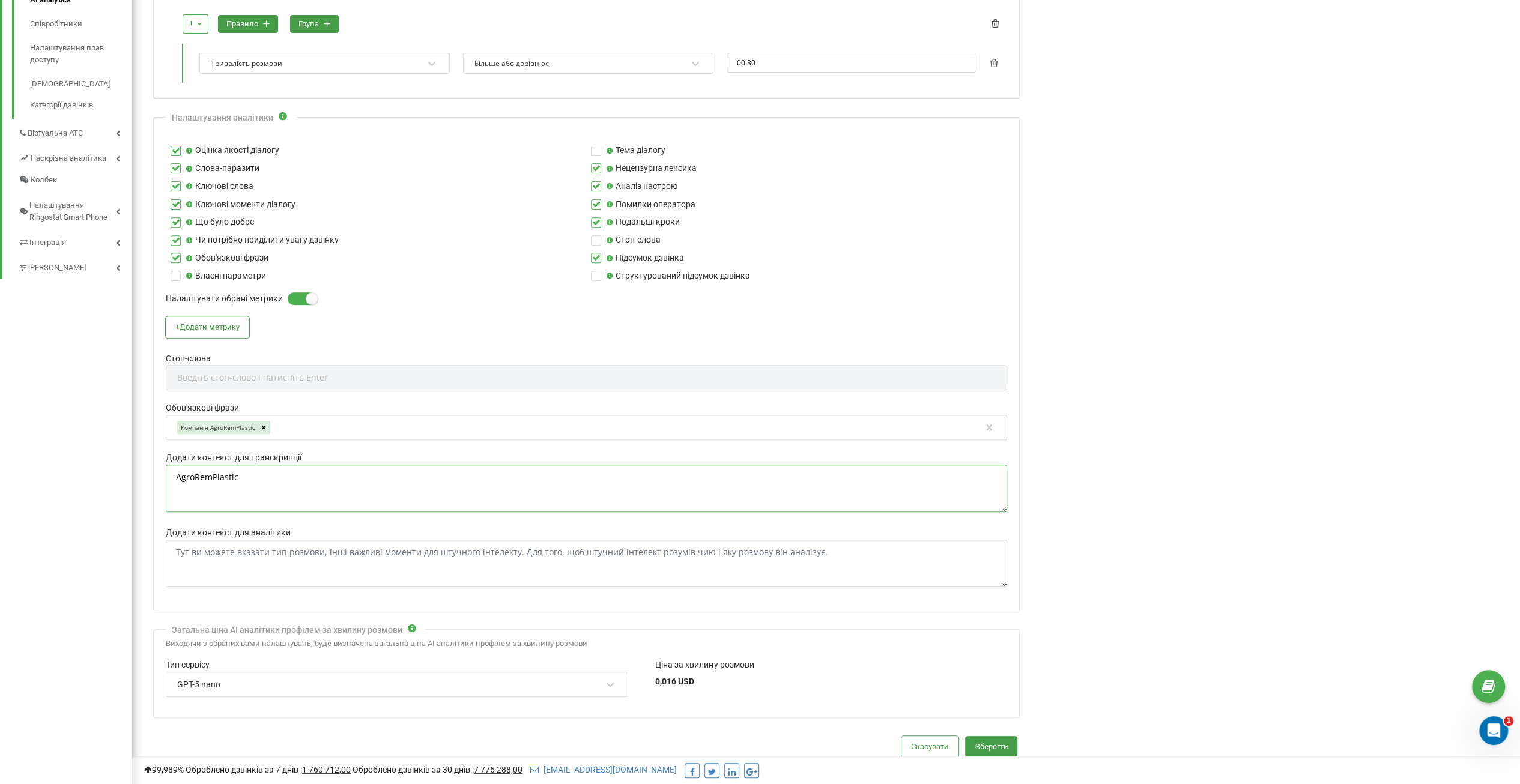
drag, startPoint x: 223, startPoint y: 471, endPoint x: 39, endPoint y: 477, distance: 184.1
click at [42, 477] on div "[DOMAIN_NAME] Проєкти [DOMAIN_NAME] Дашборд Центр звернень Аналiтика Mini CRM М…" at bounding box center [760, 250] width 1520 height 1220
paste textarea ", Ремпластик, [PERSON_NAME], New Holland, Claas, Case, Fendt, паливний бак, обп…"
type textarea "AgroRemPlastic, Ремпластик, [PERSON_NAME], New Holland, Claas, Case, Fendt, пал…"
click at [208, 567] on textarea "Додати контекст для аналітики" at bounding box center [586, 563] width 841 height 48
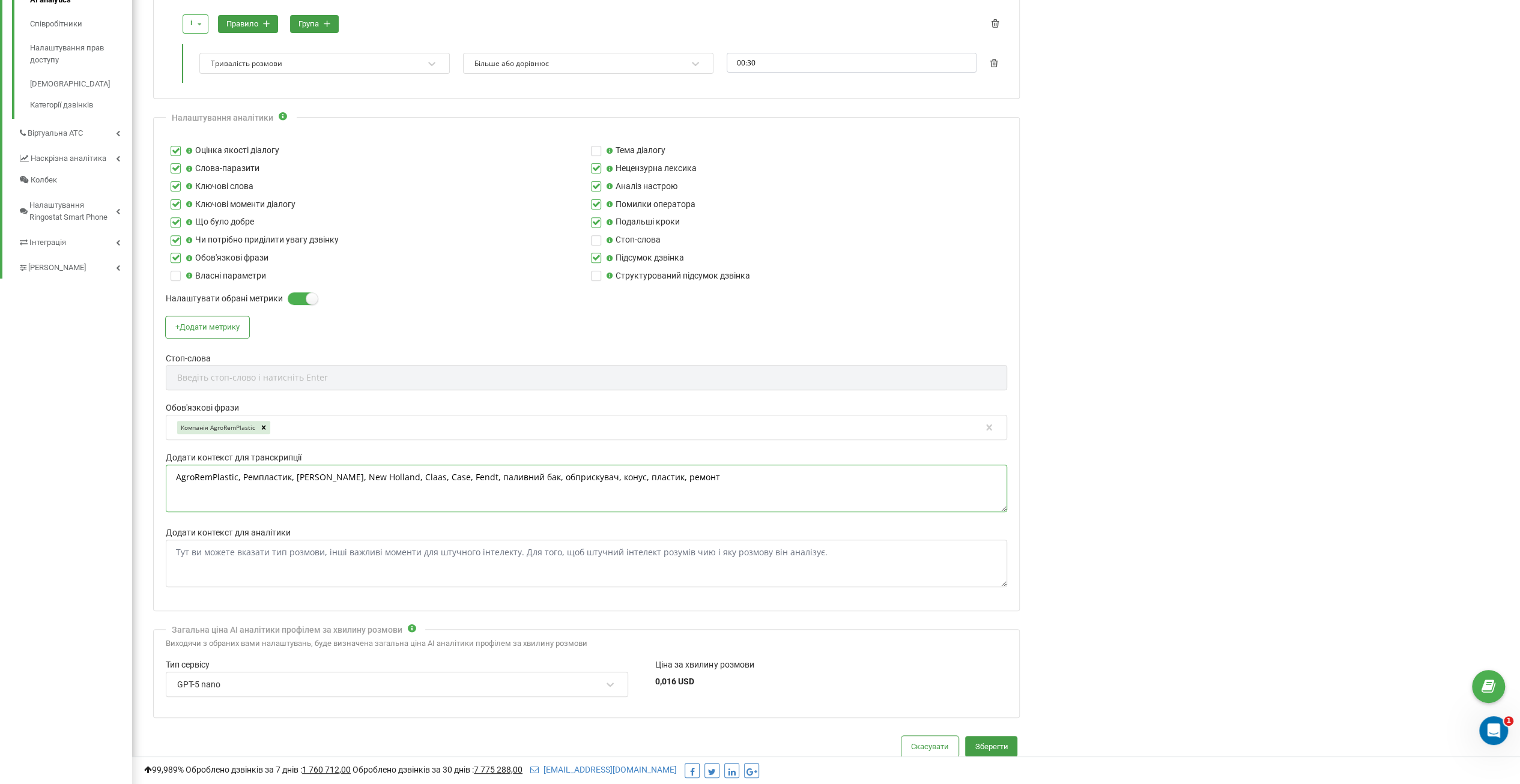
click at [693, 473] on textarea "AgroRemPlastic, Ремпластик, [PERSON_NAME], New Holland, Claas, Case, Fendt, пал…" at bounding box center [586, 488] width 841 height 48
click at [228, 552] on textarea "Додати контекст для аналітики" at bounding box center [586, 563] width 841 height 48
paste textarea "Тип дзвінків – B2B у сфері агросервісу. Клієнти дзвонять для ремонту пластикови…"
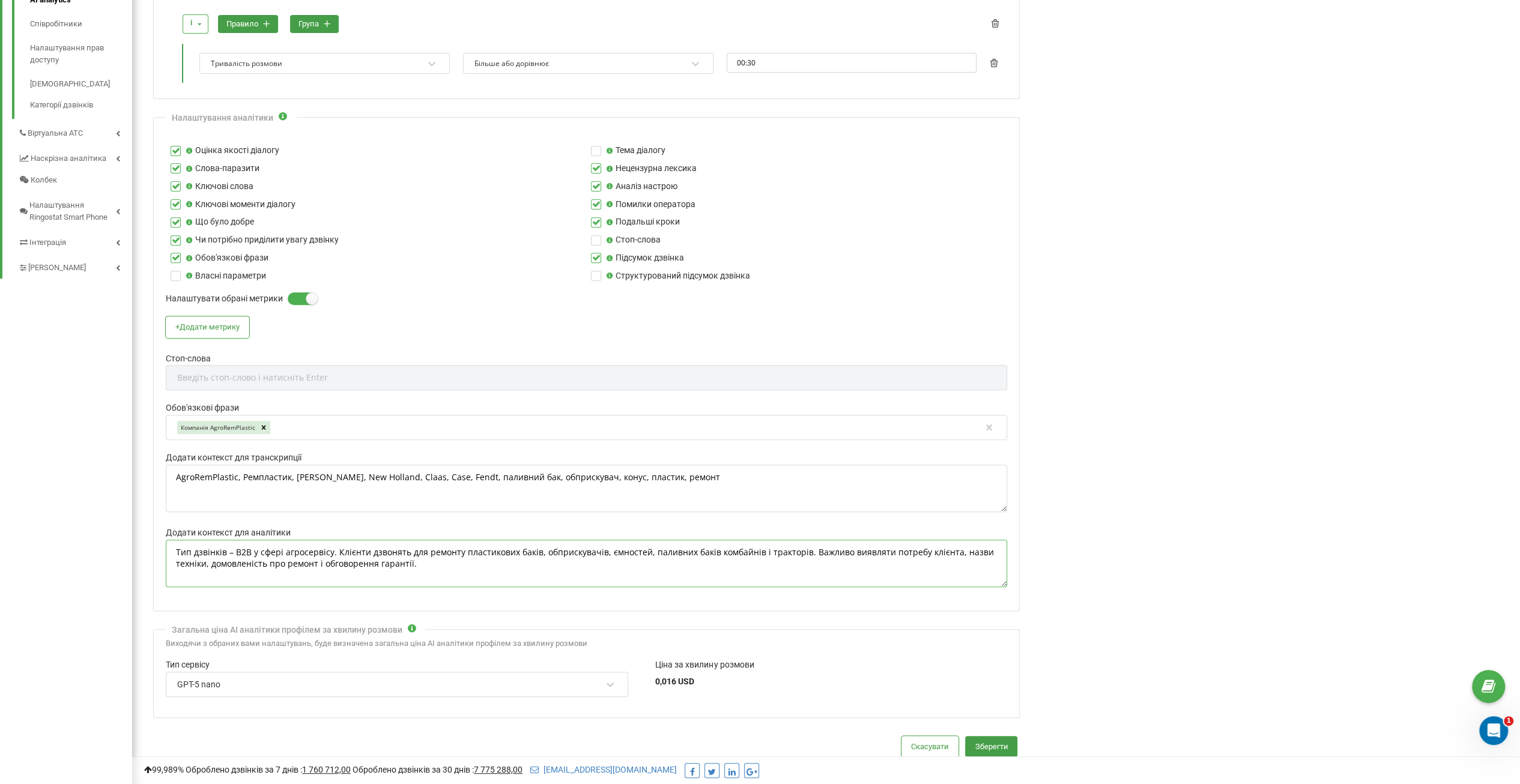
type textarea "Тип дзвінків – B2B у сфері агросервісу. Клієнти дзвонять для ремонту пластикови…"
click at [478, 599] on div "Налаштування аналітики Оцінка якості діалогу Тема діалогу Слова-паразити Неценз…" at bounding box center [586, 365] width 866 height 494
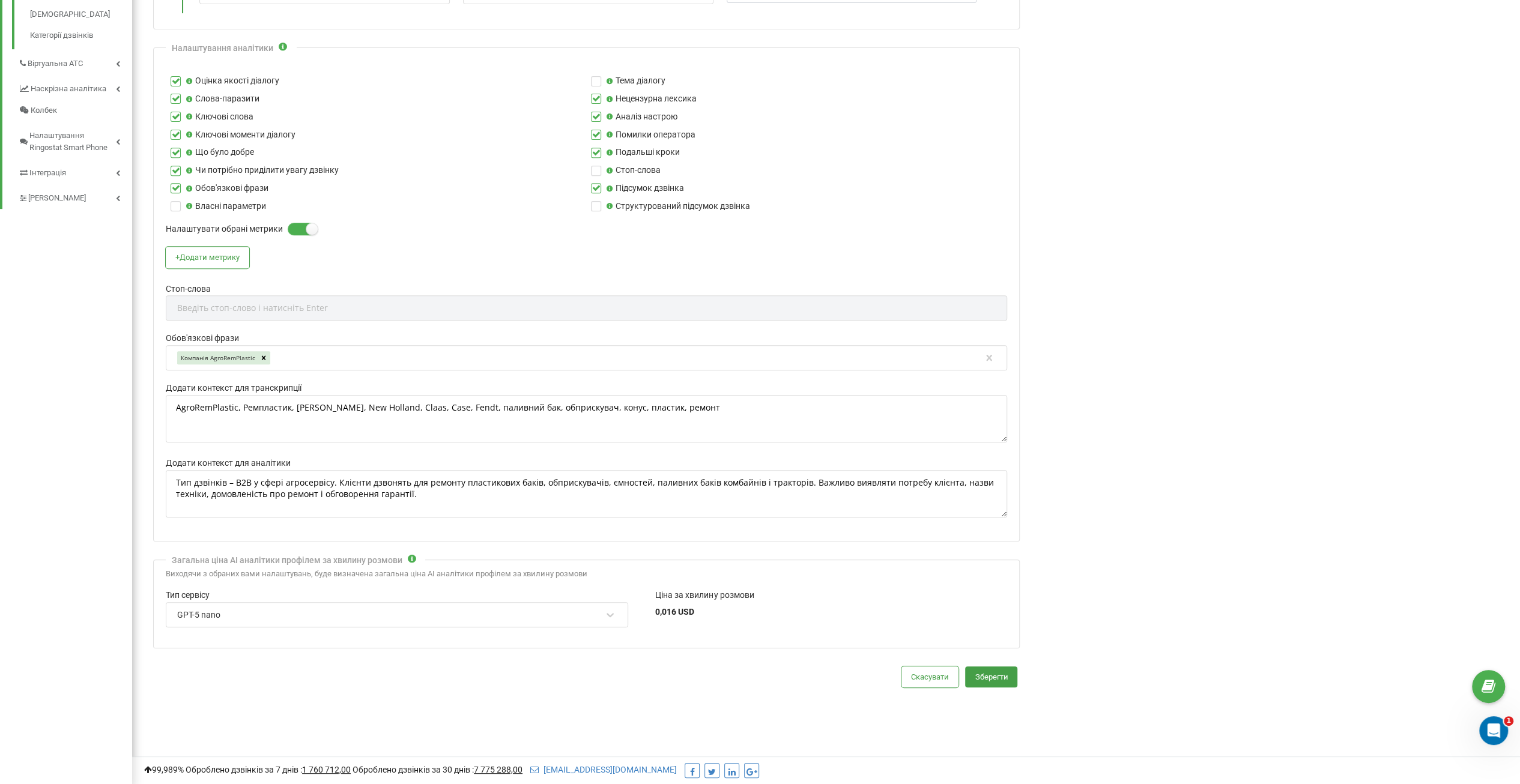
scroll to position [431, 0]
click at [617, 605] on div "GPT-5 nano" at bounding box center [397, 614] width 462 height 26
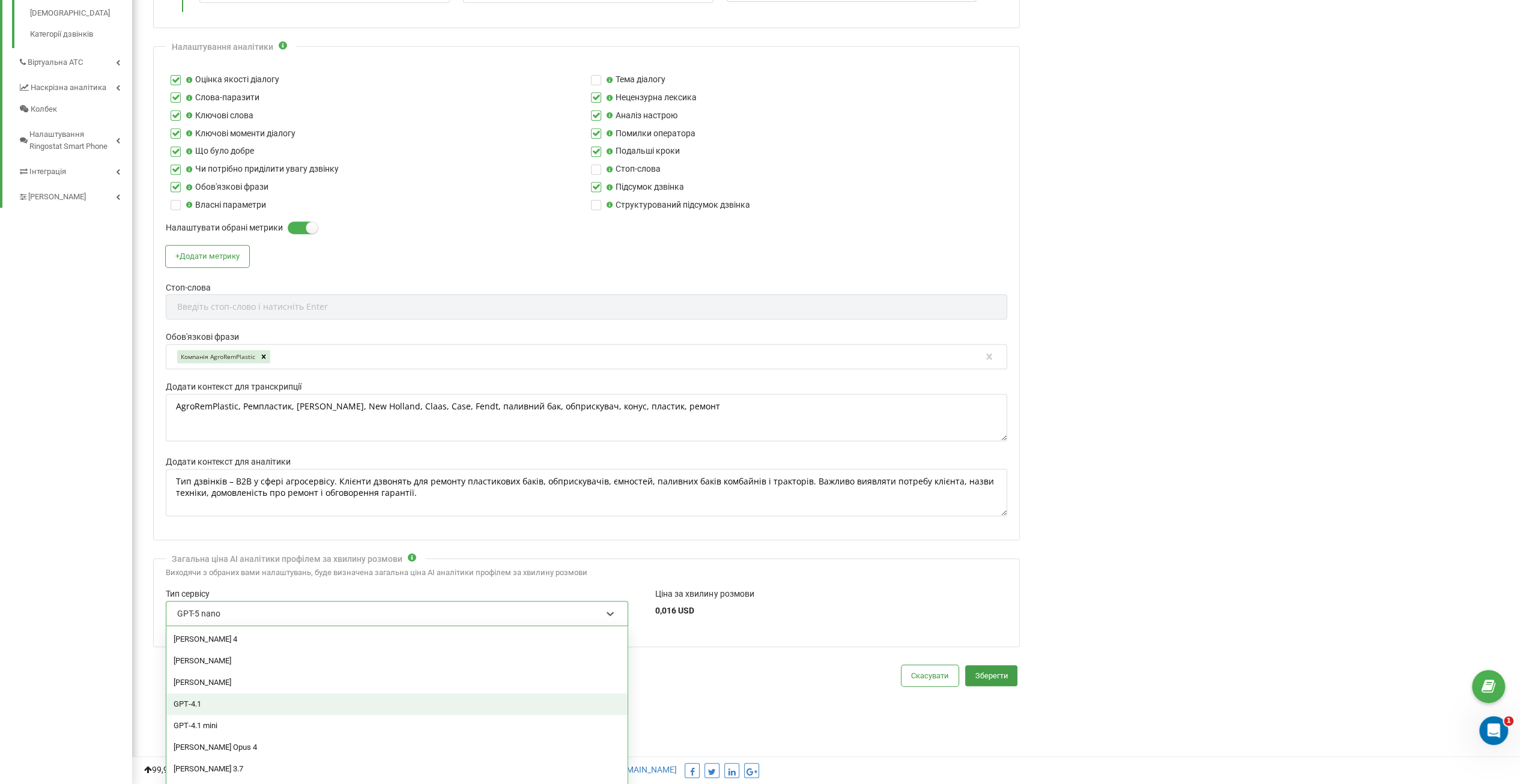
click at [246, 693] on div "GPT‑4.1" at bounding box center [397, 704] width 461 height 21
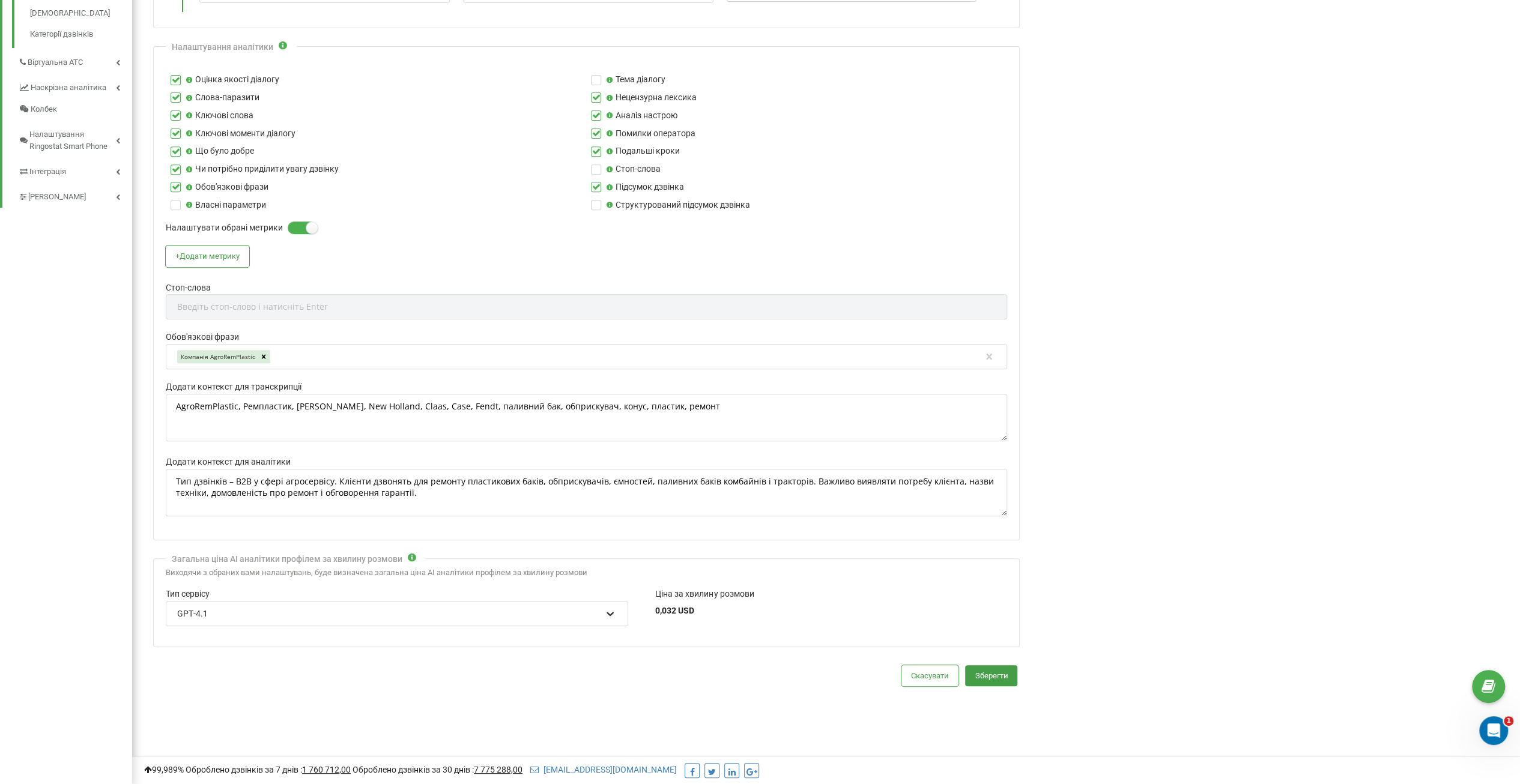
click at [612, 610] on icon at bounding box center [610, 614] width 12 height 12
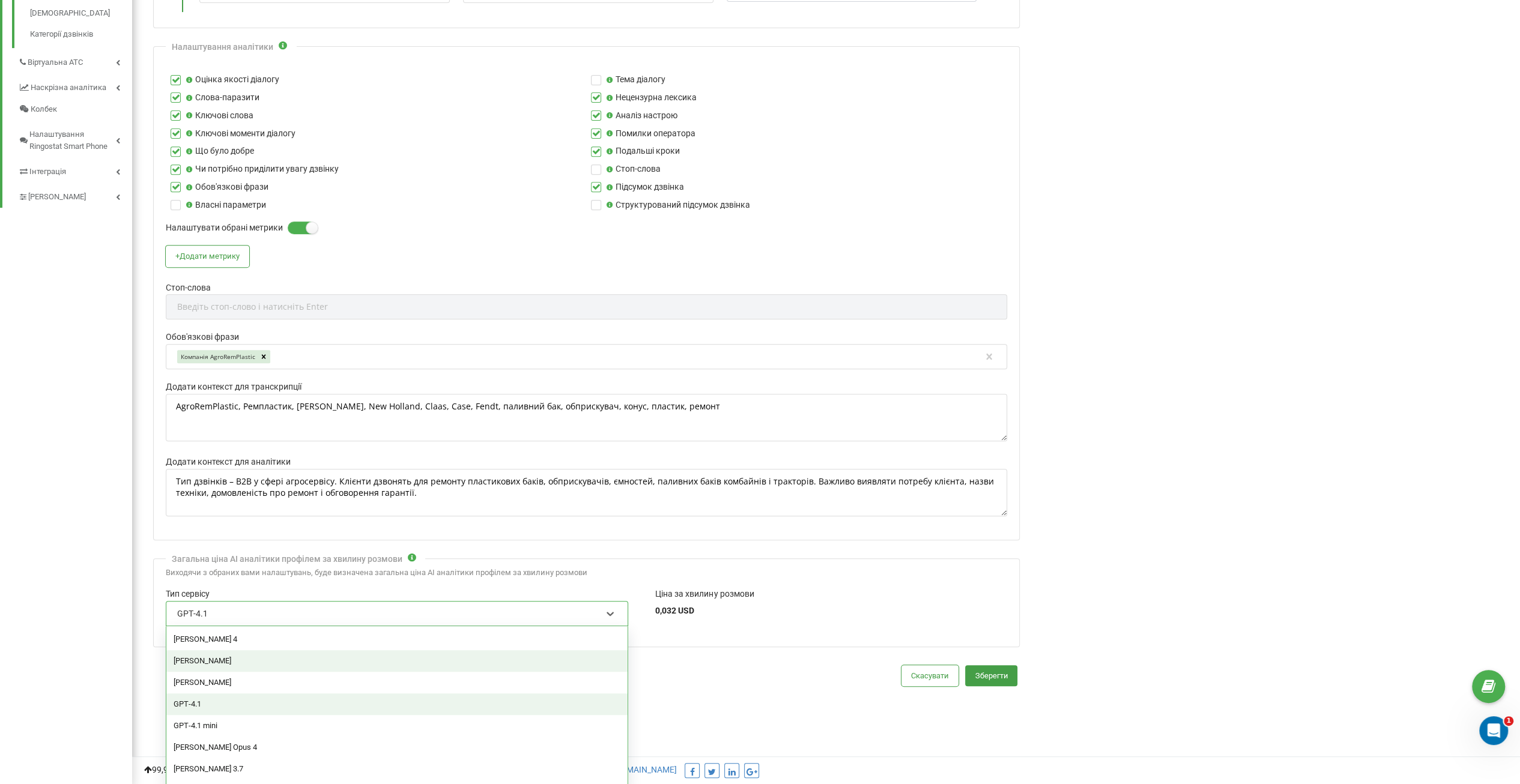
scroll to position [57, 0]
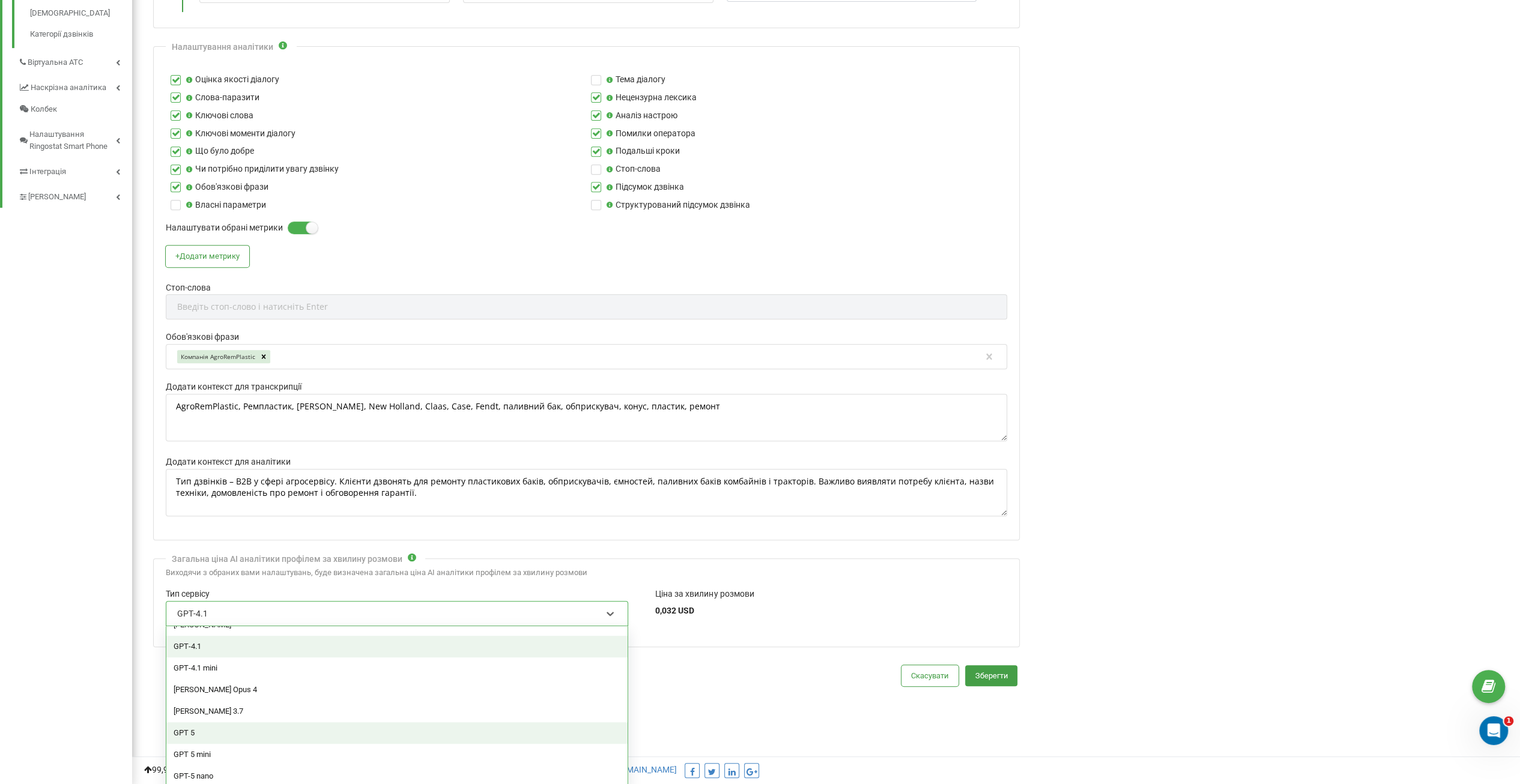
click at [230, 729] on div "GPT 5" at bounding box center [397, 733] width 461 height 21
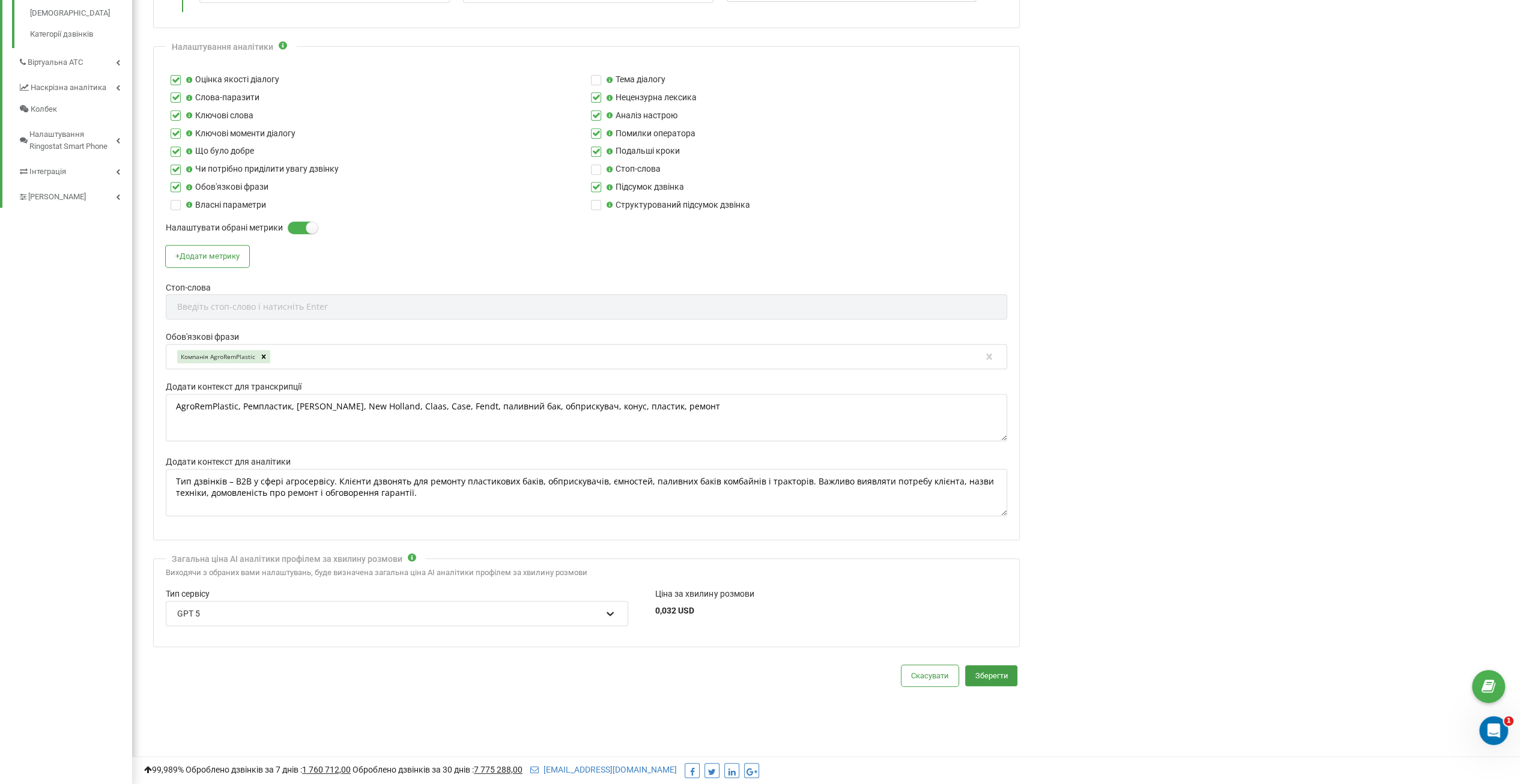
click at [607, 615] on div at bounding box center [610, 614] width 16 height 16
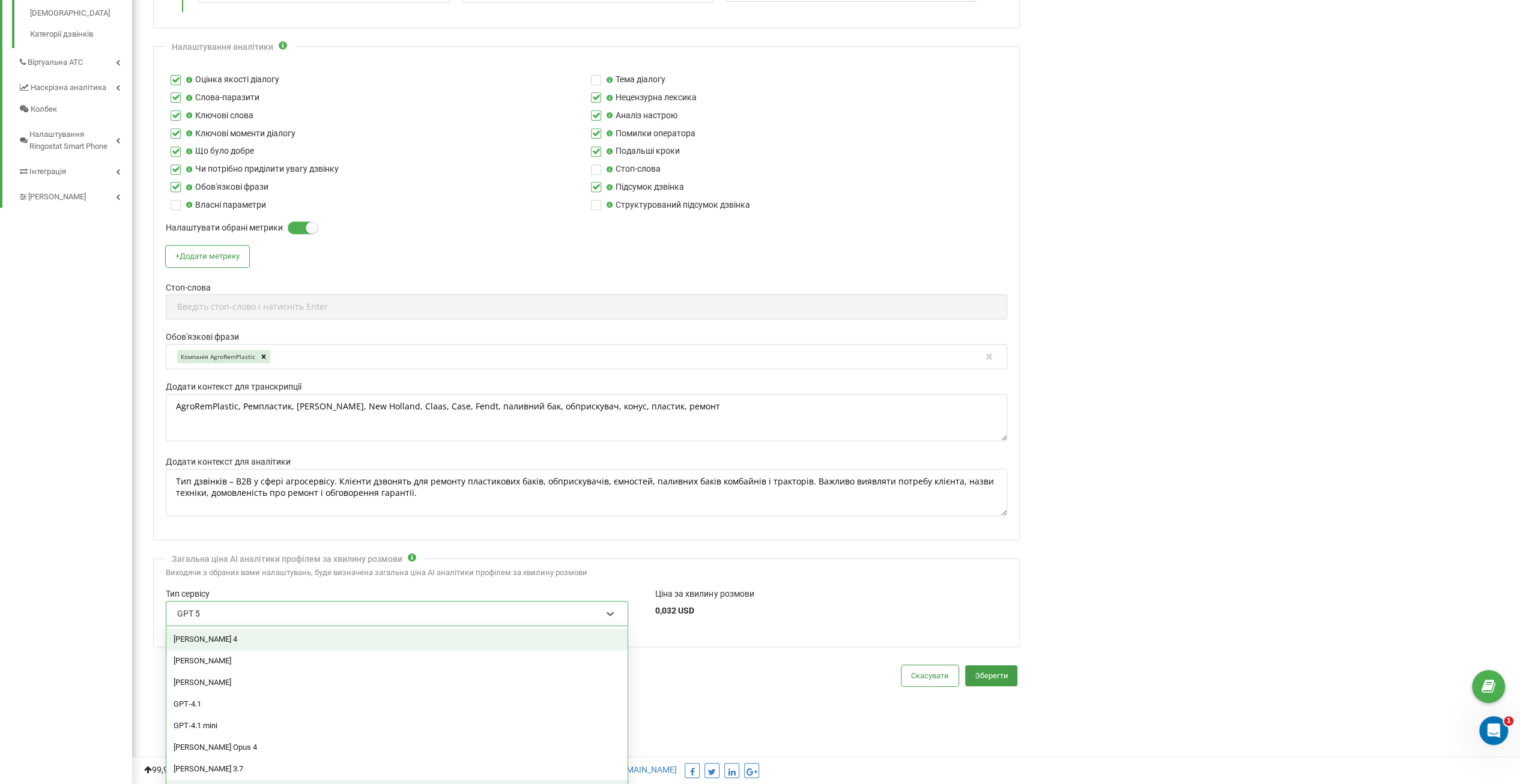
click at [554, 633] on div "[PERSON_NAME] 4" at bounding box center [397, 639] width 461 height 21
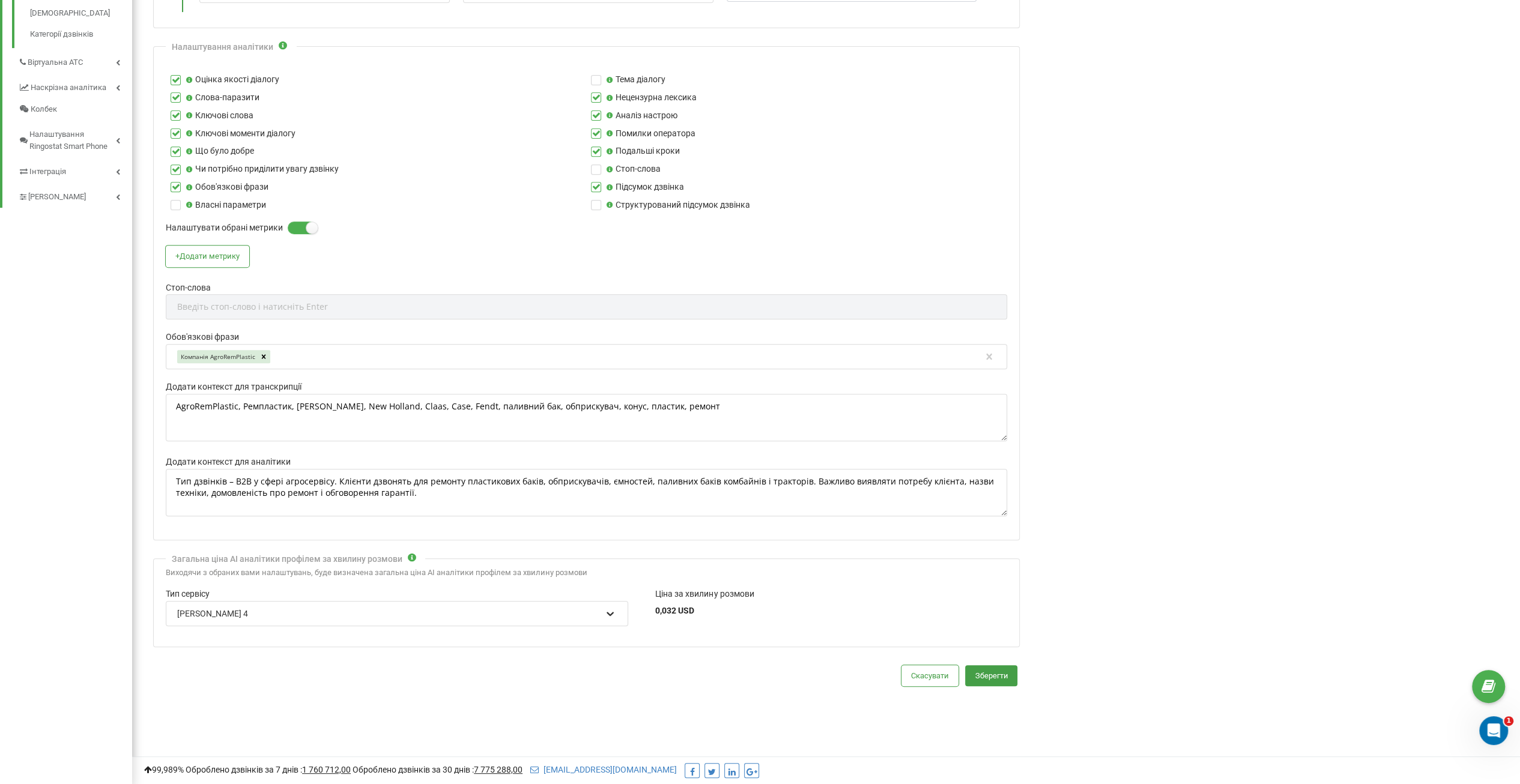
click at [607, 607] on icon at bounding box center [610, 614] width 12 height 12
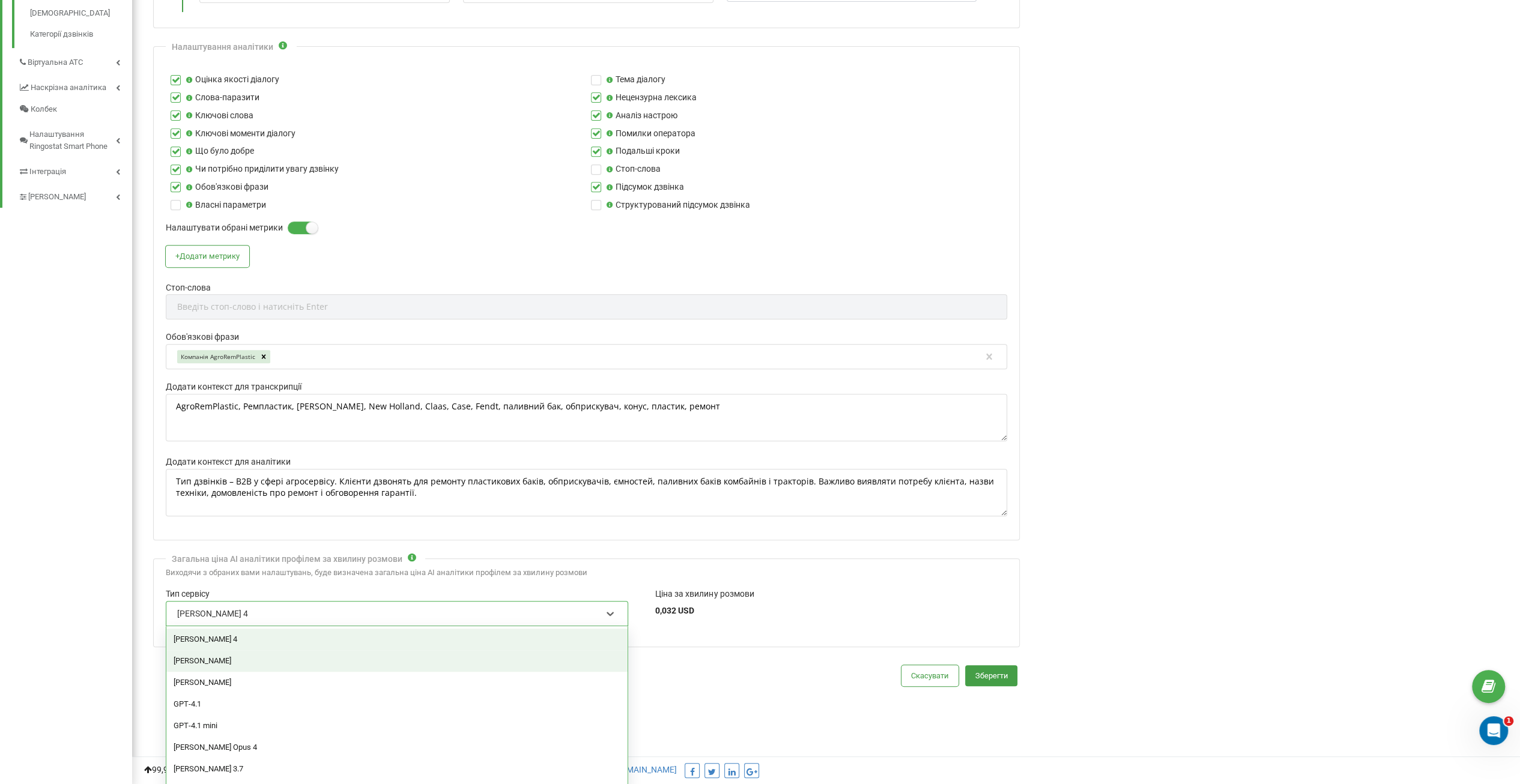
click at [511, 660] on div "[PERSON_NAME]" at bounding box center [397, 660] width 461 height 21
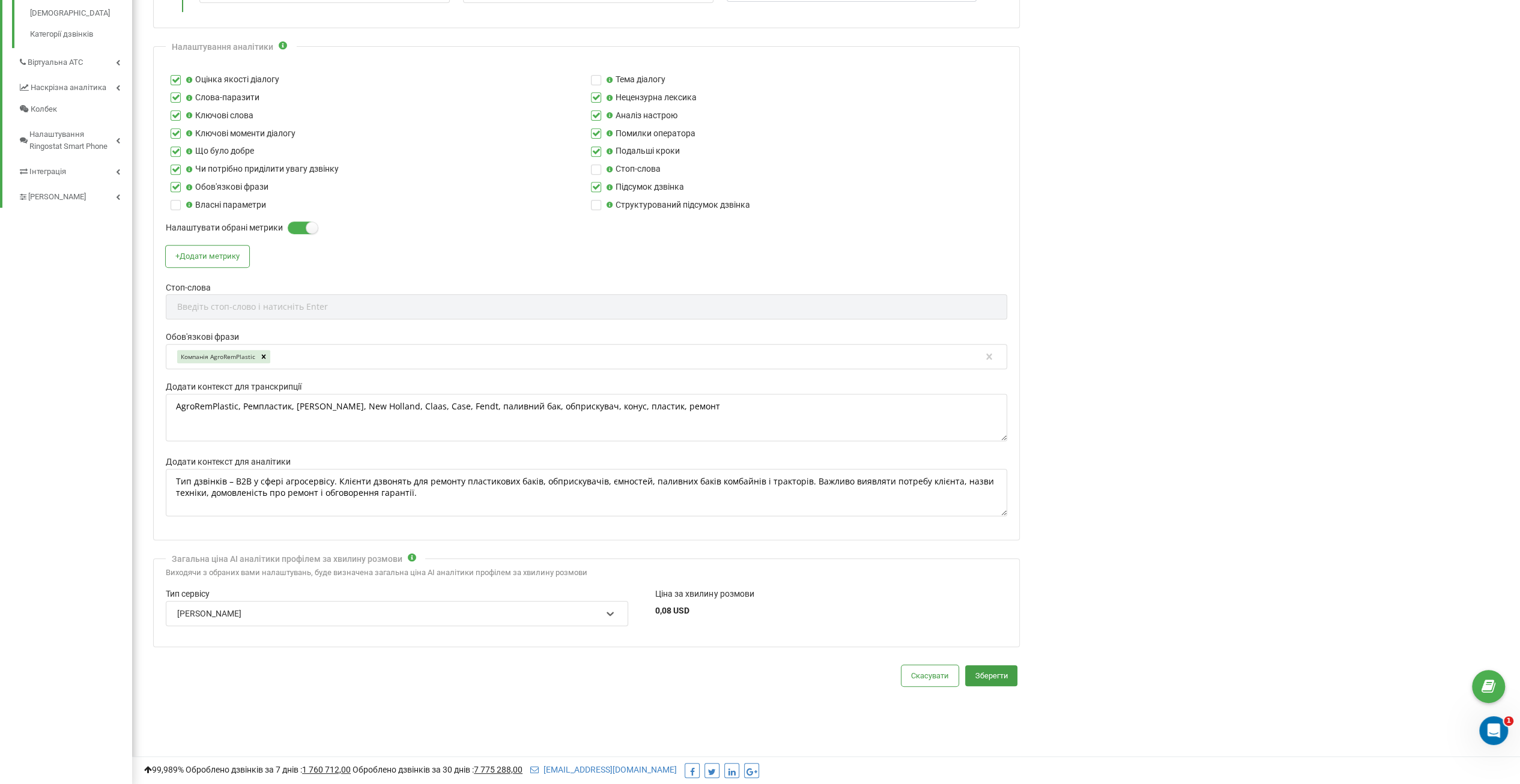
click at [612, 618] on div at bounding box center [610, 613] width 16 height 20
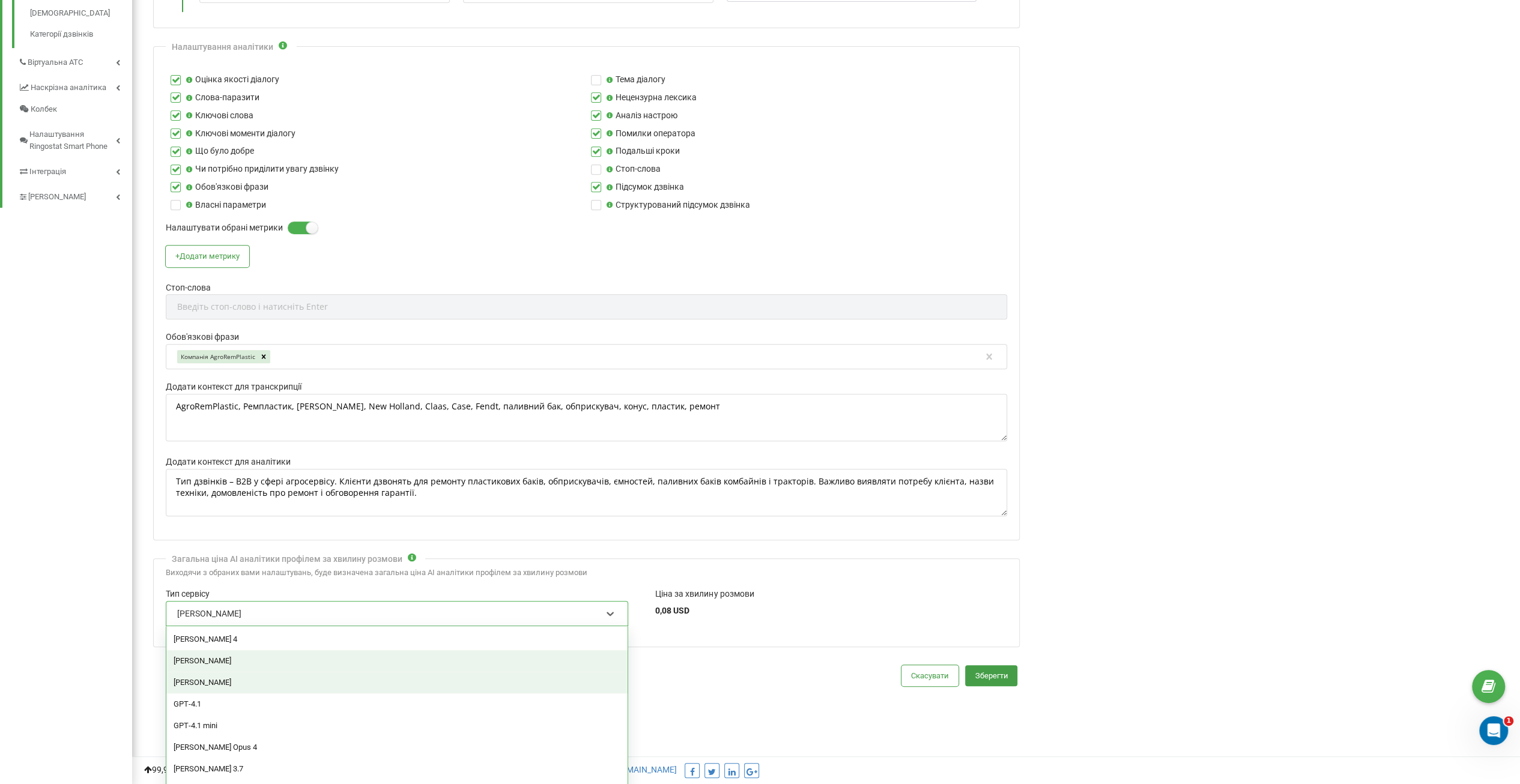
click at [214, 677] on div "[PERSON_NAME]" at bounding box center [397, 682] width 461 height 21
click at [615, 609] on div at bounding box center [610, 614] width 16 height 16
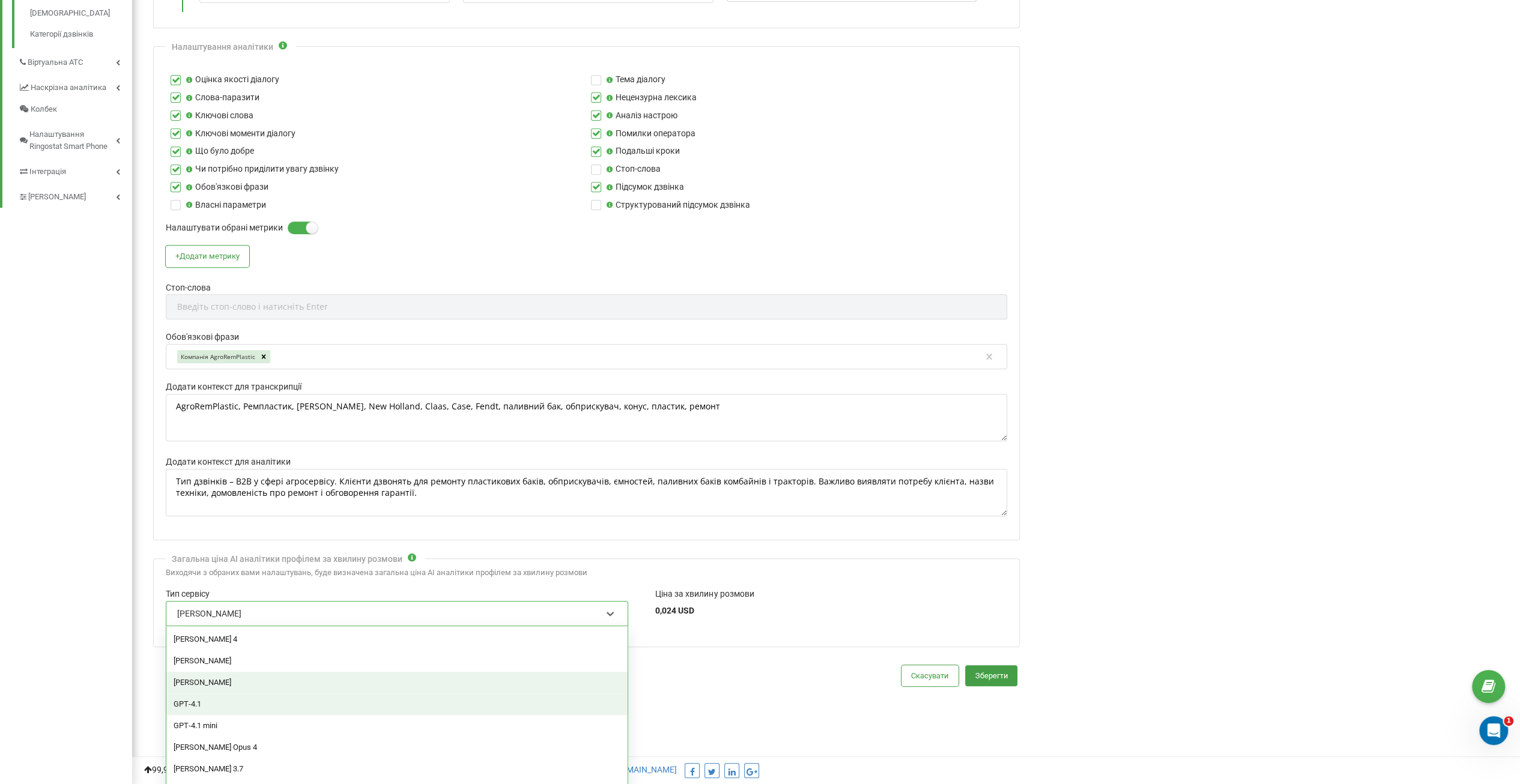
click at [243, 697] on div "GPT‑4.1" at bounding box center [397, 704] width 461 height 21
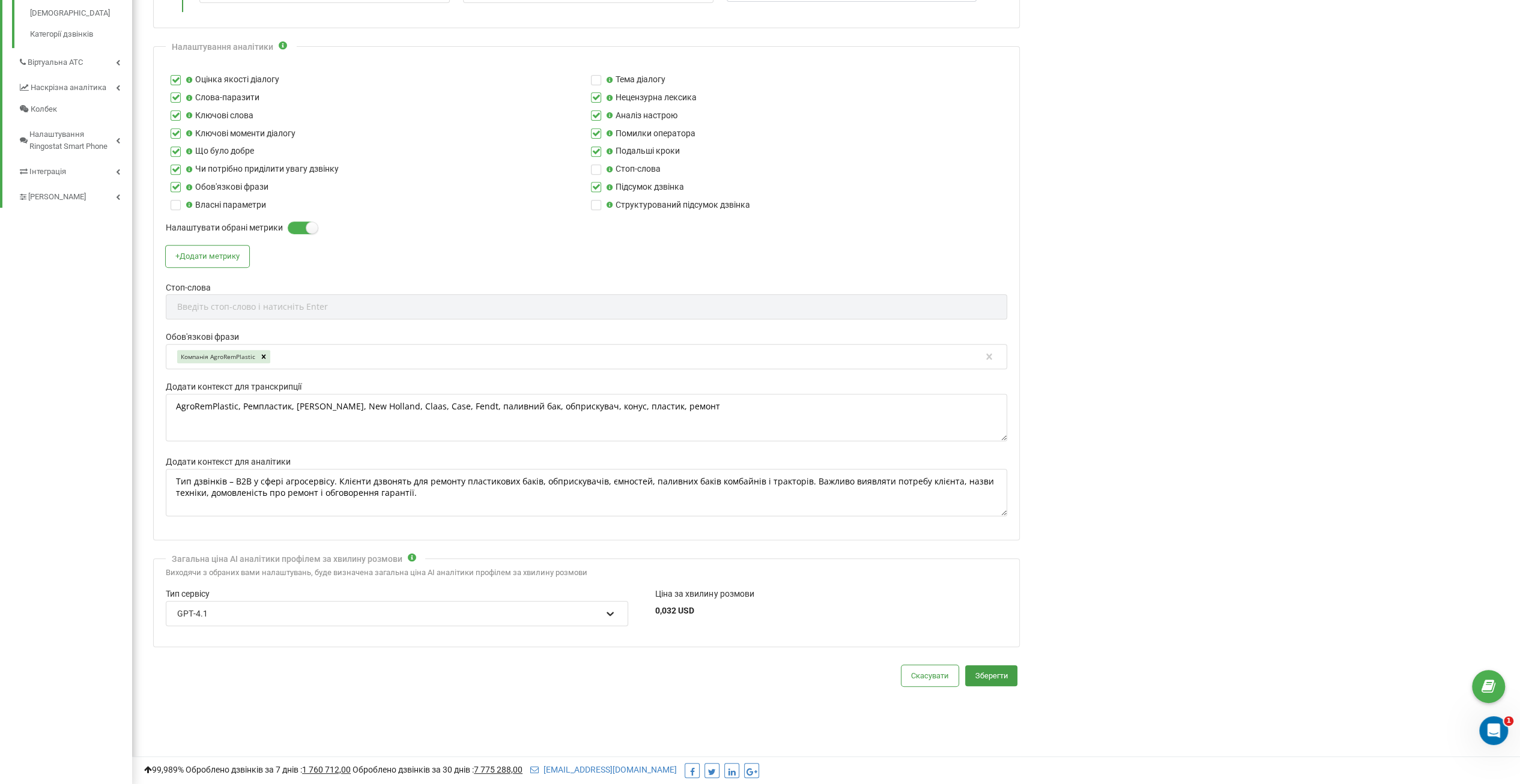
click at [610, 608] on icon at bounding box center [610, 614] width 12 height 12
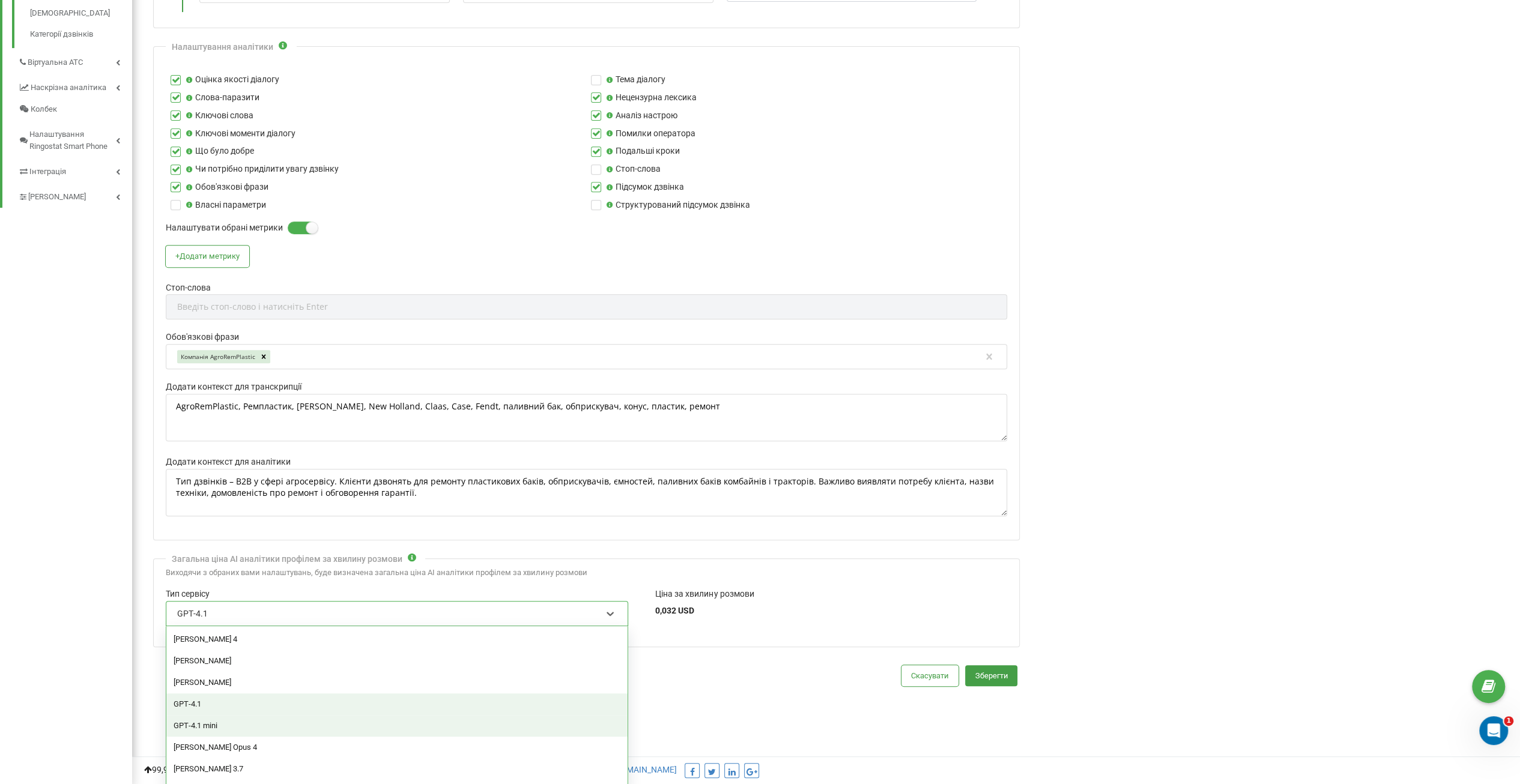
click at [265, 719] on div "GPT‑4.1 mini" at bounding box center [397, 726] width 461 height 21
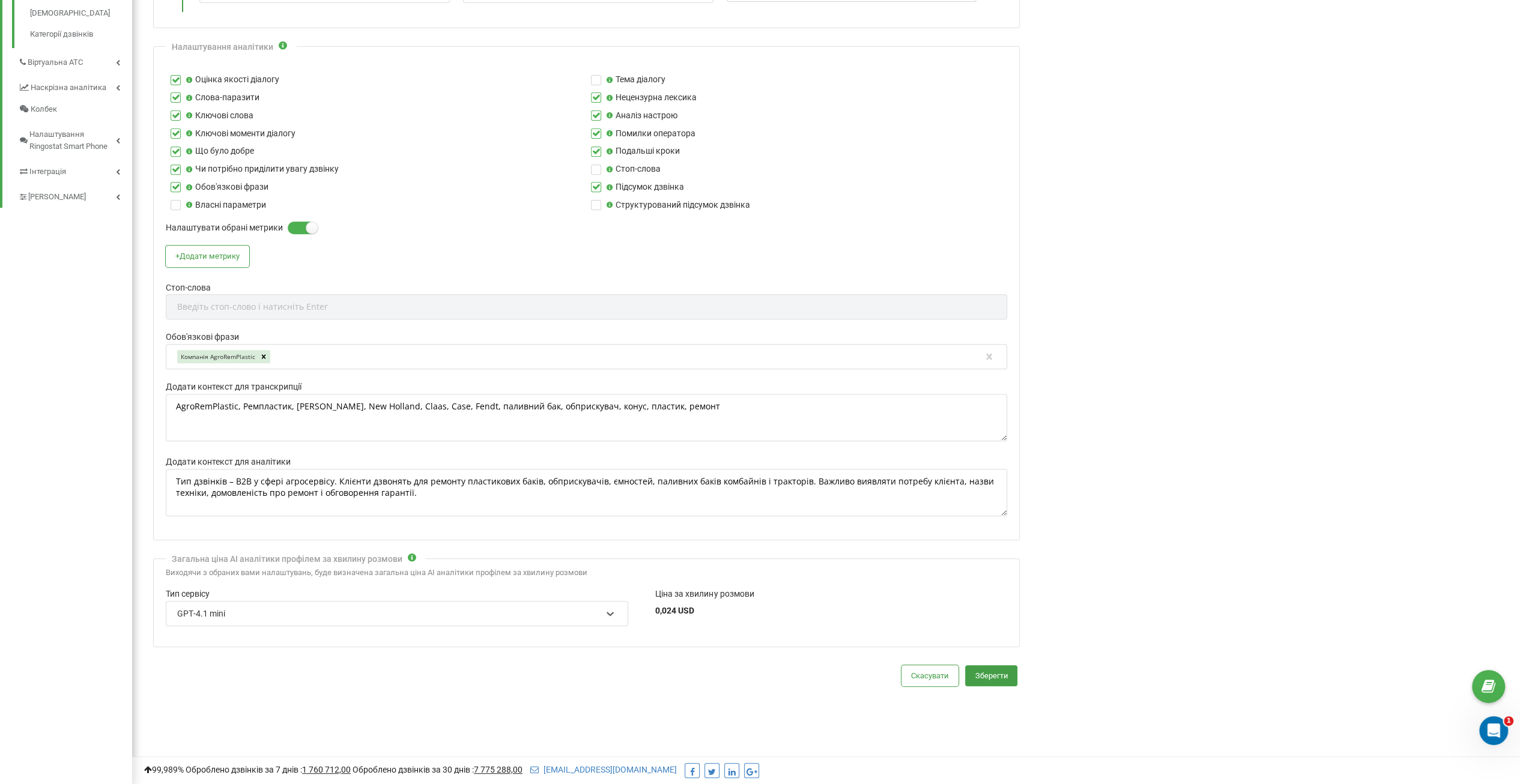
click at [601, 614] on div "GPT‑4.1 mini" at bounding box center [397, 614] width 462 height 26
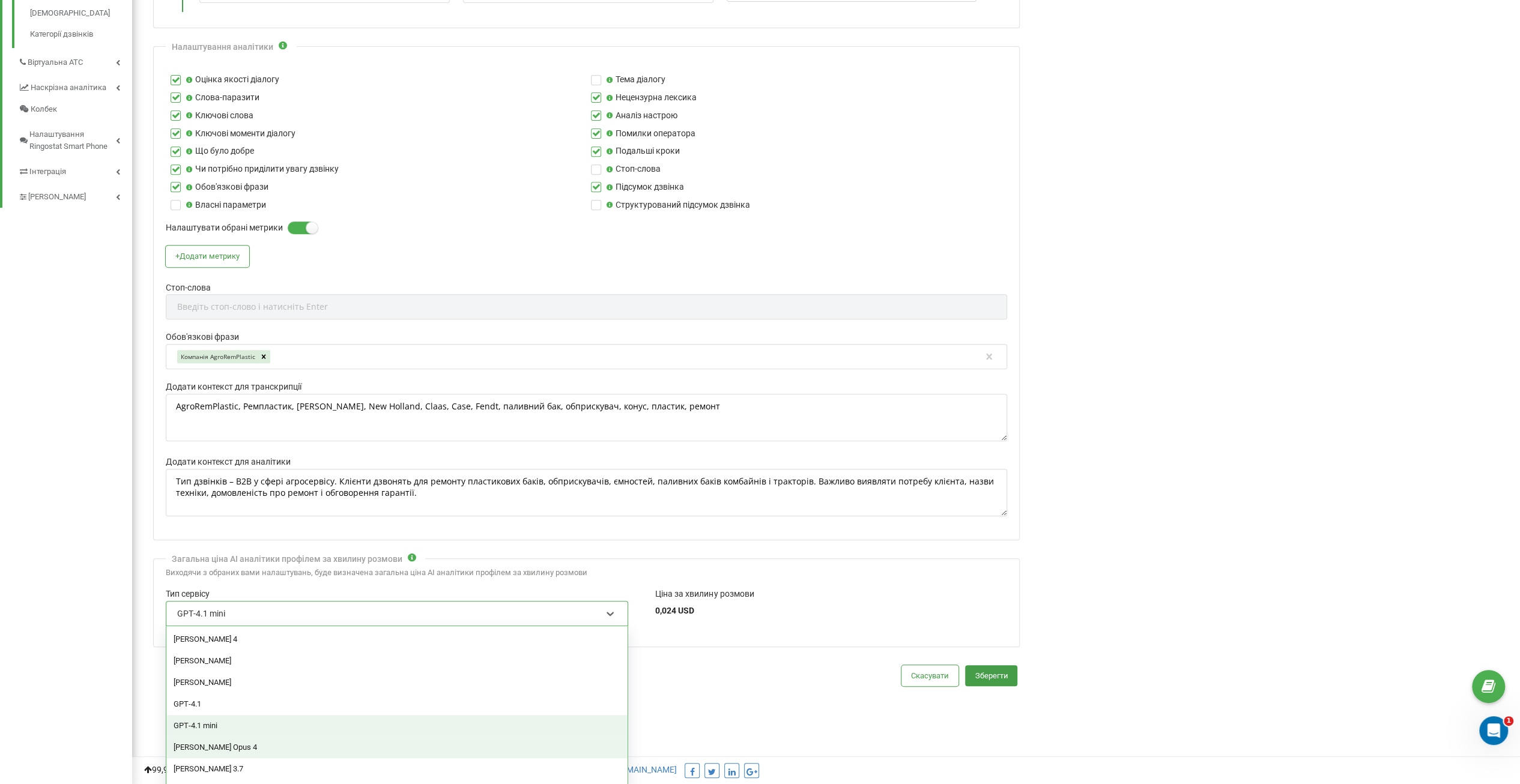
click at [196, 738] on div "[PERSON_NAME] Opus 4" at bounding box center [397, 747] width 461 height 21
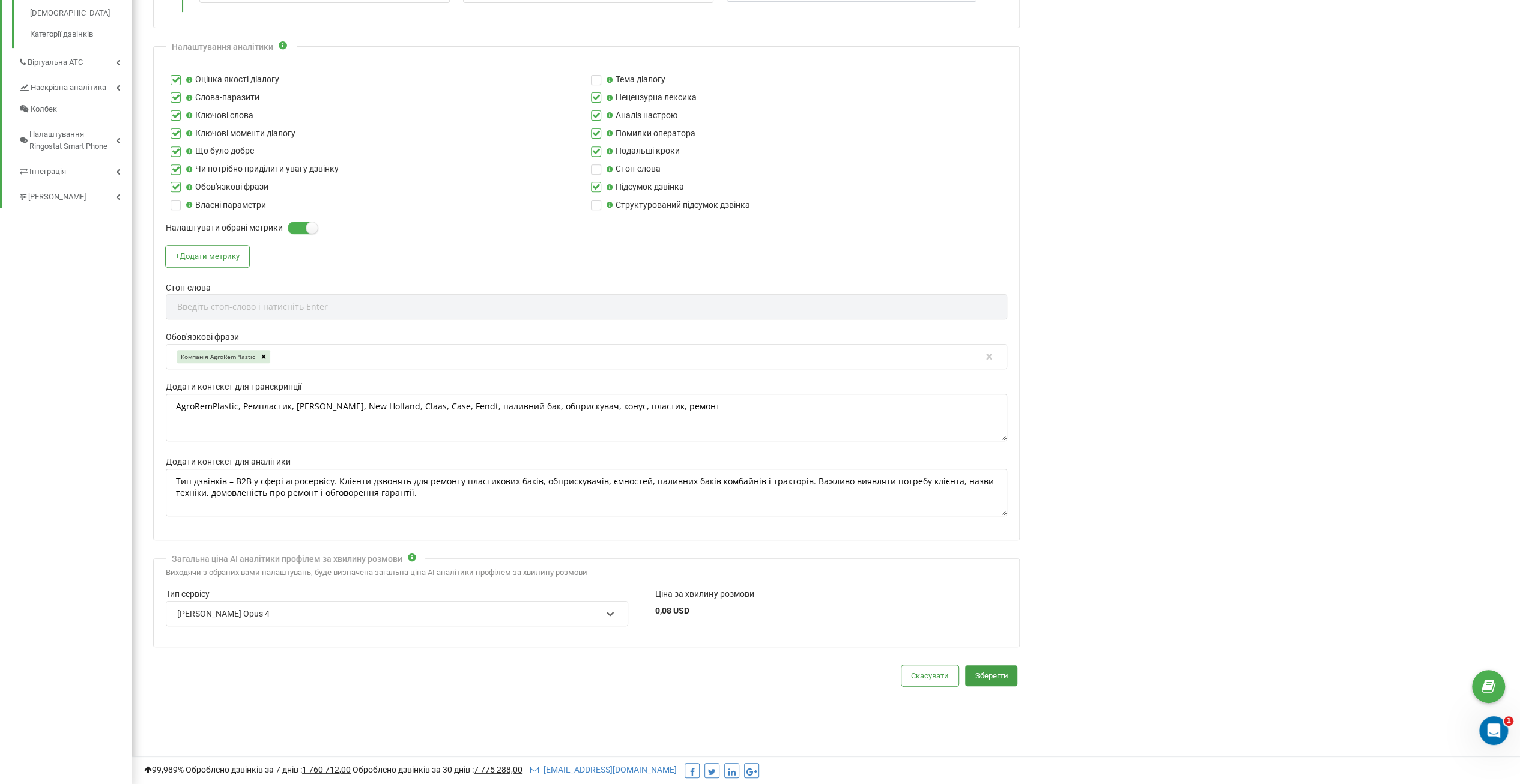
click at [617, 607] on div "[PERSON_NAME] Opus 4" at bounding box center [397, 614] width 462 height 26
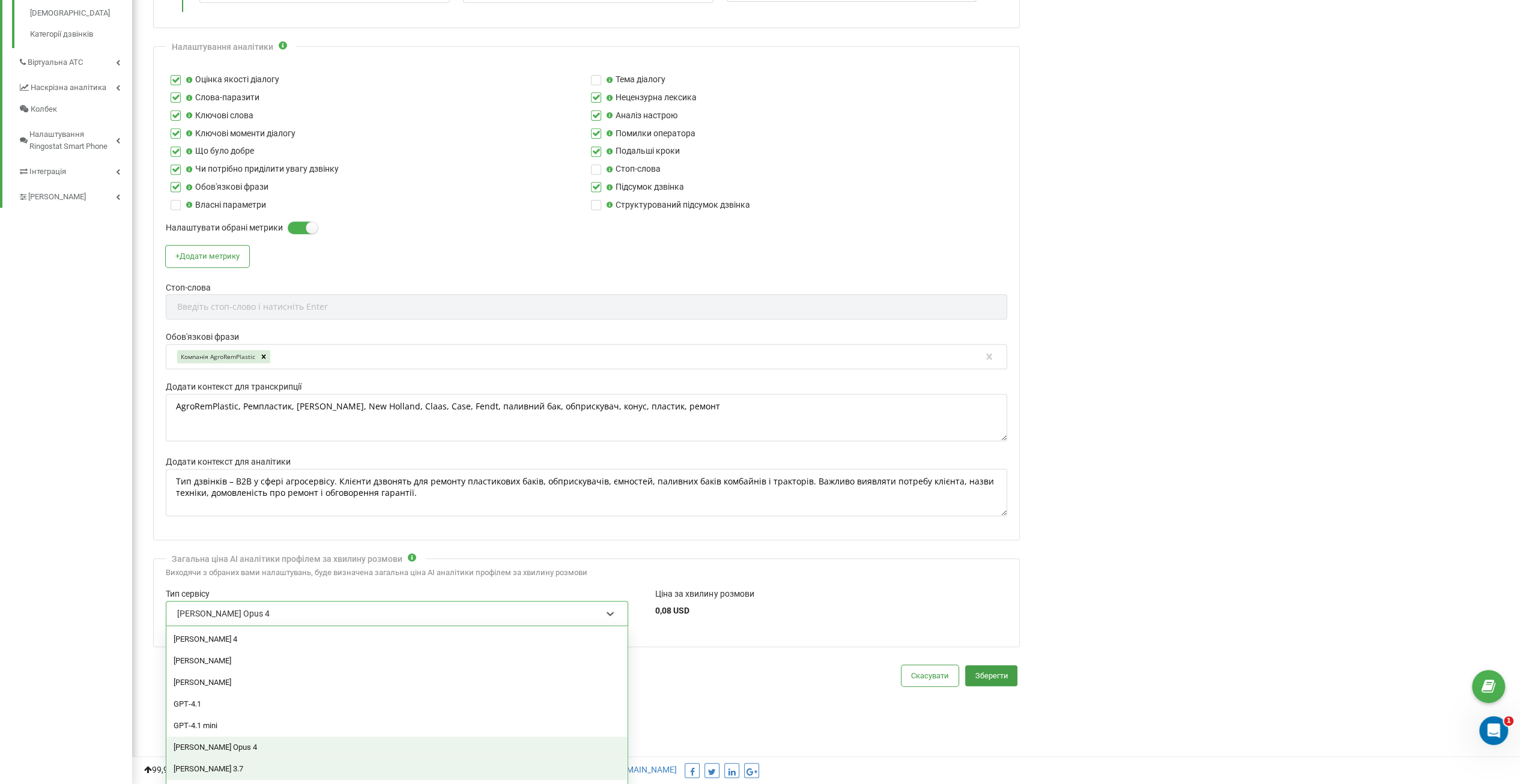
click at [216, 762] on div "[PERSON_NAME] 3.7" at bounding box center [397, 769] width 461 height 21
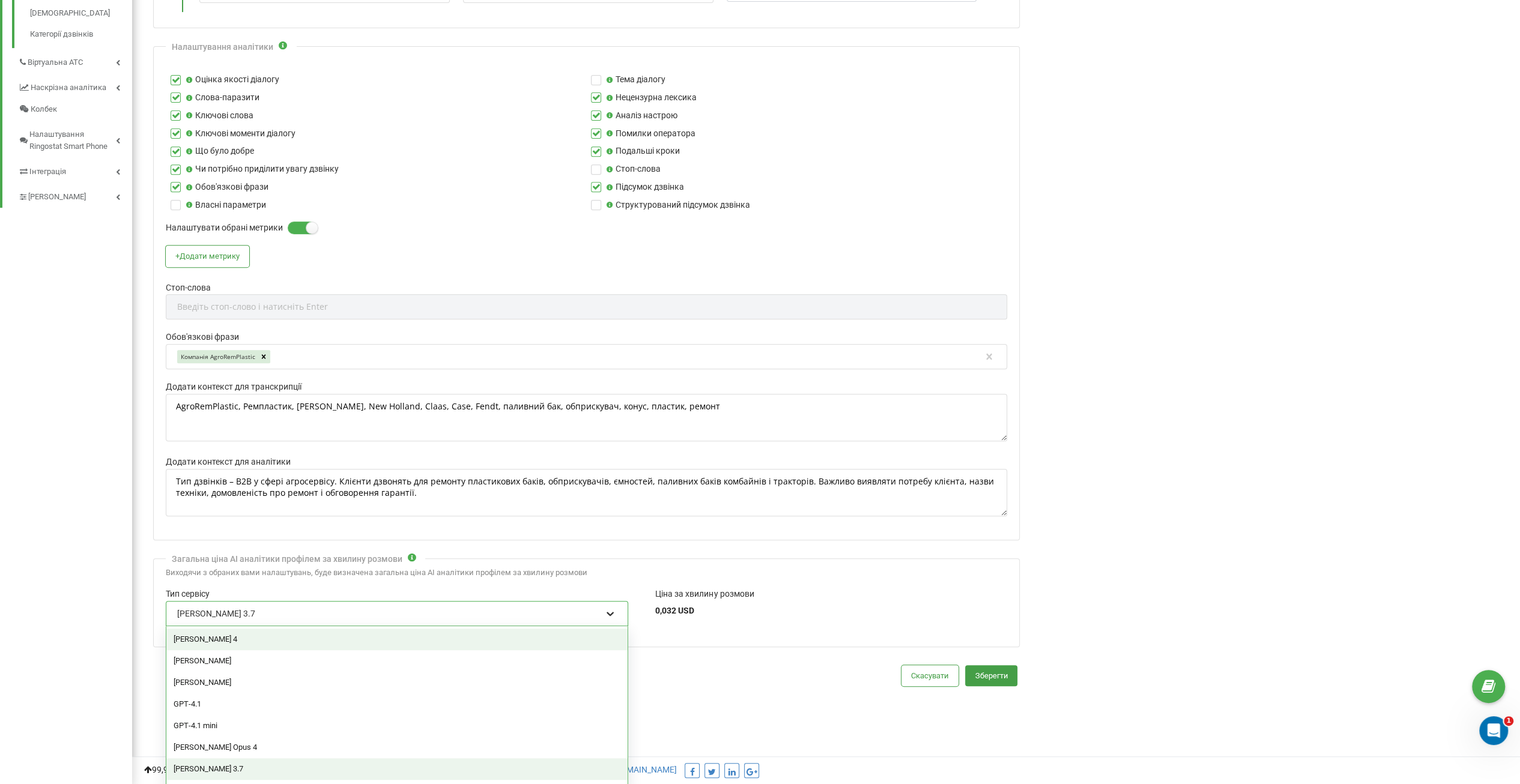
click at [607, 610] on icon at bounding box center [610, 614] width 12 height 12
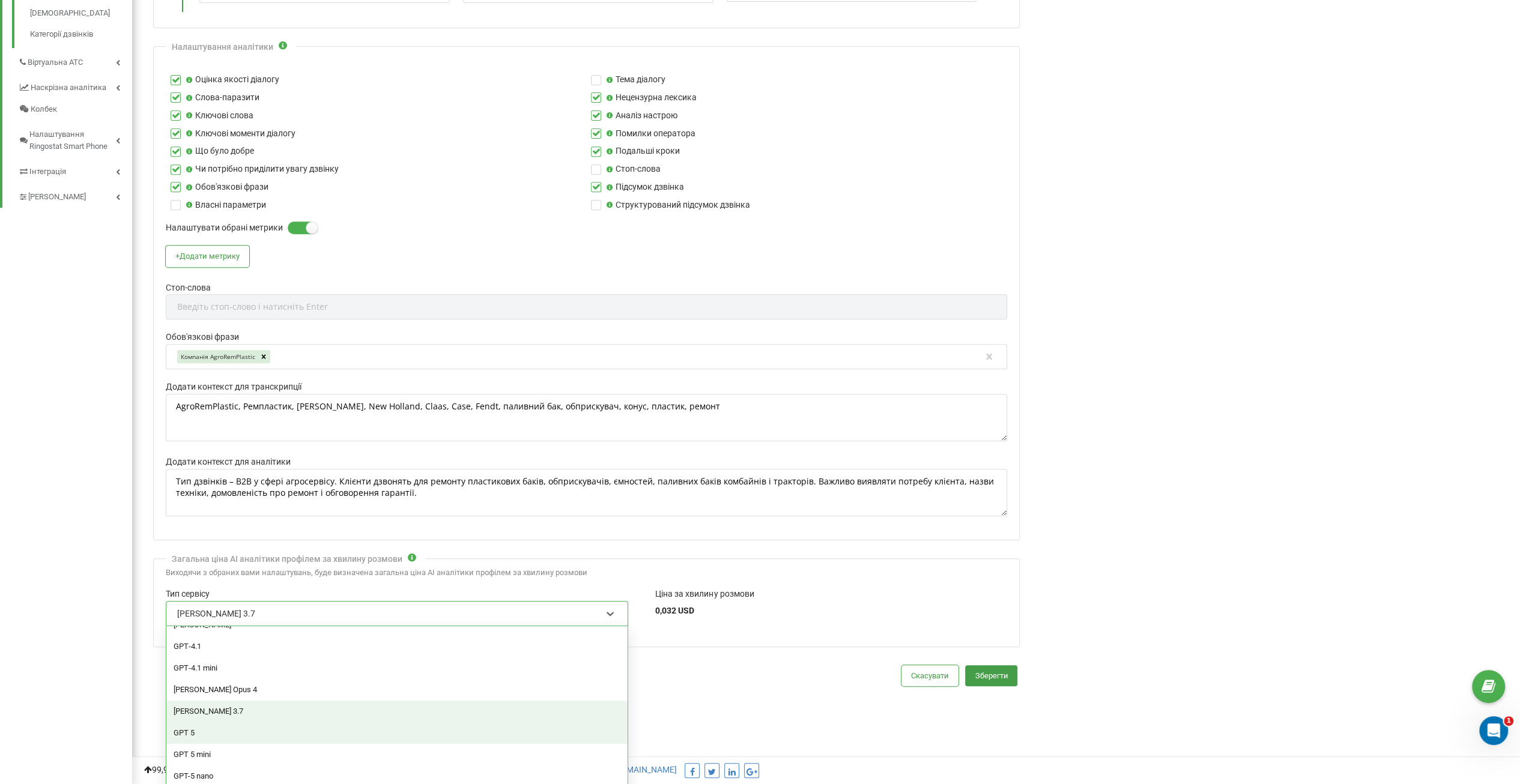
click at [210, 730] on div "GPT 5" at bounding box center [397, 733] width 461 height 21
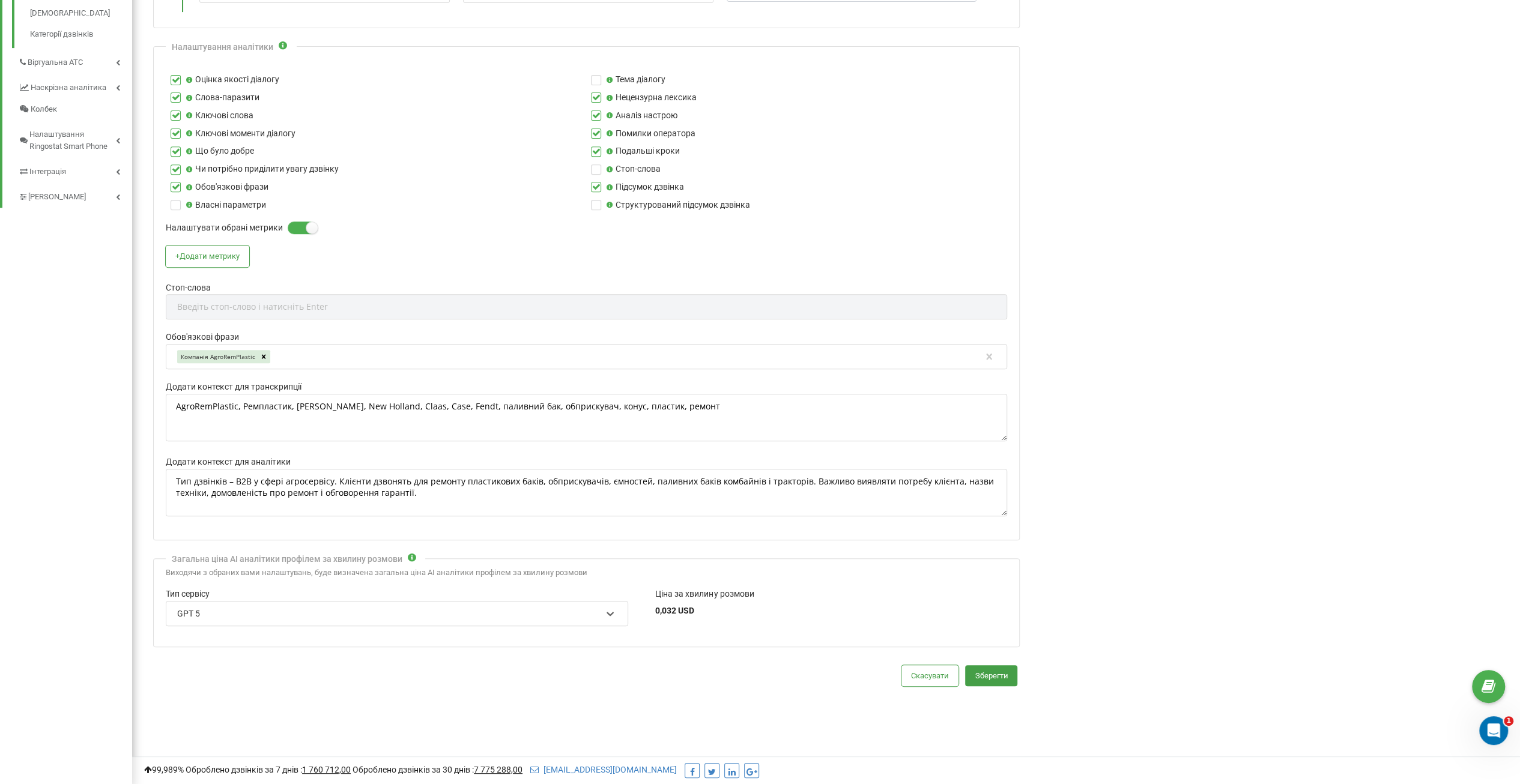
click at [359, 675] on div "Скасувати Зберегти" at bounding box center [586, 675] width 866 height 21
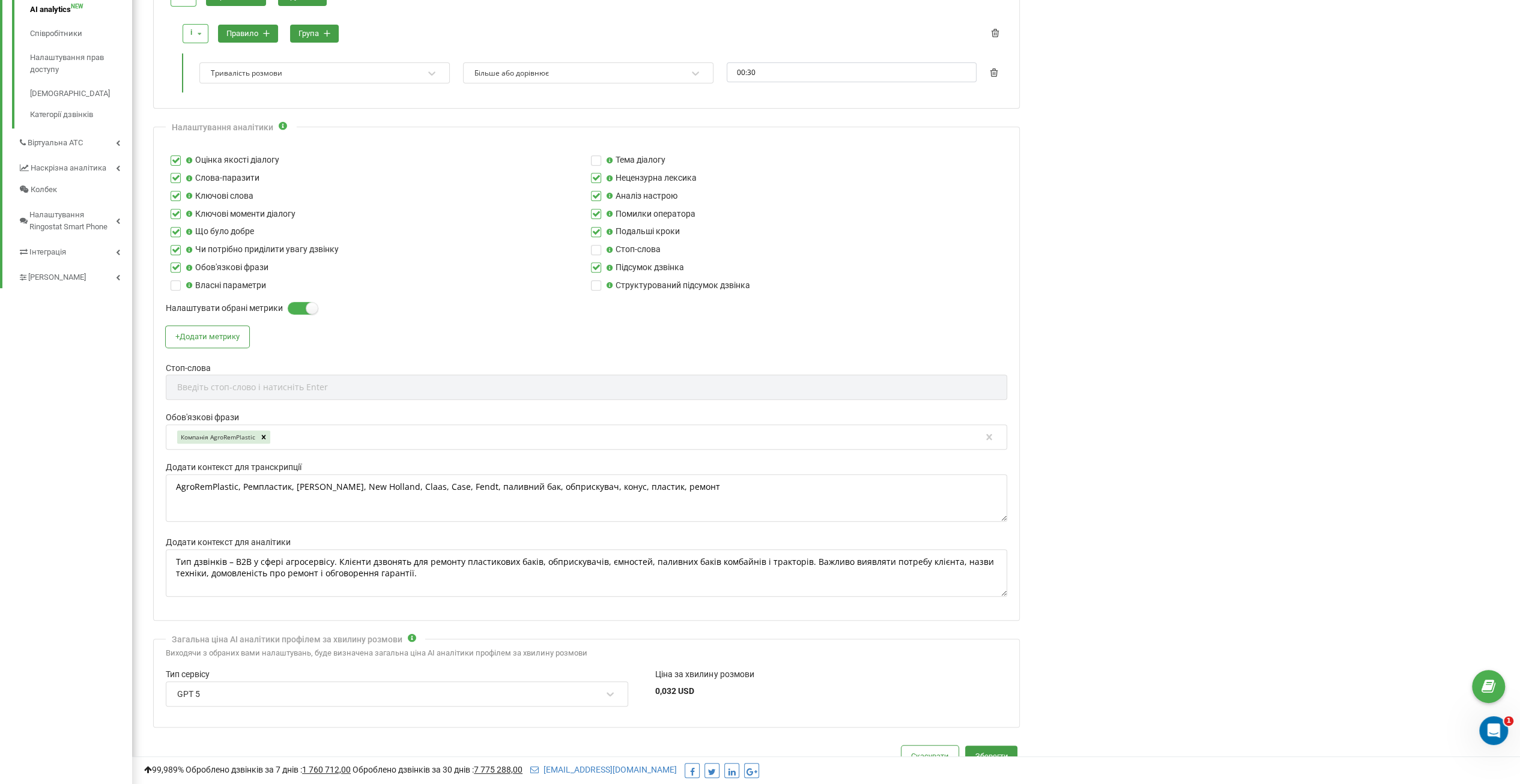
scroll to position [431, 0]
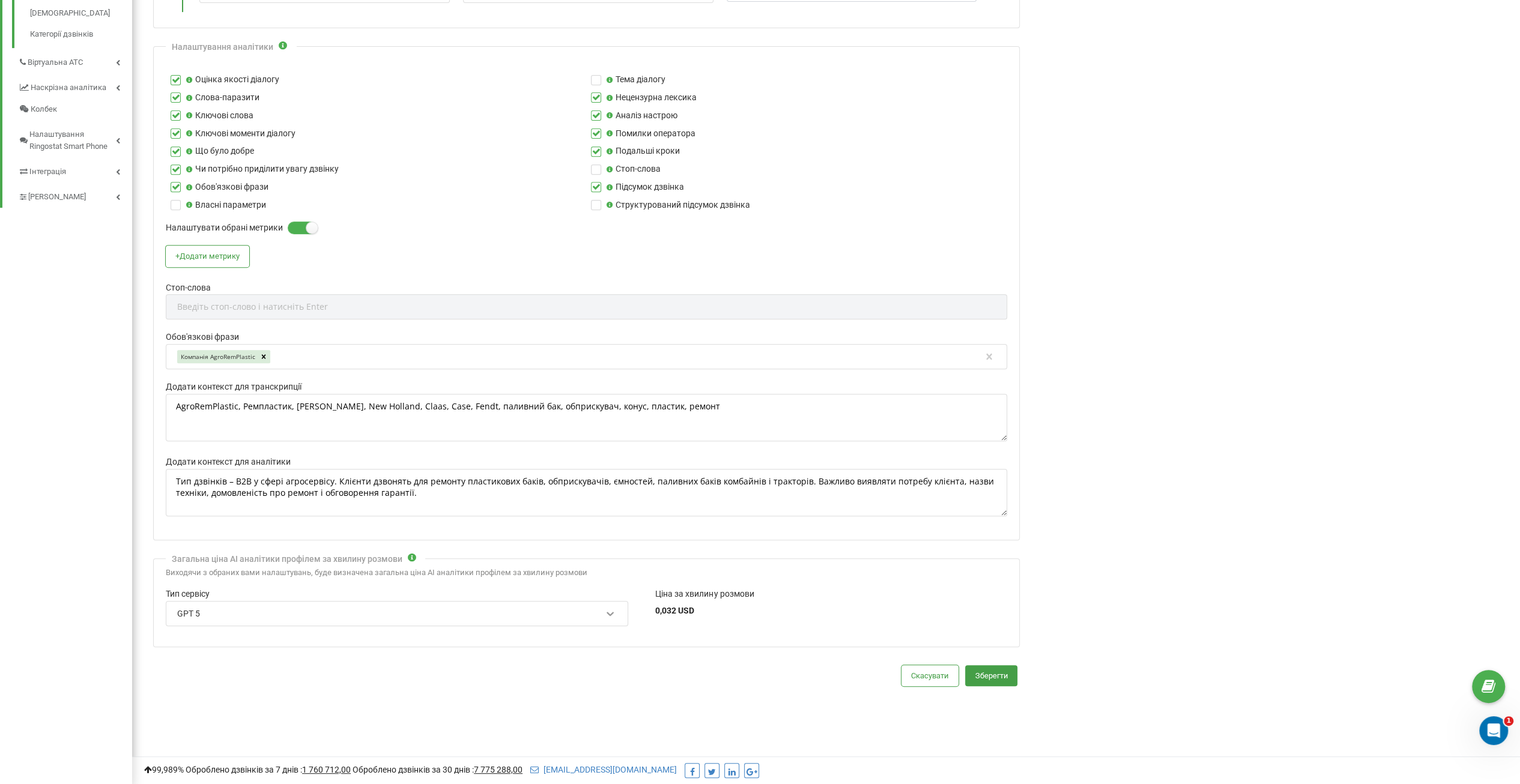
click at [611, 615] on div at bounding box center [610, 614] width 16 height 16
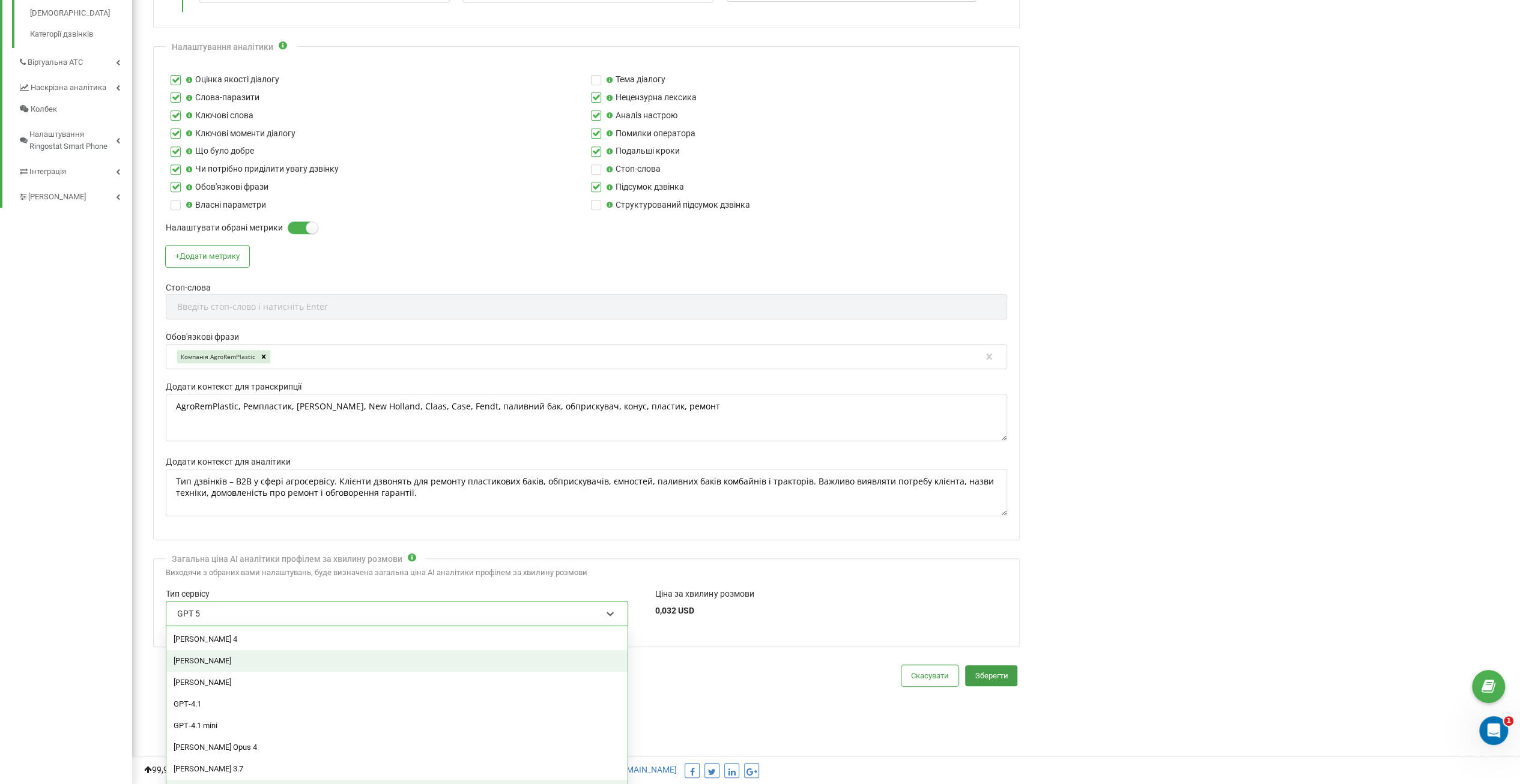
click at [584, 650] on div "[PERSON_NAME]" at bounding box center [397, 660] width 461 height 21
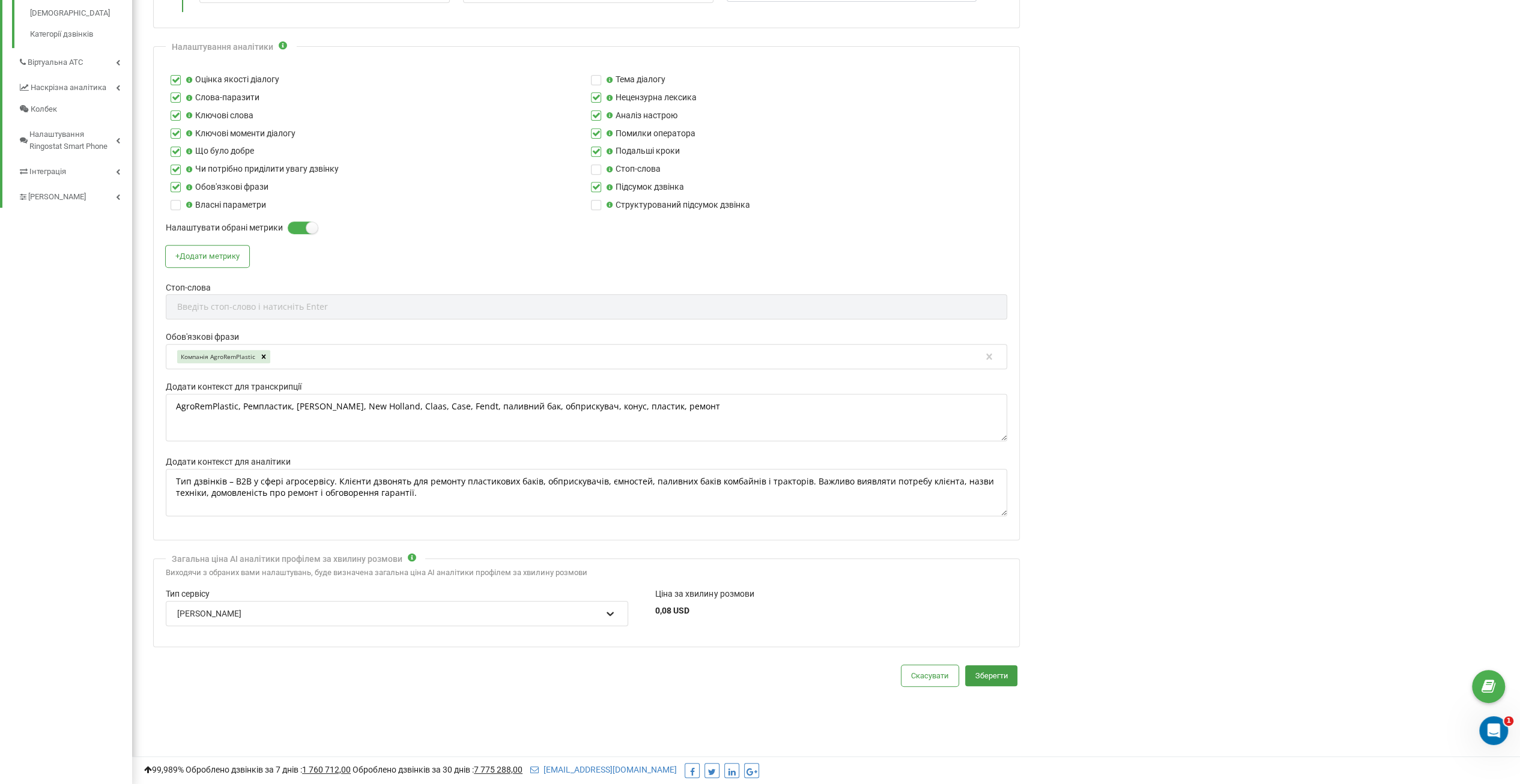
click at [615, 610] on div at bounding box center [610, 614] width 16 height 16
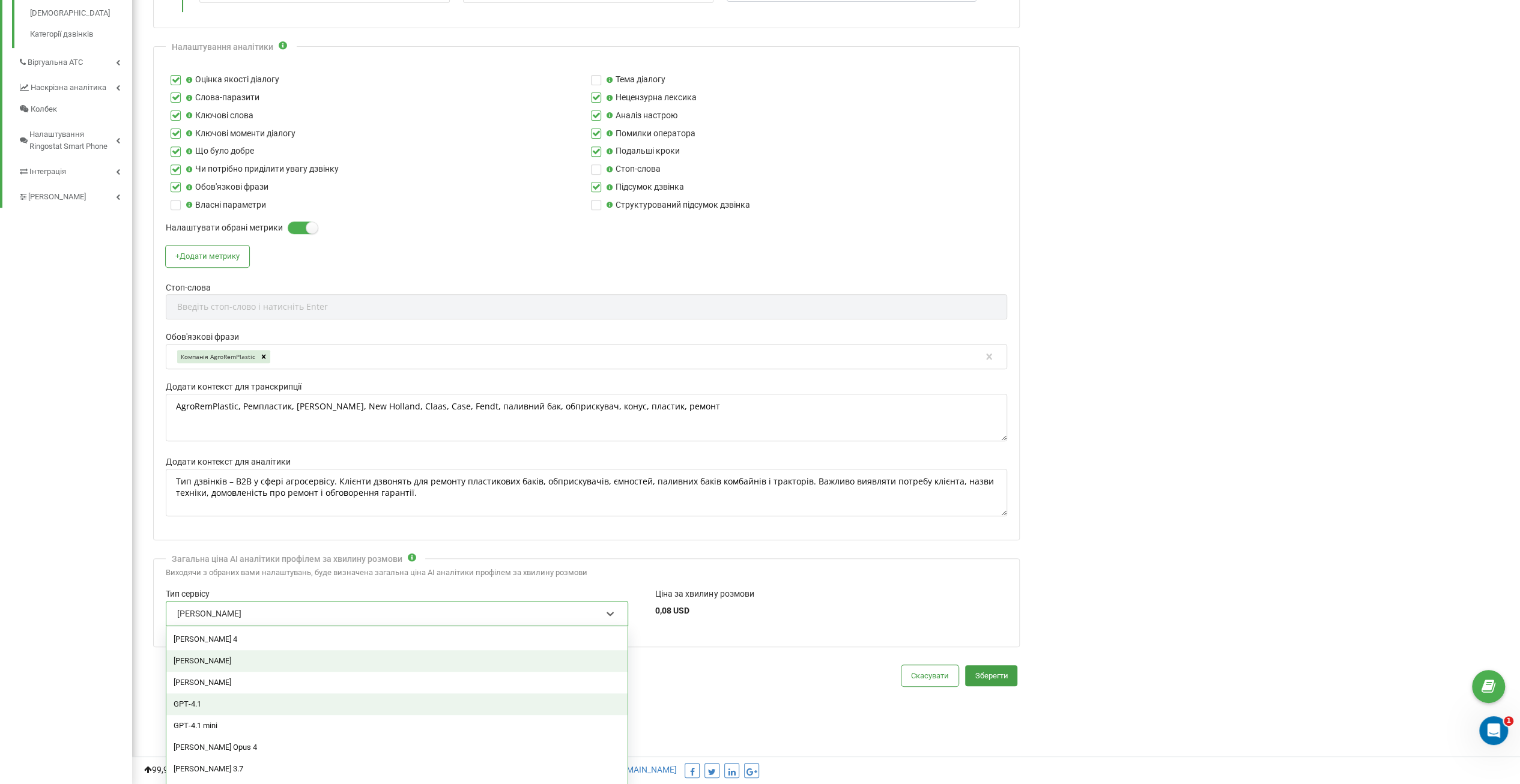
click at [417, 697] on div "GPT‑4.1" at bounding box center [397, 704] width 461 height 21
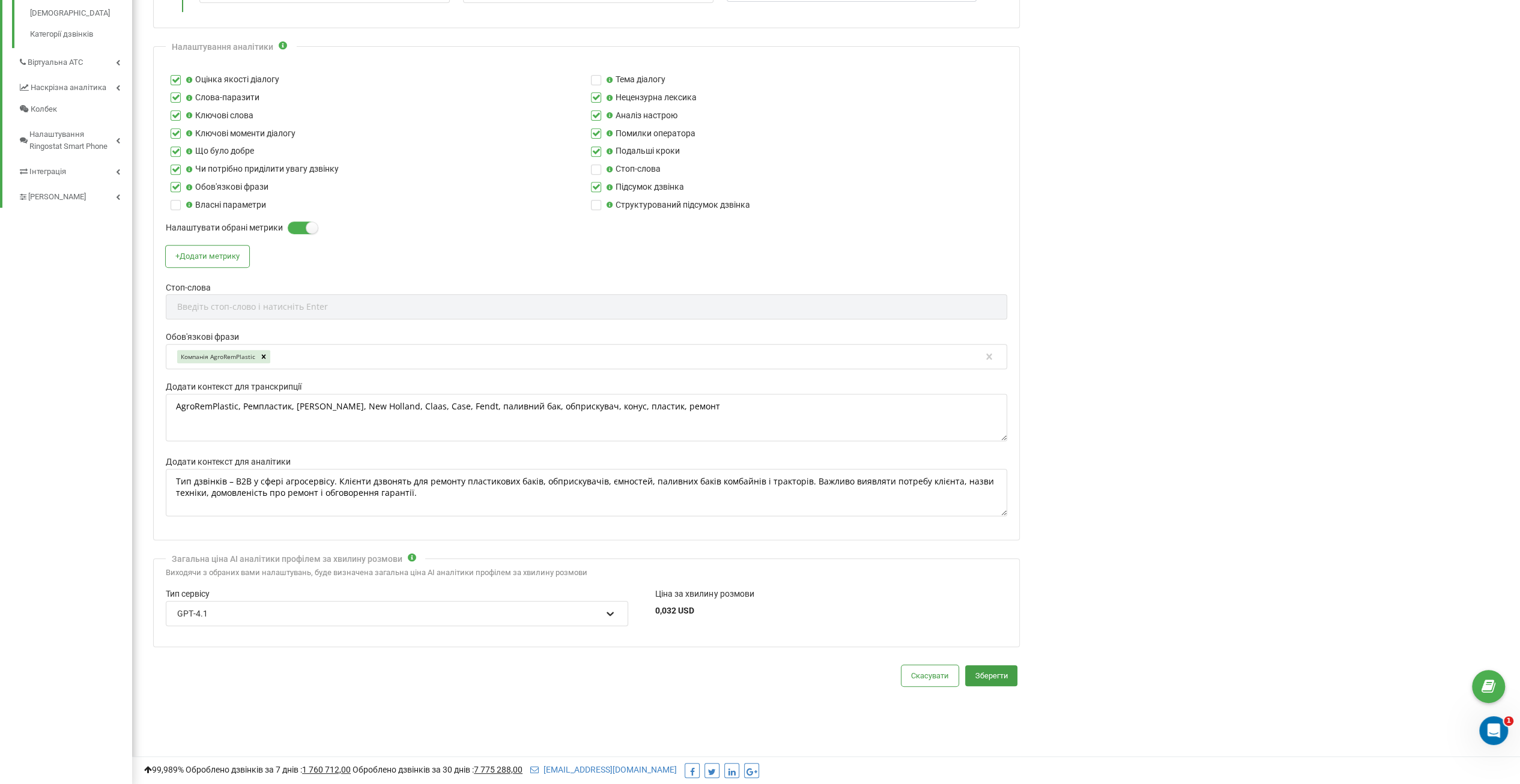
click at [612, 613] on icon at bounding box center [610, 614] width 12 height 12
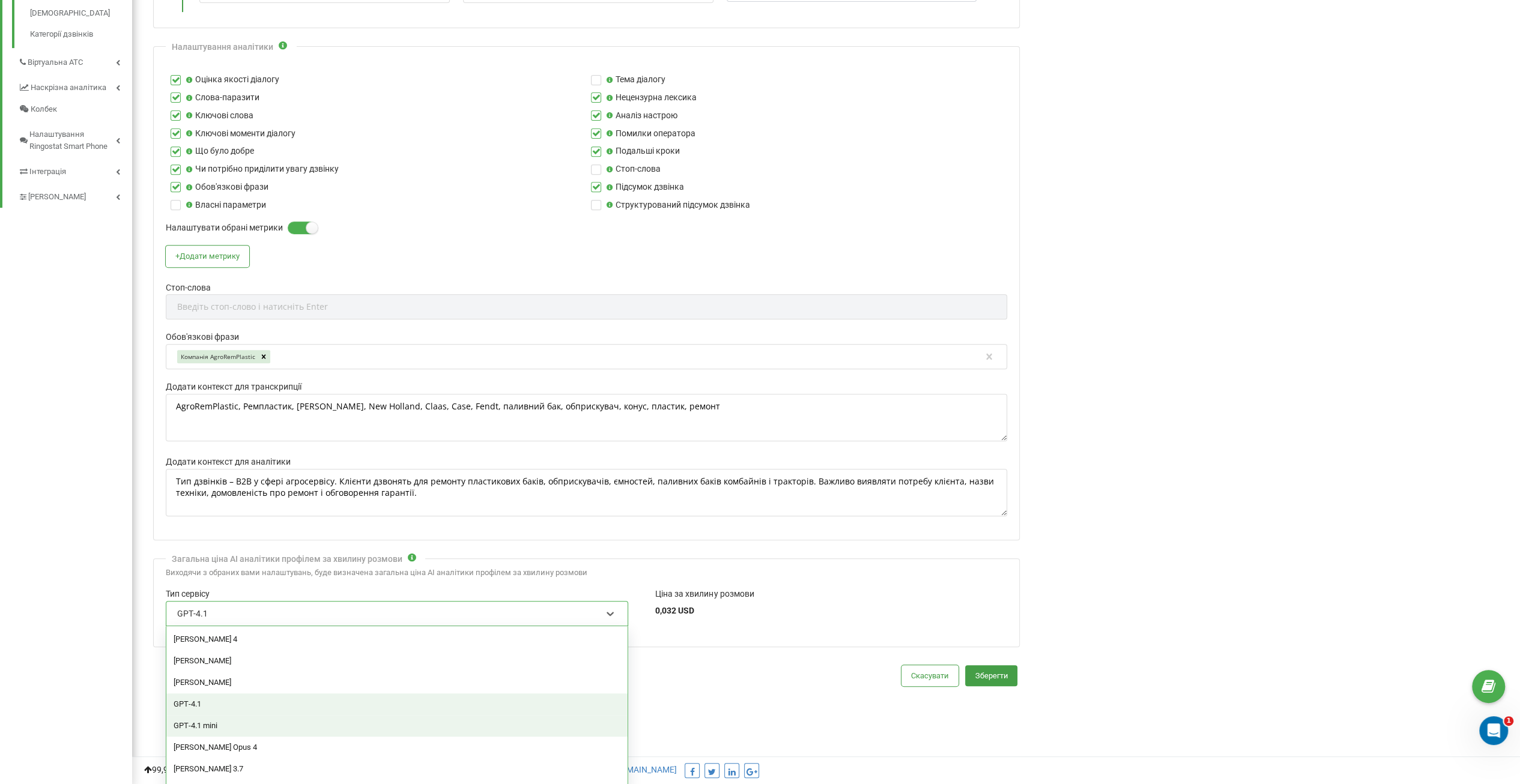
click at [435, 726] on div "GPT‑4.1 mini" at bounding box center [397, 726] width 461 height 21
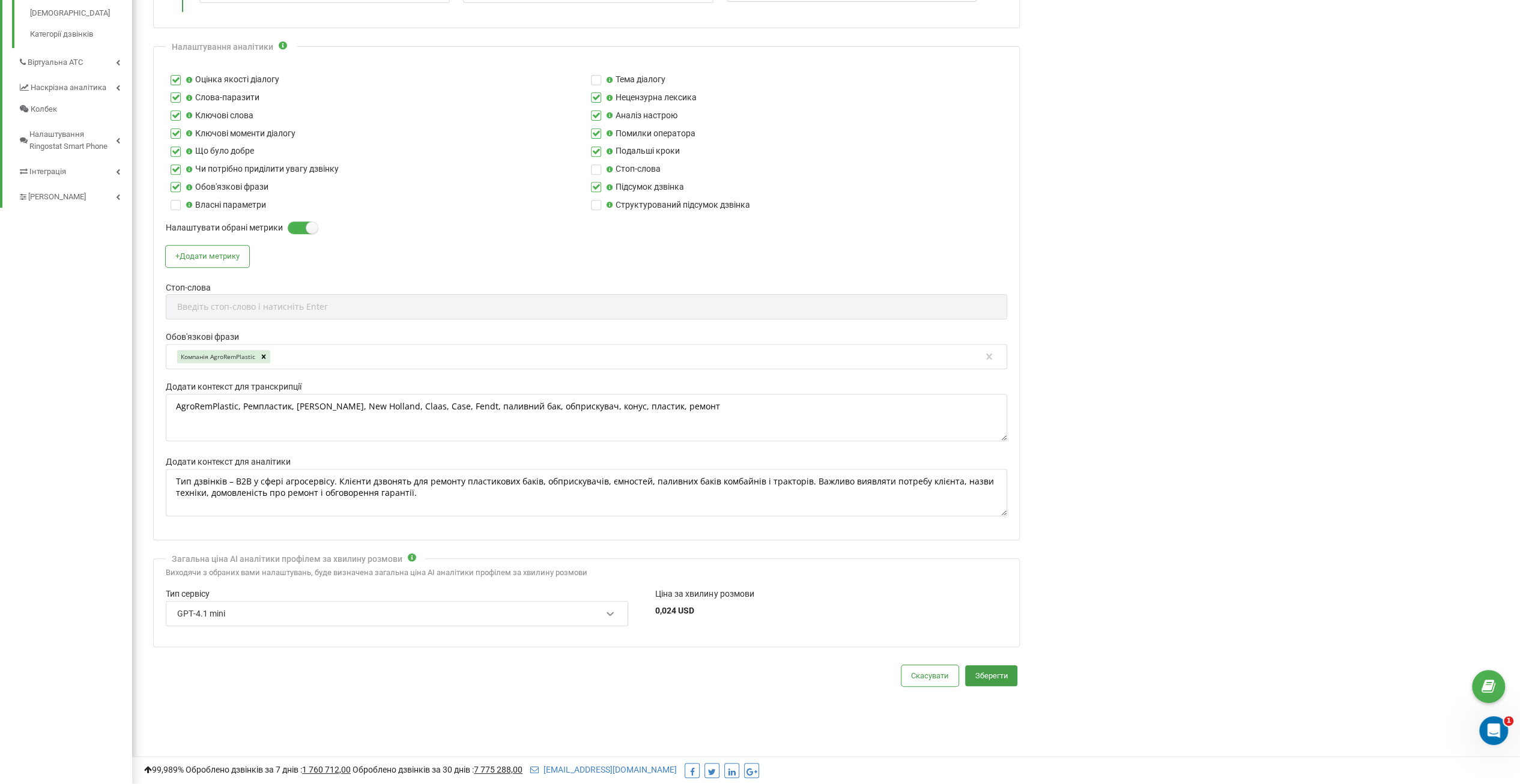
click at [609, 614] on div at bounding box center [610, 614] width 16 height 16
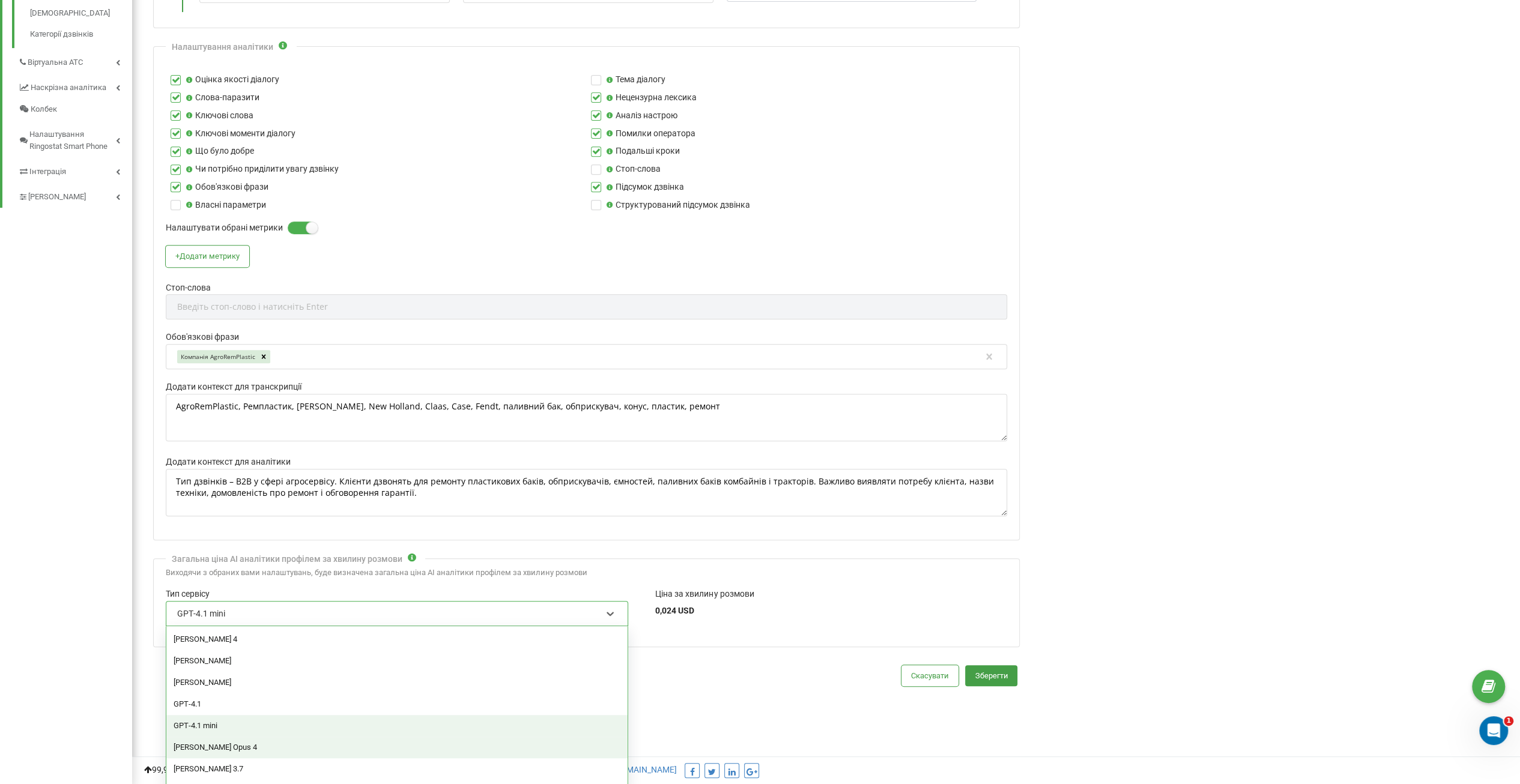
scroll to position [57, 0]
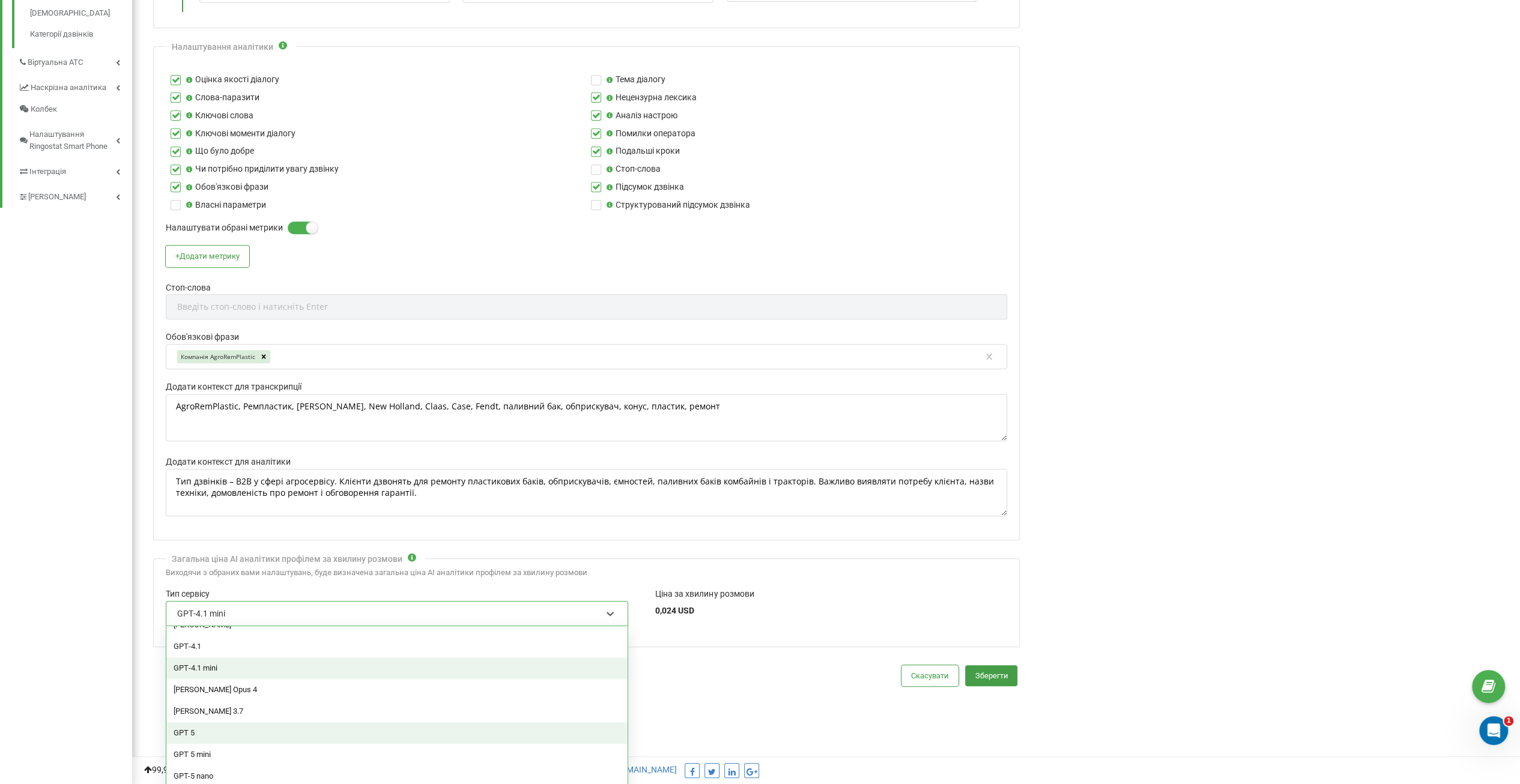
click at [189, 727] on div "GPT 5" at bounding box center [397, 733] width 461 height 21
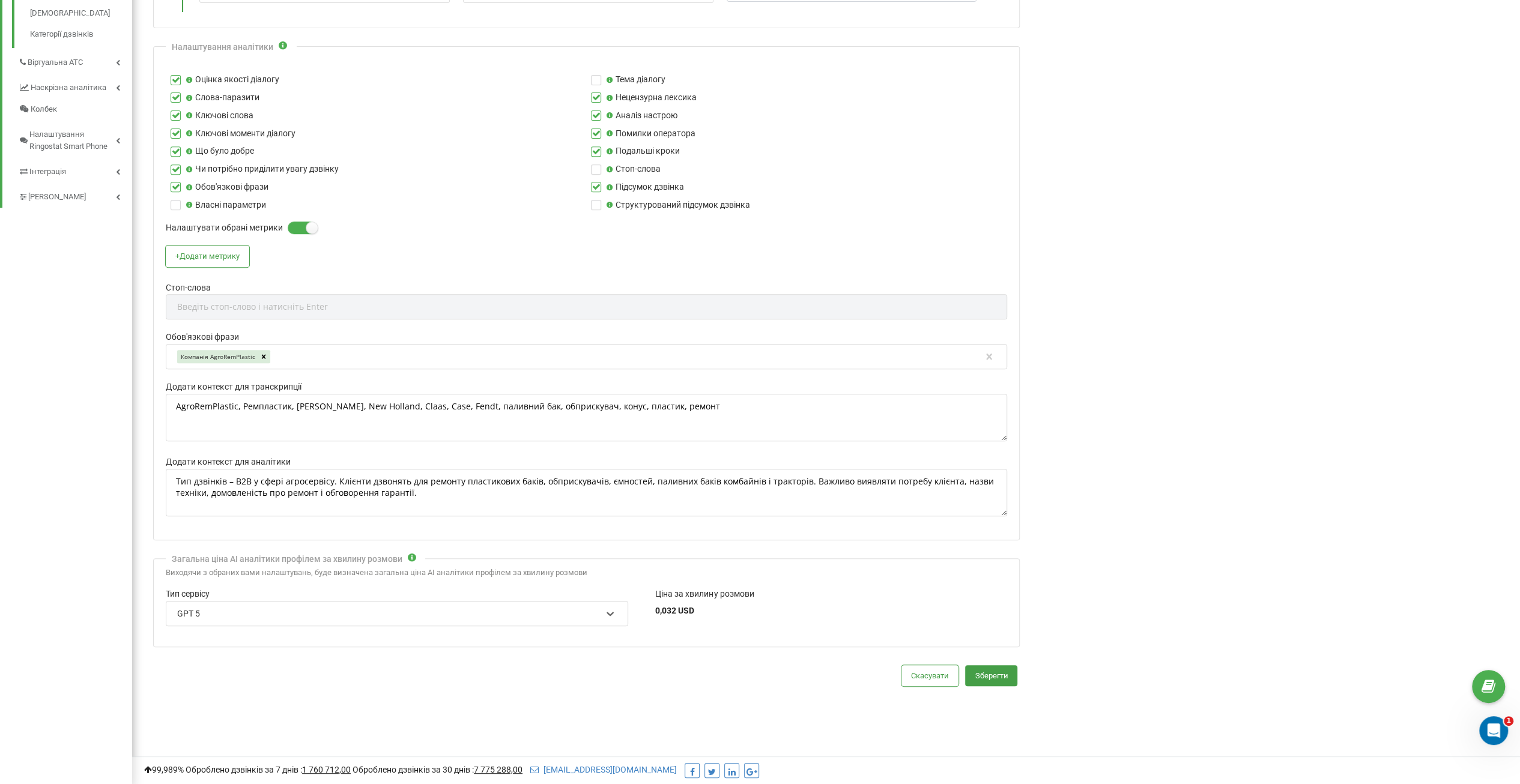
drag, startPoint x: 812, startPoint y: 696, endPoint x: 897, endPoint y: 693, distance: 85.1
click at [812, 697] on div "Редагування профілю Активація профілю Назва профілю * [DOMAIN_NAME] / UA Мова р…" at bounding box center [826, 207] width 1370 height 1165
click at [985, 673] on button "Зберегти" at bounding box center [990, 675] width 52 height 21
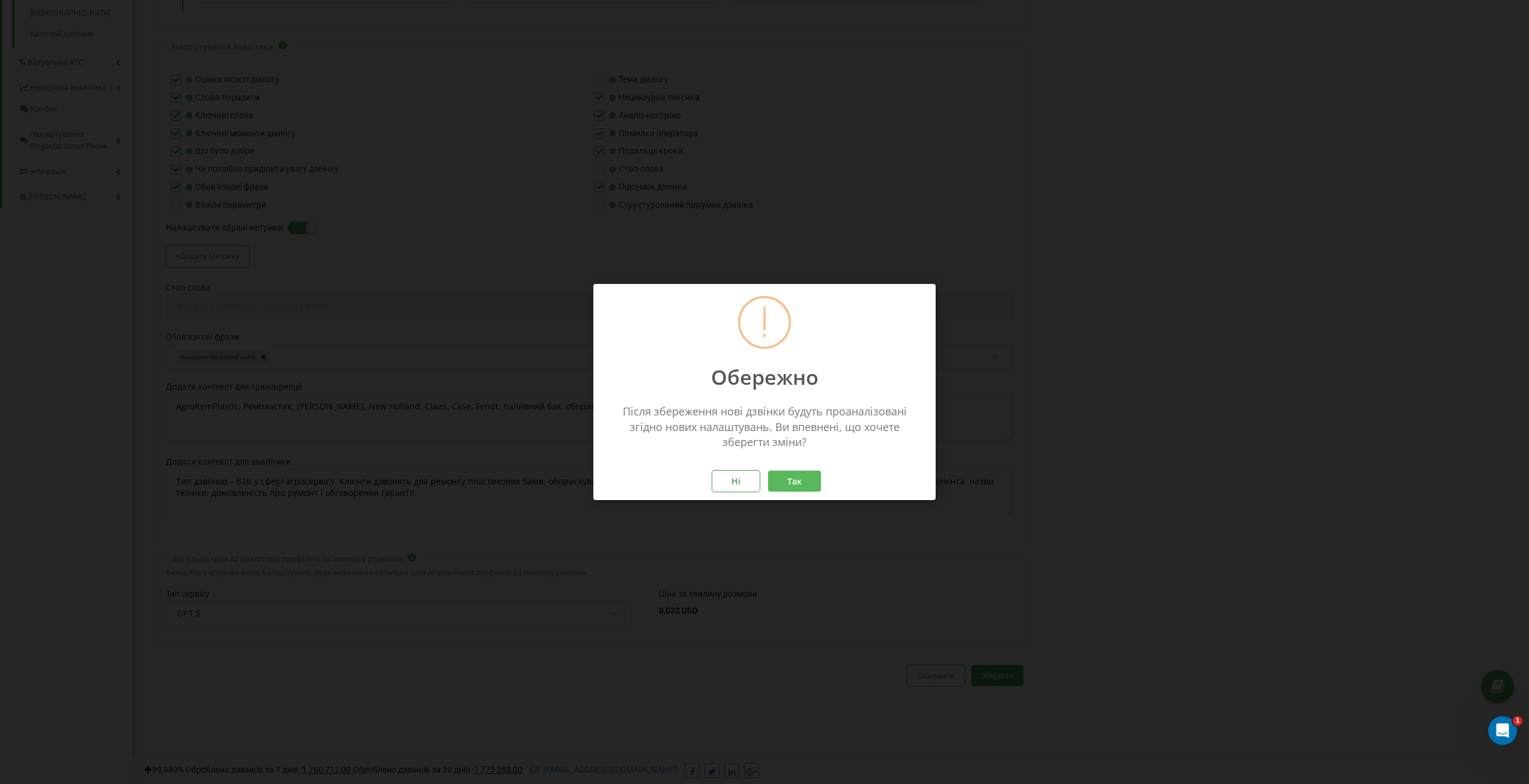
click at [795, 481] on button "Так" at bounding box center [795, 481] width 53 height 21
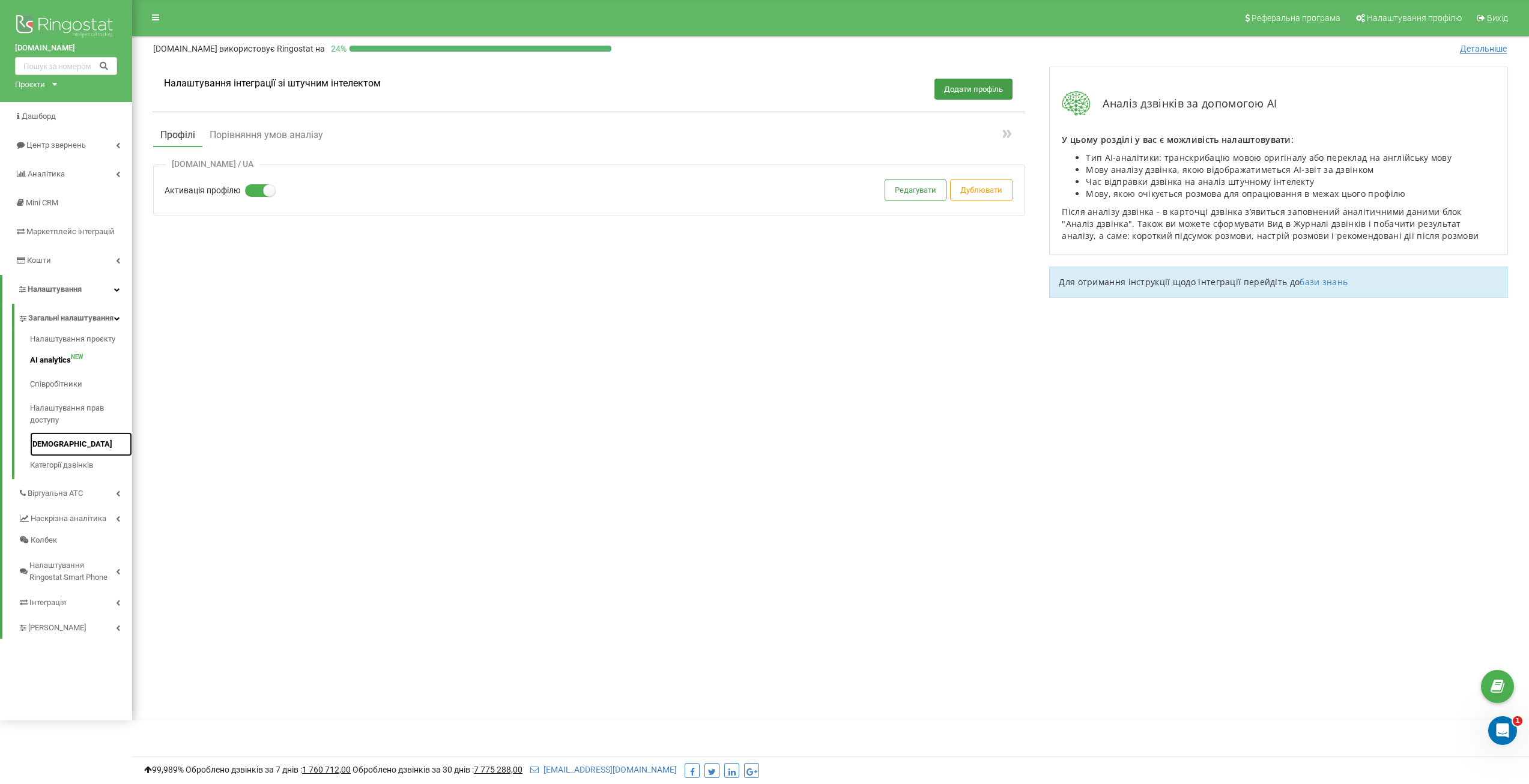
click at [52, 451] on link "[DEMOGRAPHIC_DATA]" at bounding box center [81, 443] width 102 height 24
click at [53, 456] on link "[DEMOGRAPHIC_DATA]" at bounding box center [81, 443] width 102 height 24
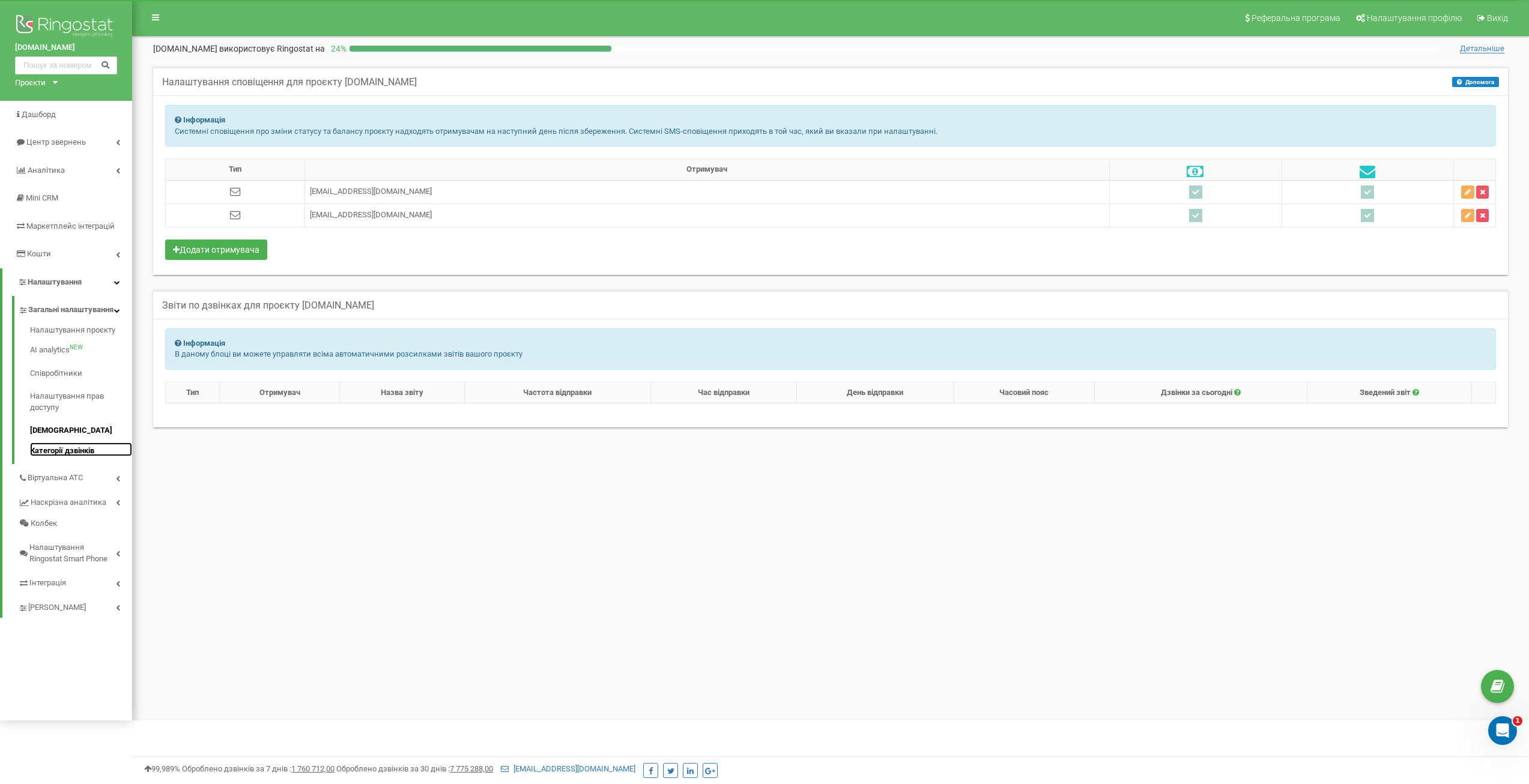
click at [67, 456] on link "Категорії дзвінків" at bounding box center [81, 449] width 102 height 14
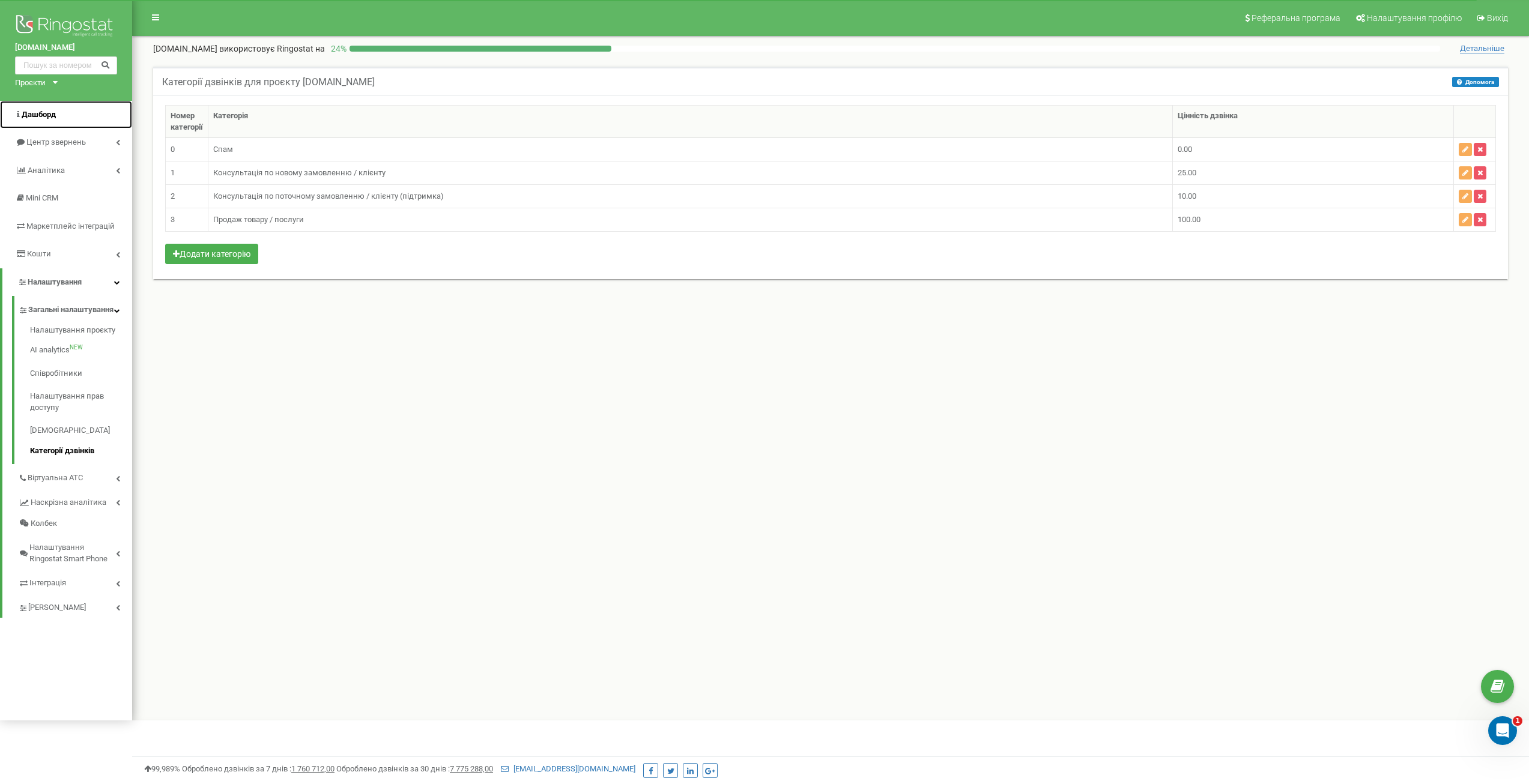
click at [40, 112] on span "Дашборд" at bounding box center [38, 114] width 34 height 9
